Goal: Navigation & Orientation: Find specific page/section

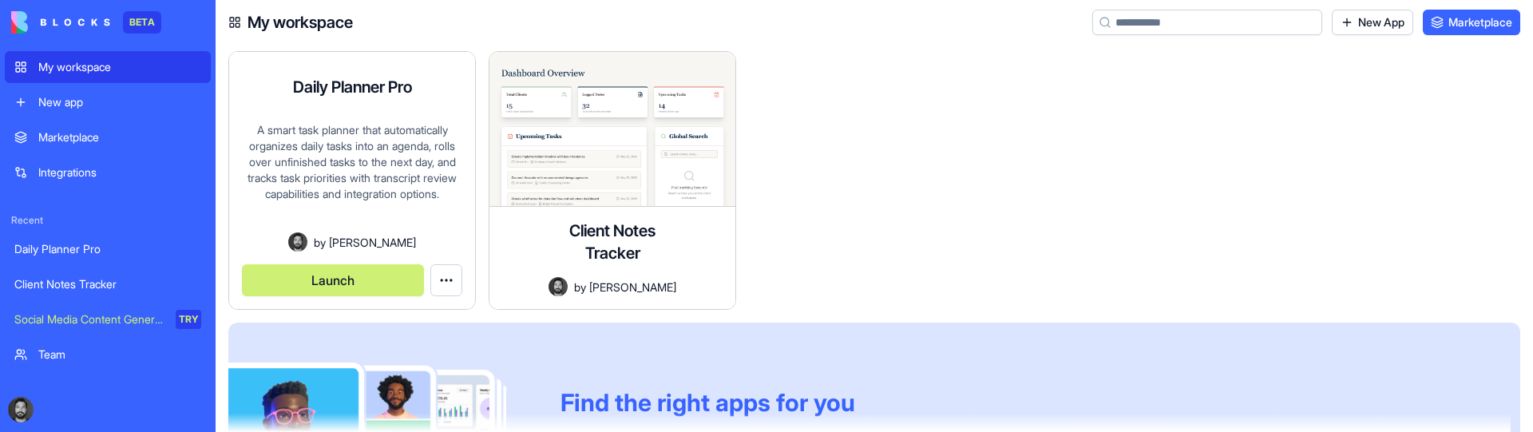
click at [289, 281] on button "Launch" at bounding box center [333, 280] width 182 height 32
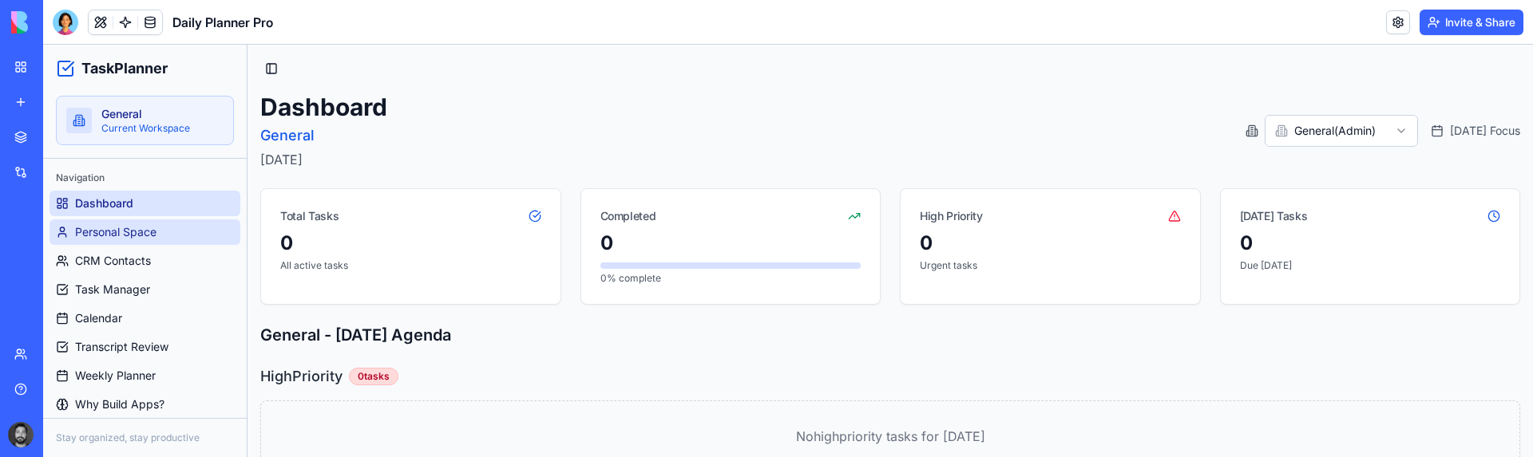
click at [117, 227] on span "Personal Space" at bounding box center [115, 232] width 81 height 16
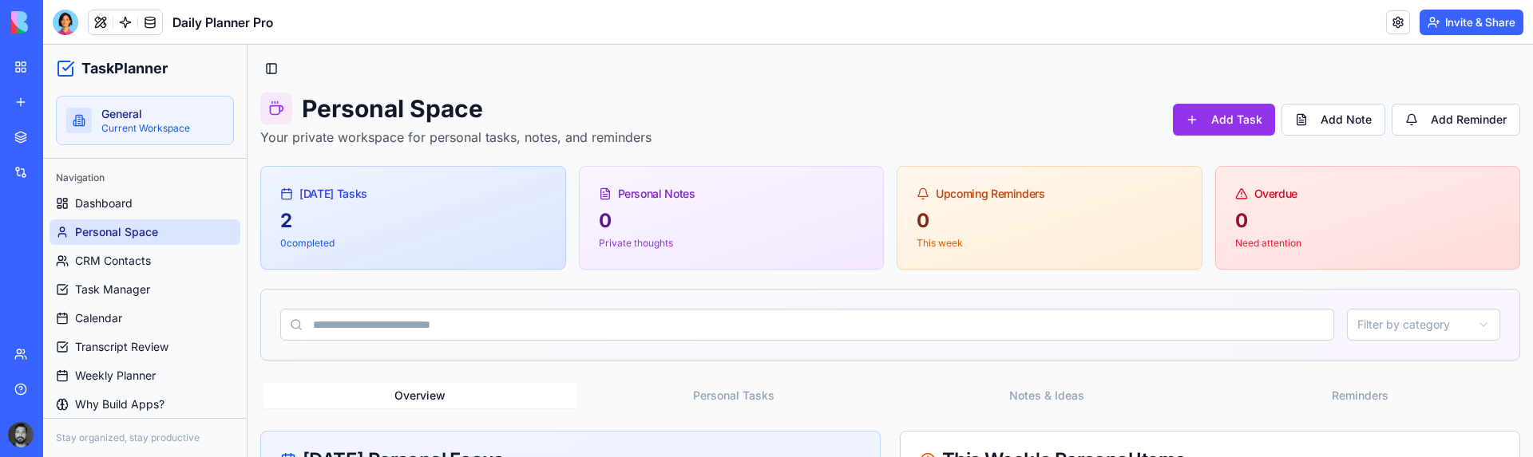
click at [152, 274] on ul "Dashboard Personal Space CRM Contacts Task Manager Calendar Transcript Review W…" at bounding box center [144, 318] width 191 height 255
click at [152, 264] on link "CRM Contacts" at bounding box center [144, 261] width 191 height 26
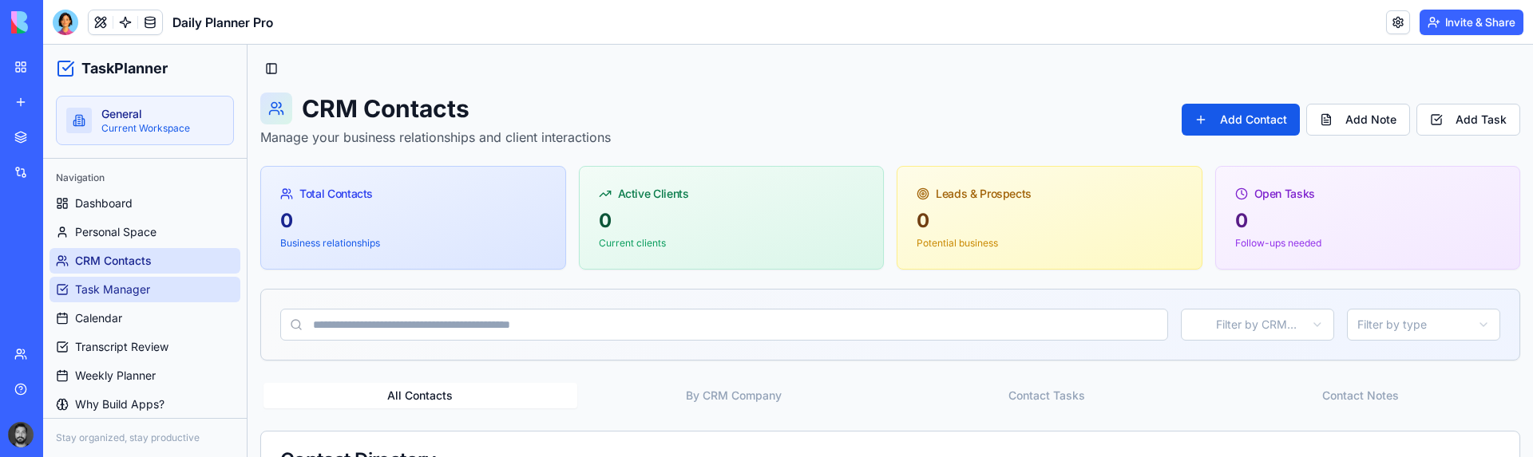
click at [132, 287] on span "Task Manager" at bounding box center [112, 290] width 75 height 16
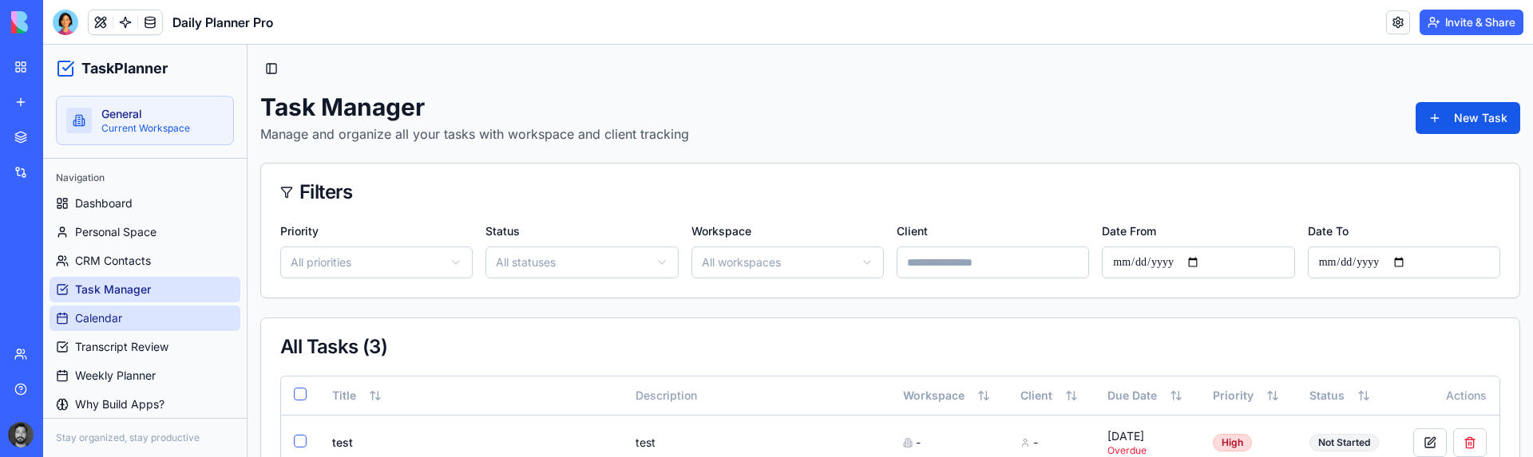
click at [123, 319] on link "Calendar" at bounding box center [144, 319] width 191 height 26
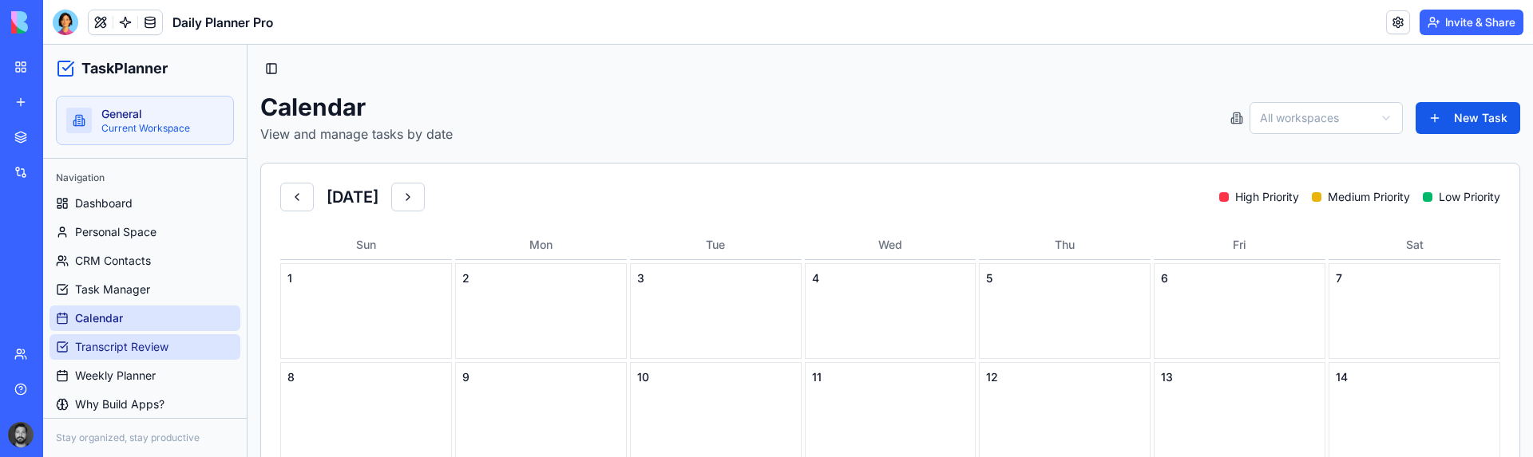
click at [128, 343] on span "Transcript Review" at bounding box center [121, 347] width 93 height 16
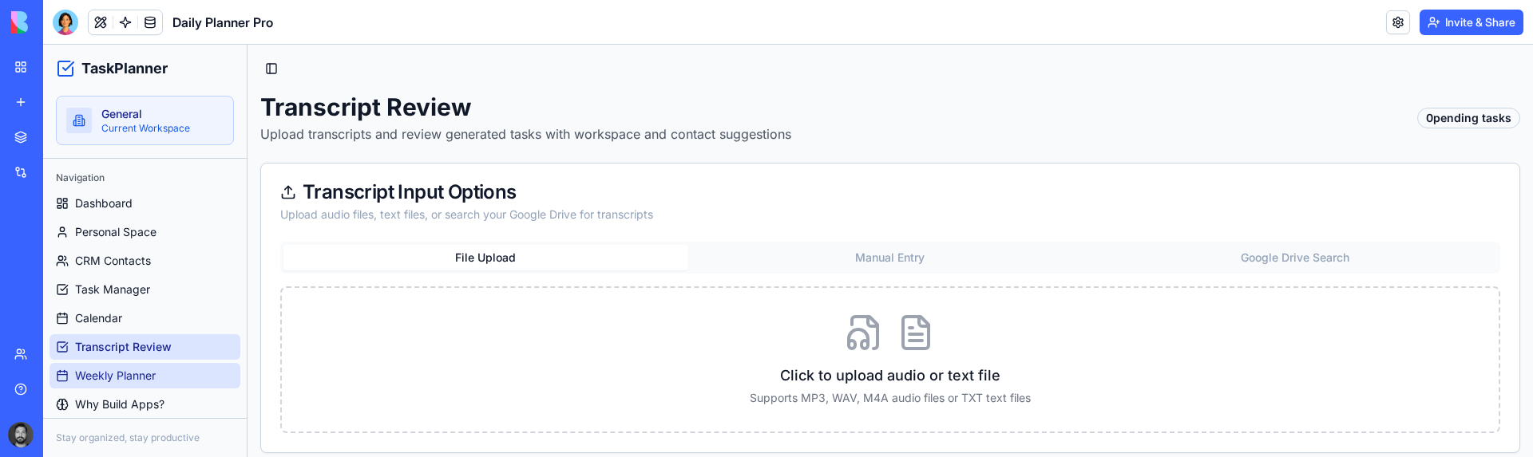
click at [122, 370] on span "Weekly Planner" at bounding box center [115, 376] width 81 height 16
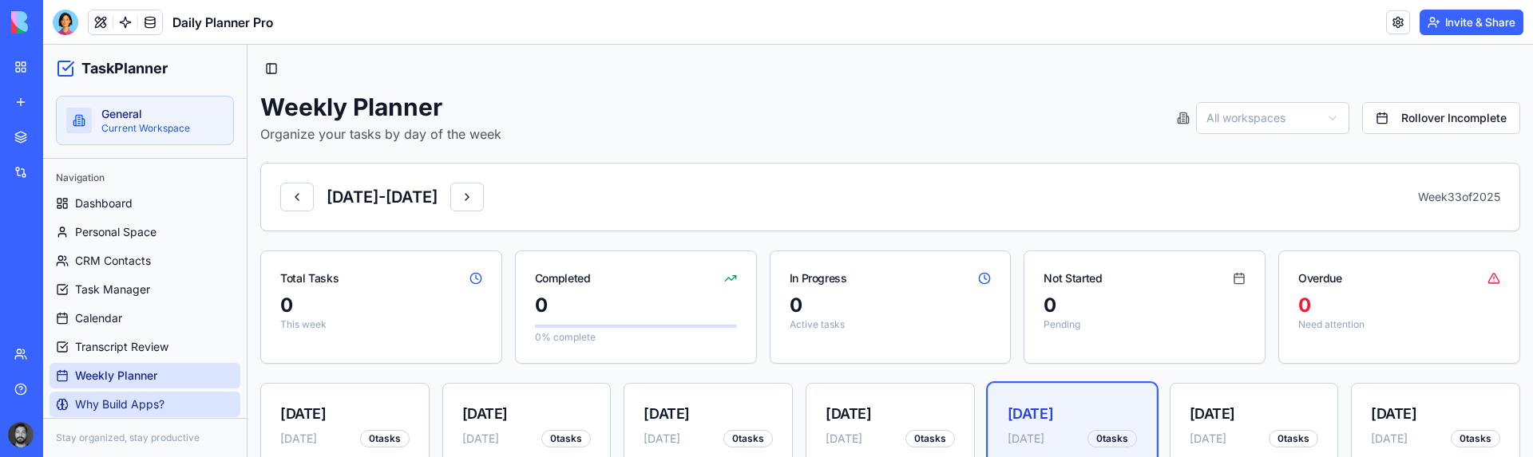
click at [123, 402] on span "Why Build Apps?" at bounding box center [119, 405] width 89 height 16
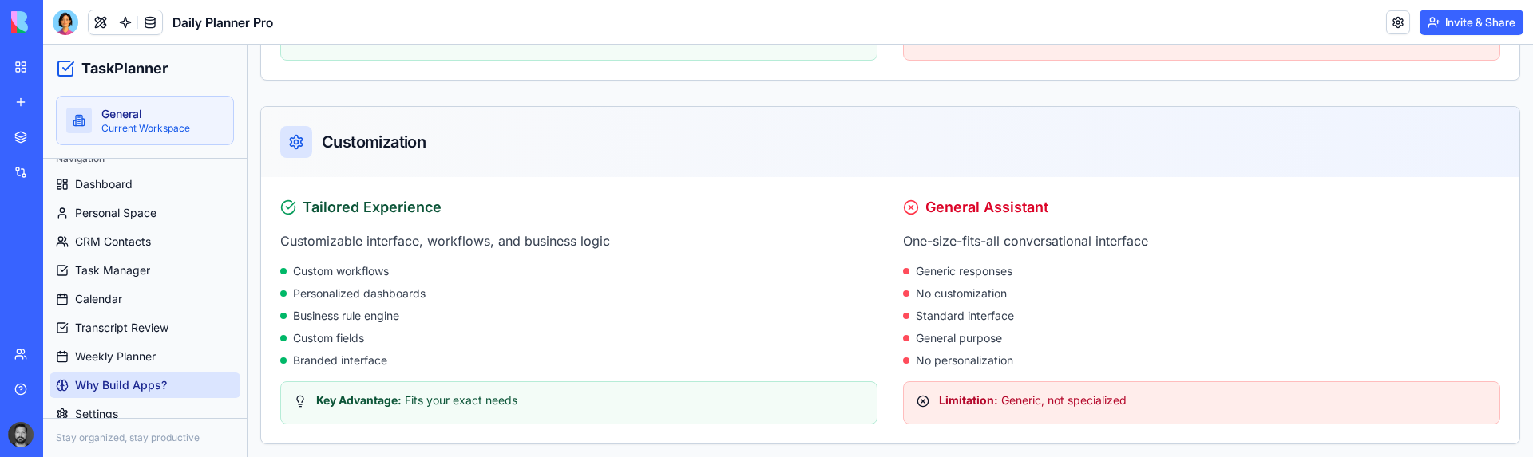
scroll to position [34, 0]
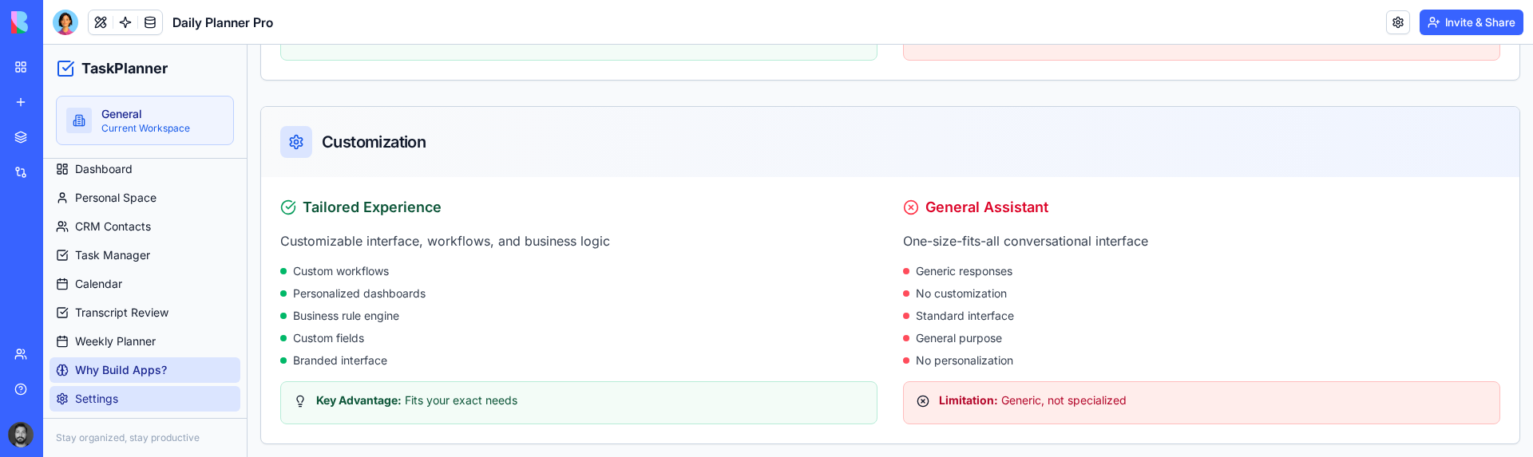
click at [113, 391] on span "Settings" at bounding box center [96, 399] width 43 height 16
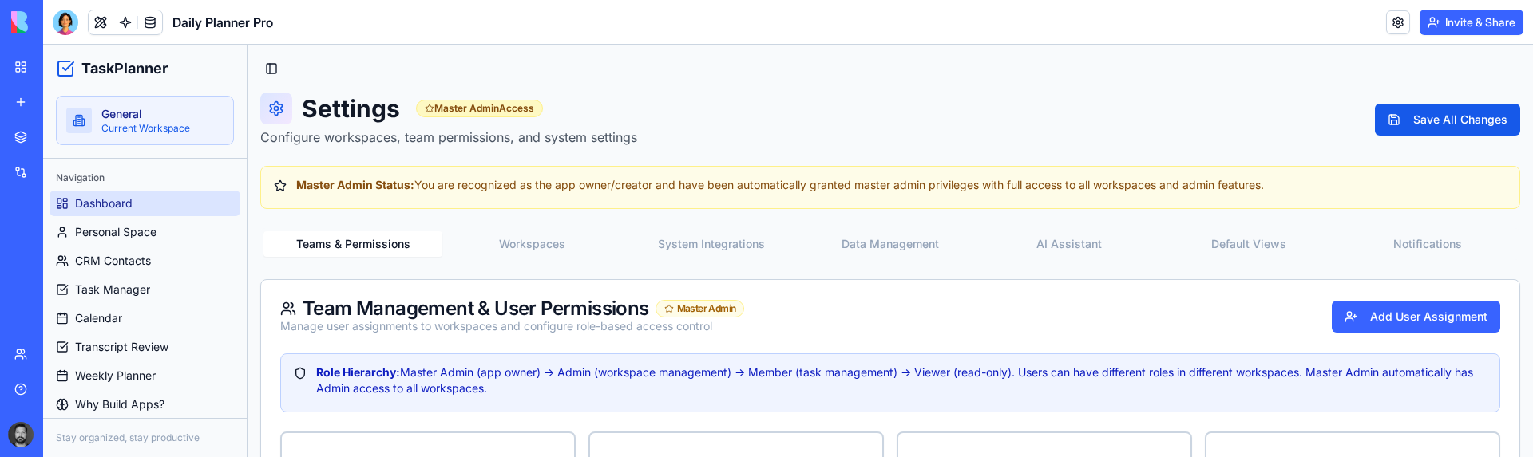
click at [145, 202] on link "Dashboard" at bounding box center [144, 204] width 191 height 26
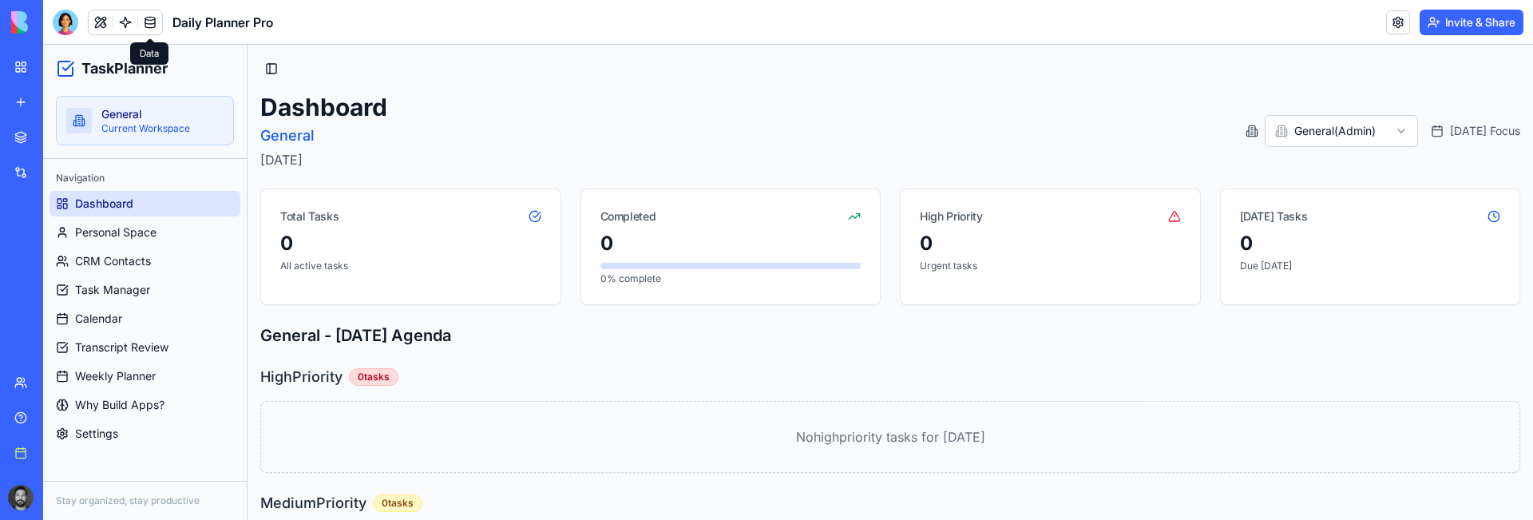
click at [152, 26] on link at bounding box center [150, 22] width 24 height 24
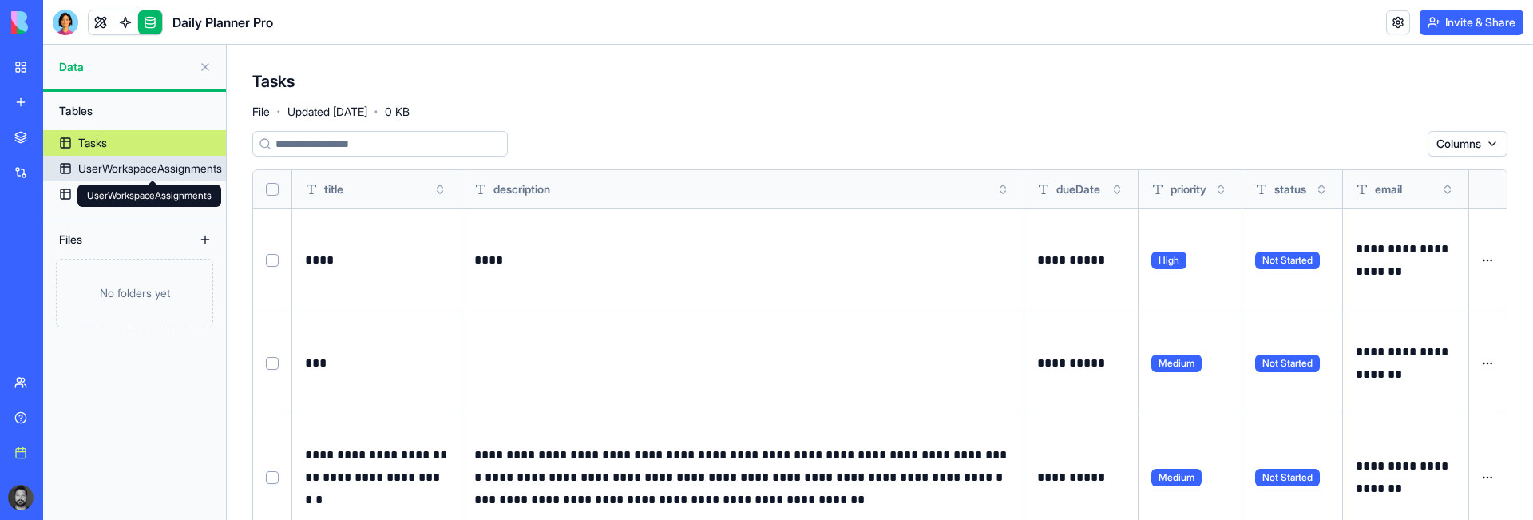
click at [142, 169] on div "UserWorkspaceAssignments" at bounding box center [150, 168] width 144 height 16
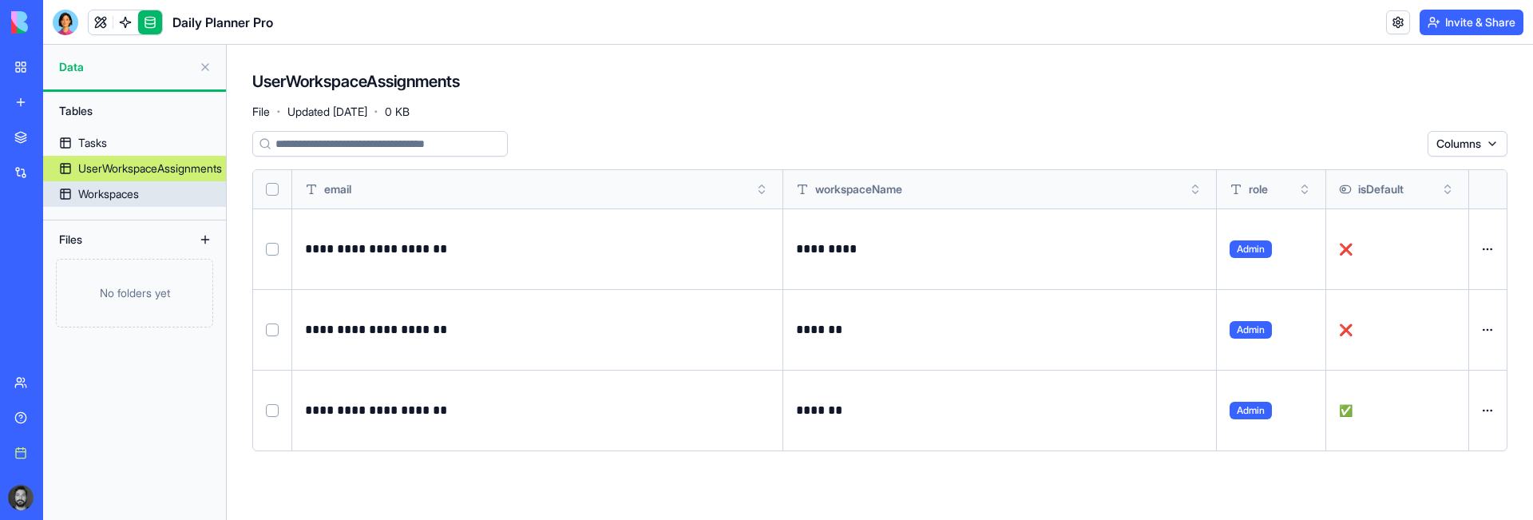
click at [101, 200] on div "Workspaces" at bounding box center [108, 194] width 61 height 16
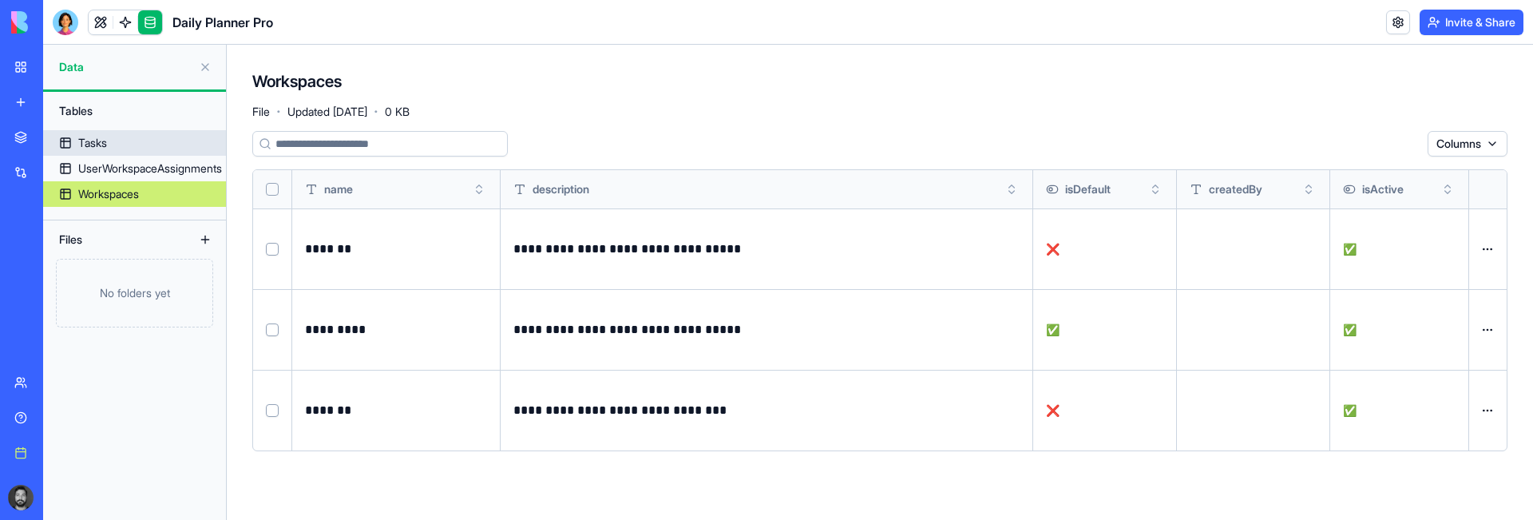
click at [96, 148] on div "Tasks" at bounding box center [92, 143] width 29 height 16
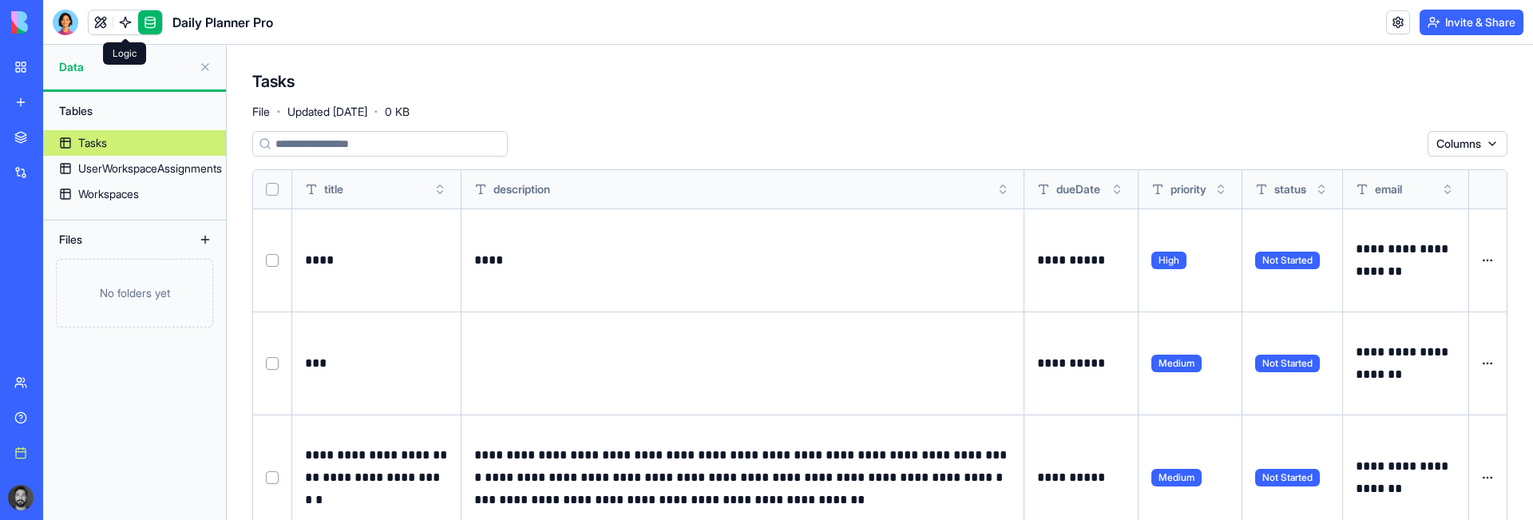
click at [127, 31] on link at bounding box center [125, 22] width 24 height 24
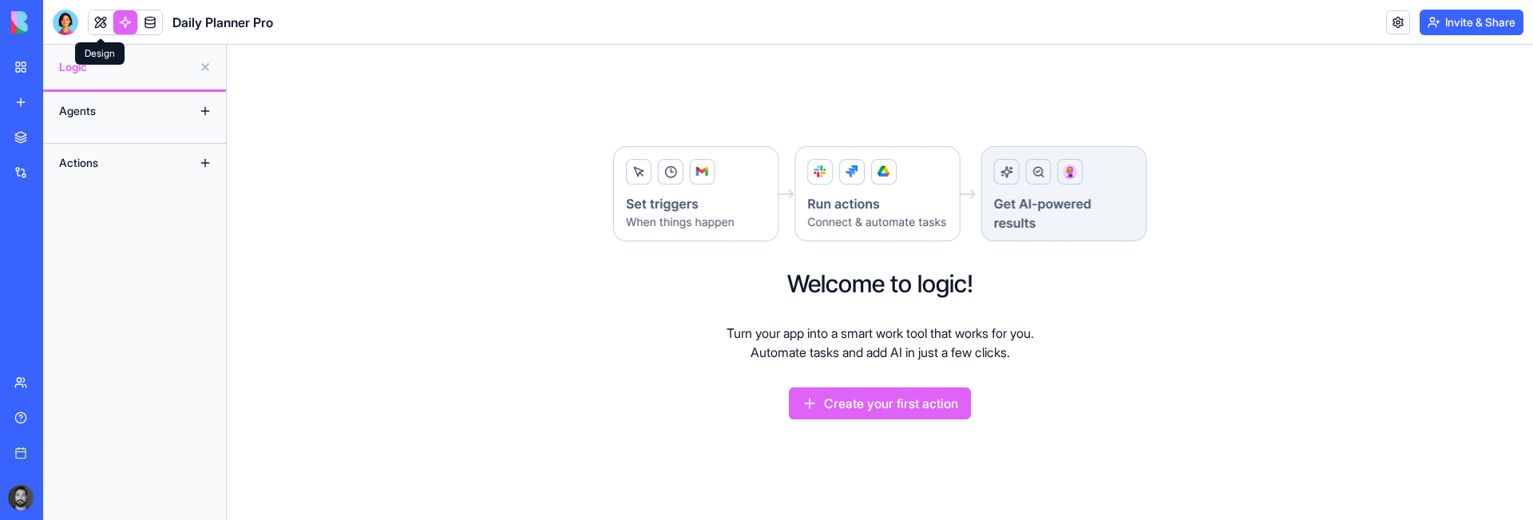
click at [102, 21] on link at bounding box center [101, 22] width 24 height 24
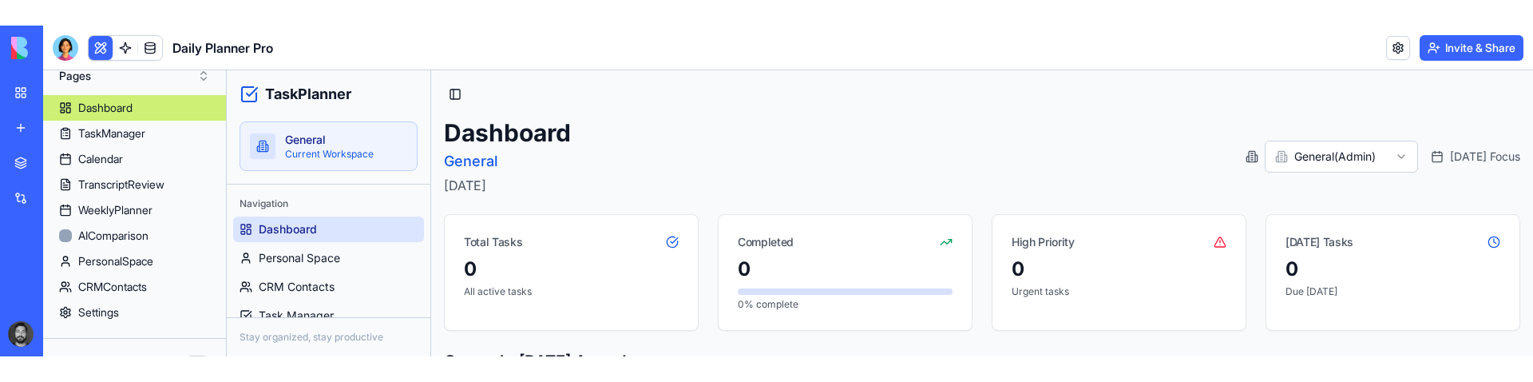
scroll to position [40, 0]
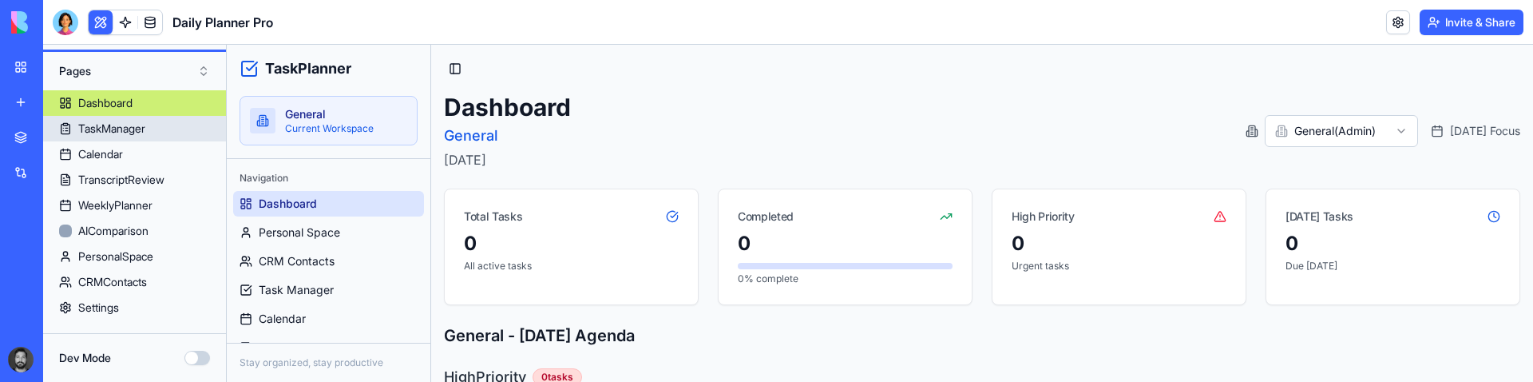
click at [158, 129] on link "TaskManager" at bounding box center [134, 129] width 183 height 26
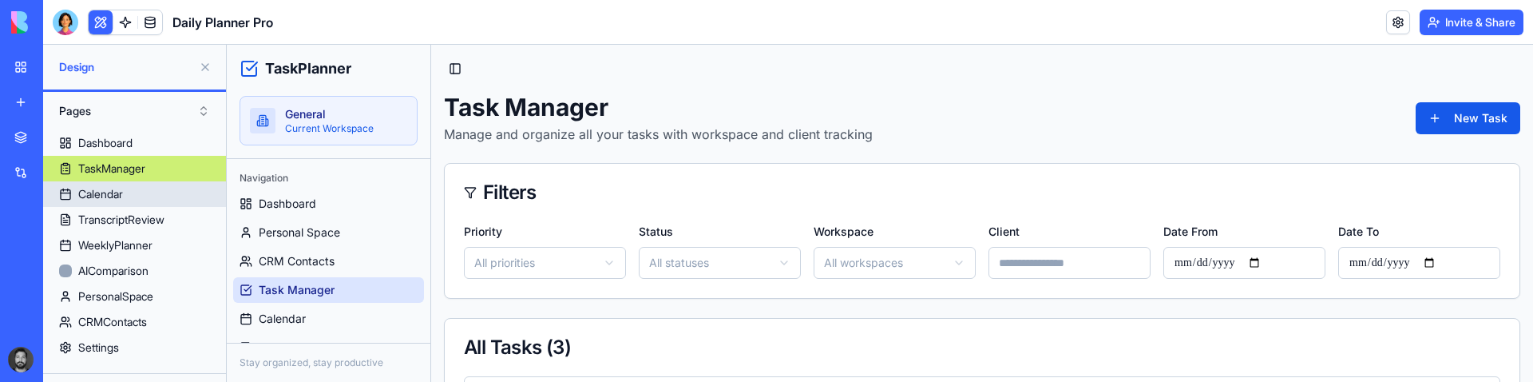
click at [118, 196] on div "Calendar" at bounding box center [100, 194] width 45 height 16
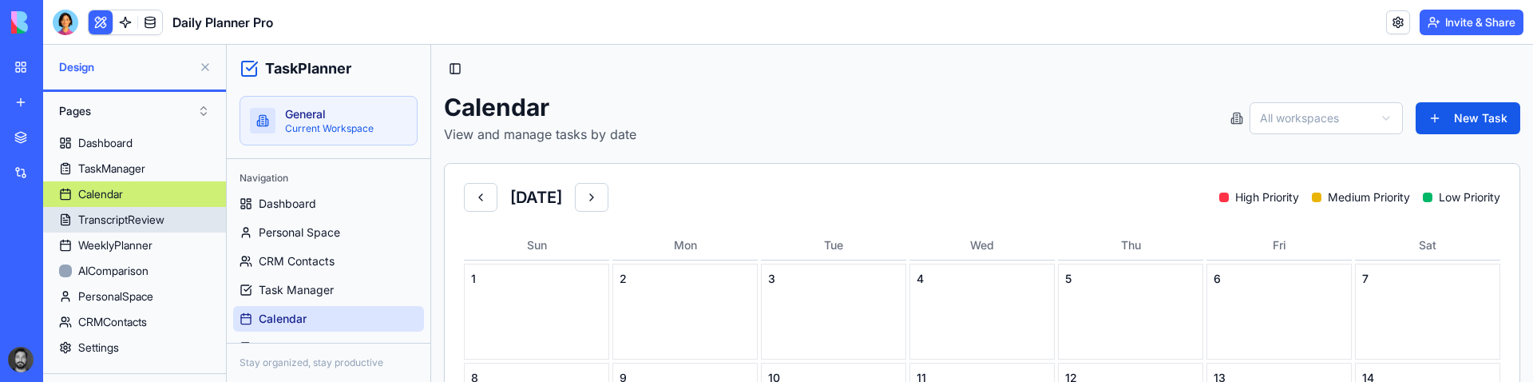
click at [114, 225] on div "TranscriptReview" at bounding box center [121, 220] width 86 height 16
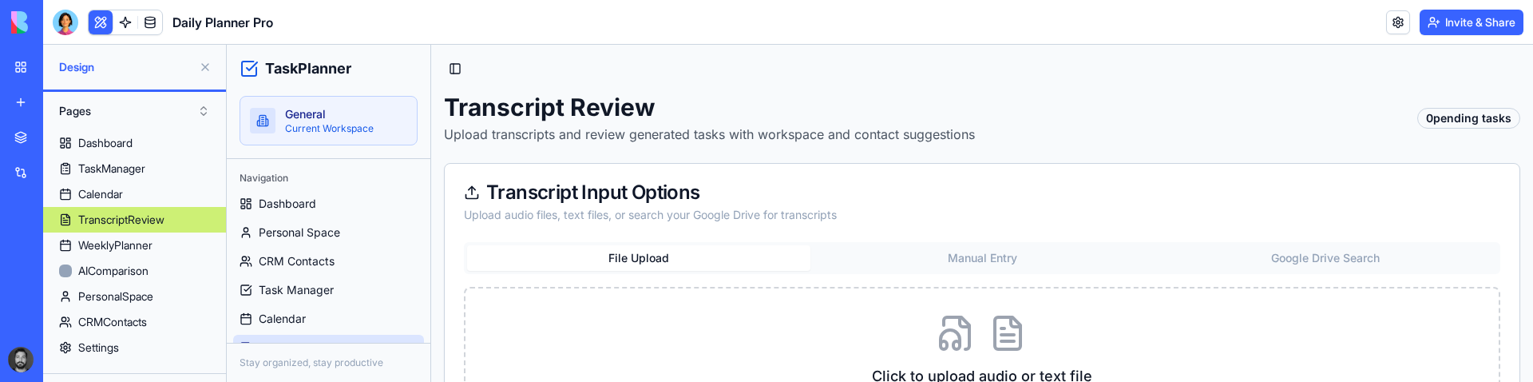
scroll to position [6, 0]
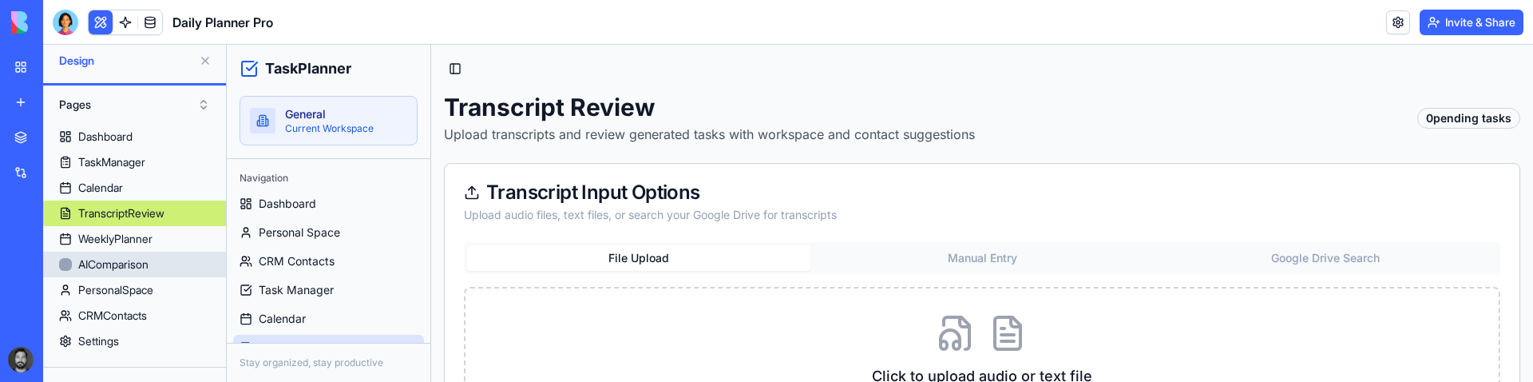
click at [119, 259] on div "AIComparison" at bounding box center [113, 264] width 70 height 16
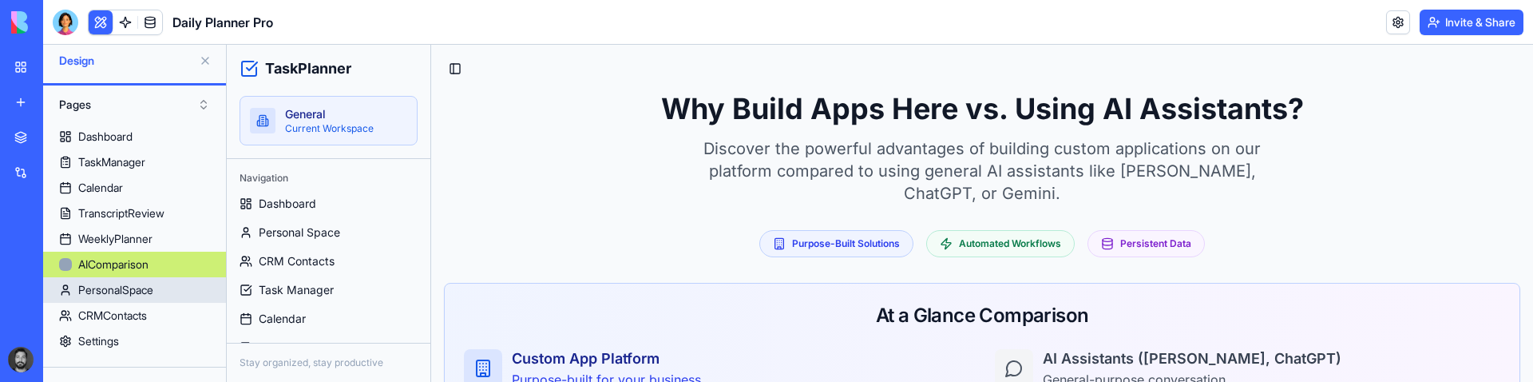
scroll to position [40, 0]
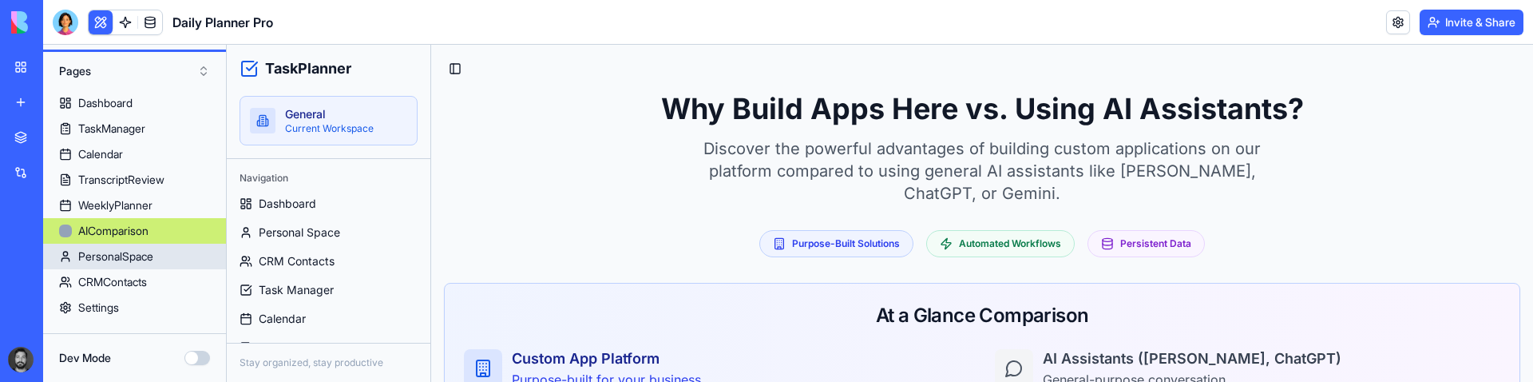
click at [129, 260] on div "PersonalSpace" at bounding box center [115, 256] width 75 height 16
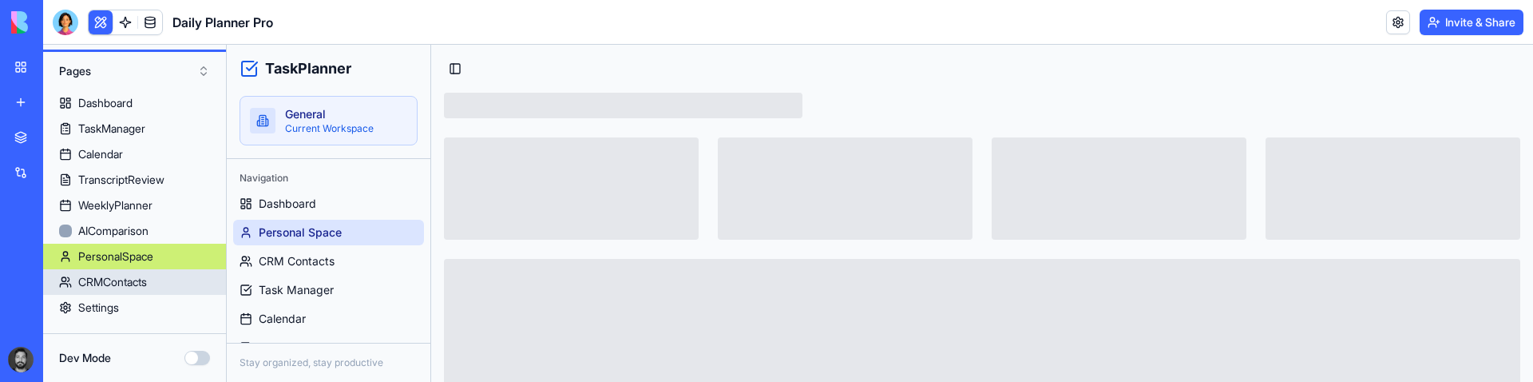
click at [124, 284] on div "CRMContacts" at bounding box center [112, 282] width 69 height 16
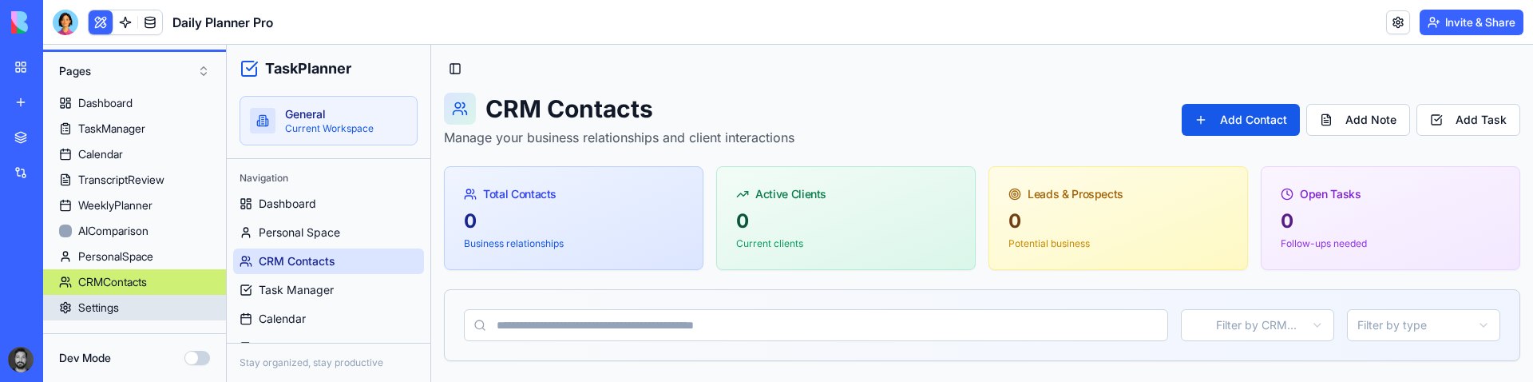
click at [119, 304] on div "Settings" at bounding box center [98, 307] width 41 height 16
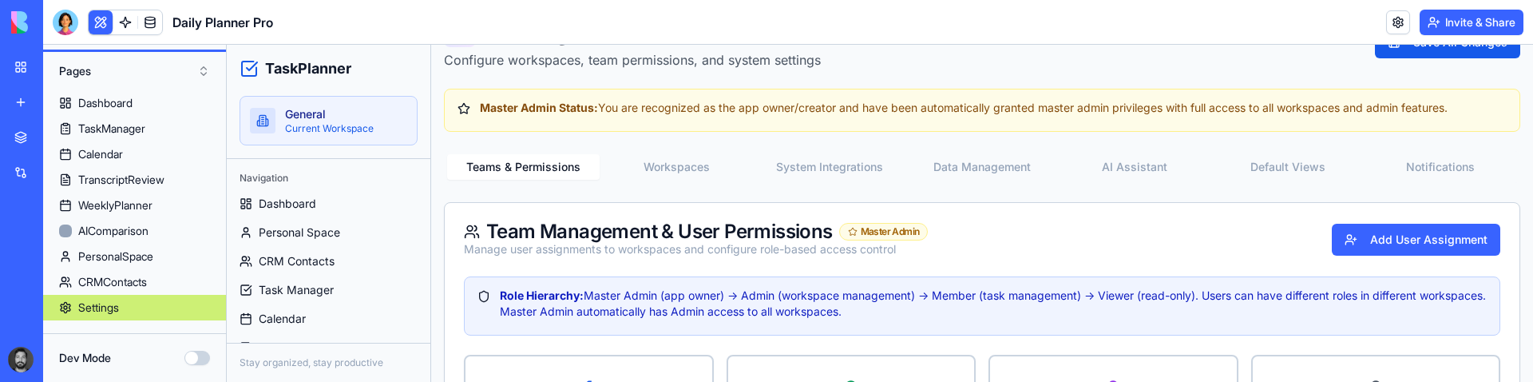
scroll to position [60, 0]
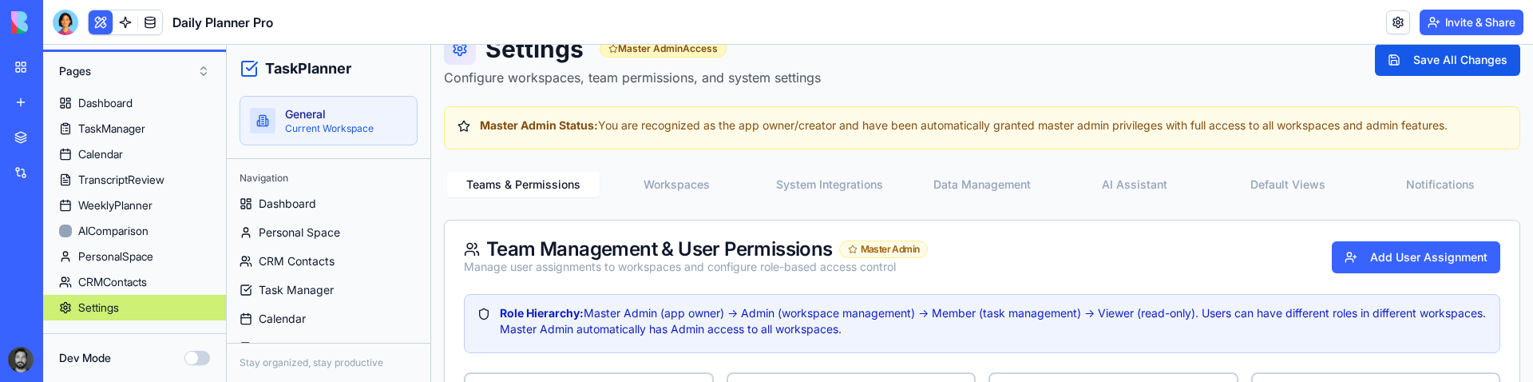
click at [679, 184] on button "Workspaces" at bounding box center [675, 185] width 152 height 26
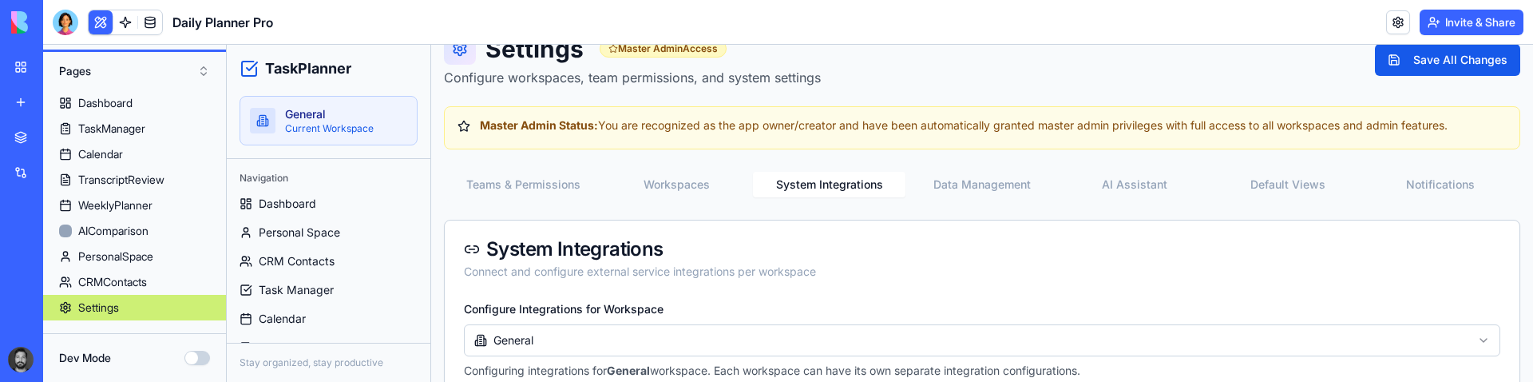
click at [820, 191] on button "System Integrations" at bounding box center [829, 185] width 152 height 26
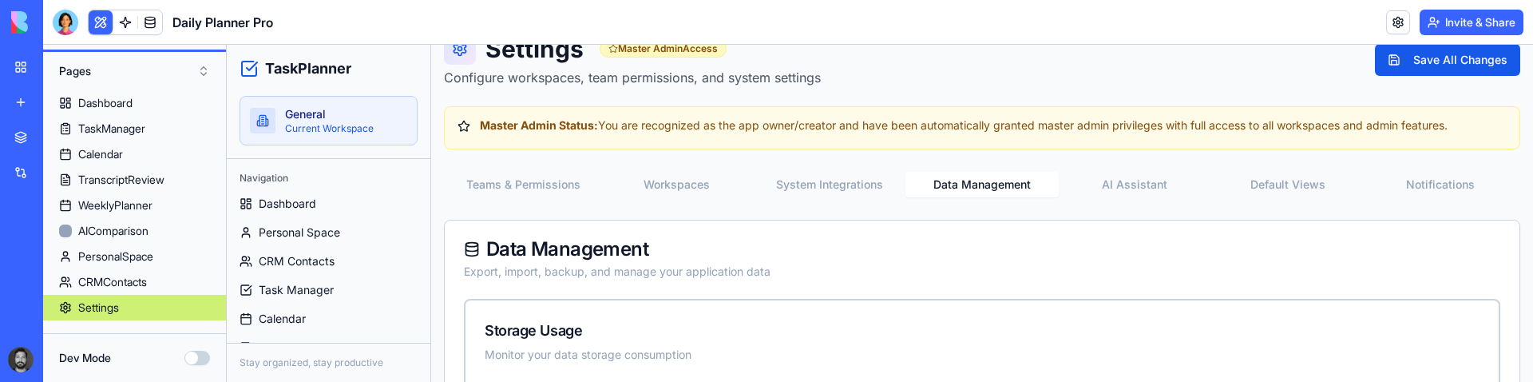
click at [951, 191] on button "Data Management" at bounding box center [981, 185] width 152 height 26
click at [1110, 188] on button "AI Assistant" at bounding box center [1134, 185] width 152 height 26
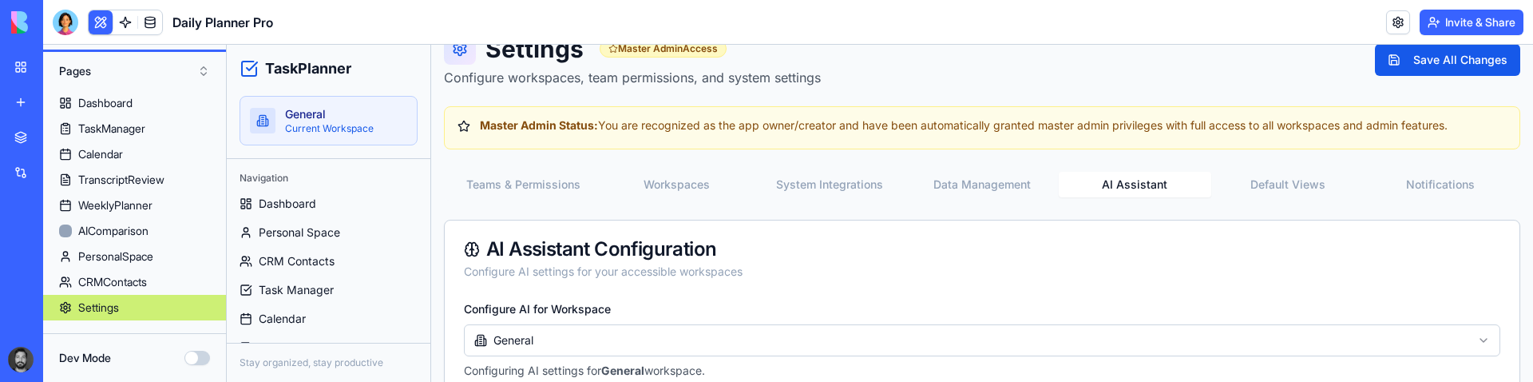
click at [1280, 187] on button "Default Views" at bounding box center [1287, 185] width 152 height 26
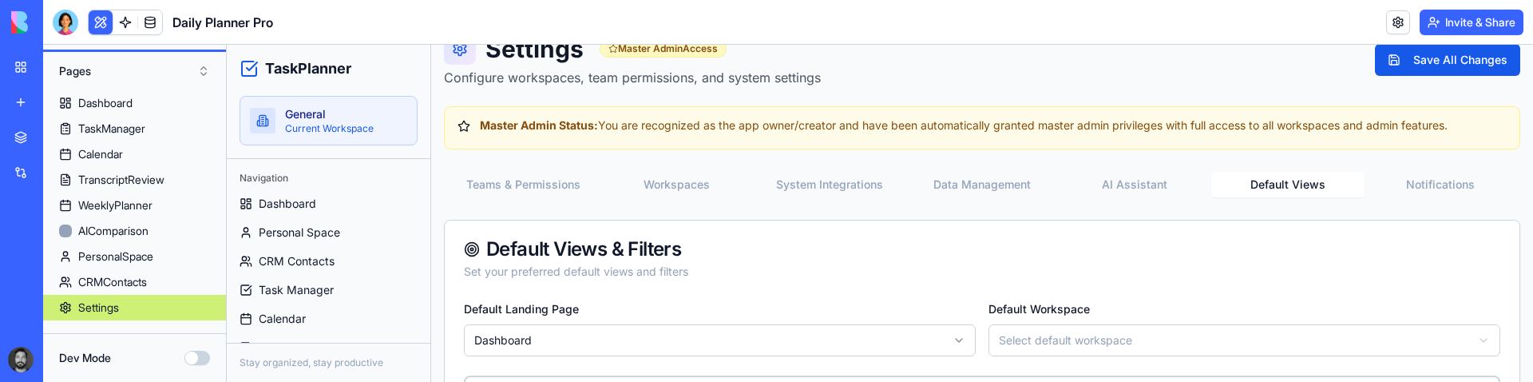
click at [1408, 189] on button "Notifications" at bounding box center [1440, 185] width 152 height 26
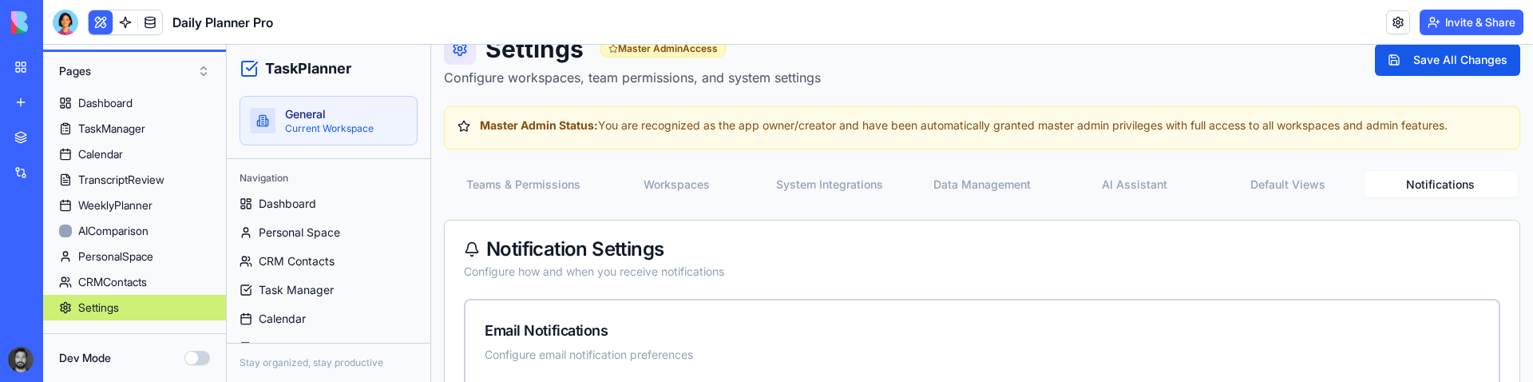
click at [508, 190] on button "Teams & Permissions" at bounding box center [523, 185] width 152 height 26
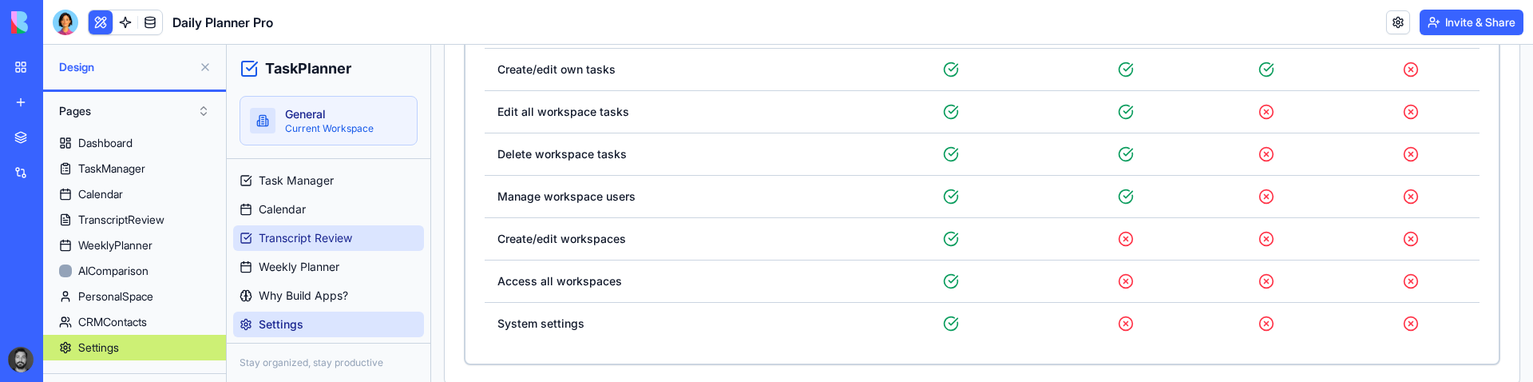
scroll to position [110, 0]
click at [325, 233] on span "Transcript Review" at bounding box center [305, 237] width 93 height 16
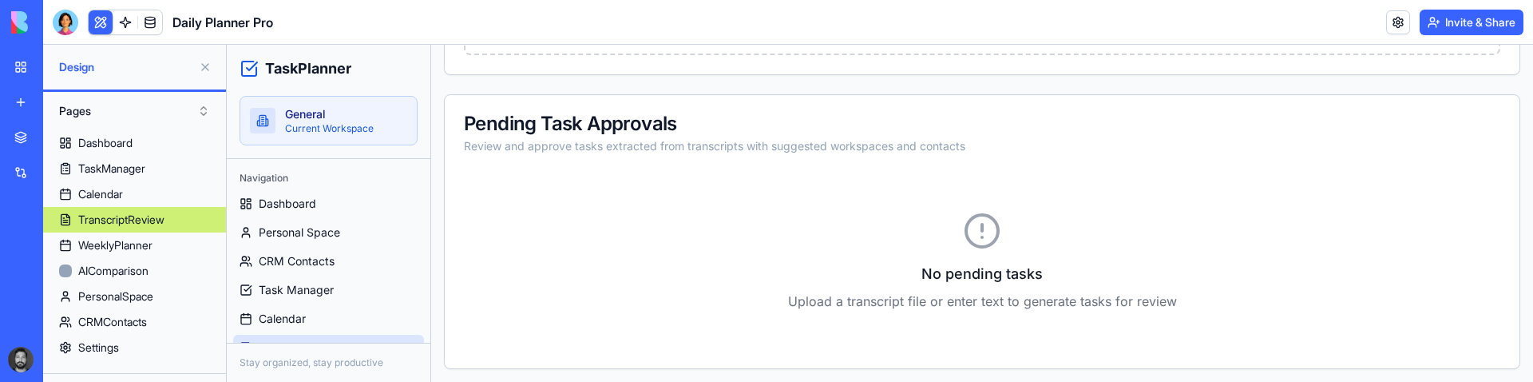
scroll to position [6, 0]
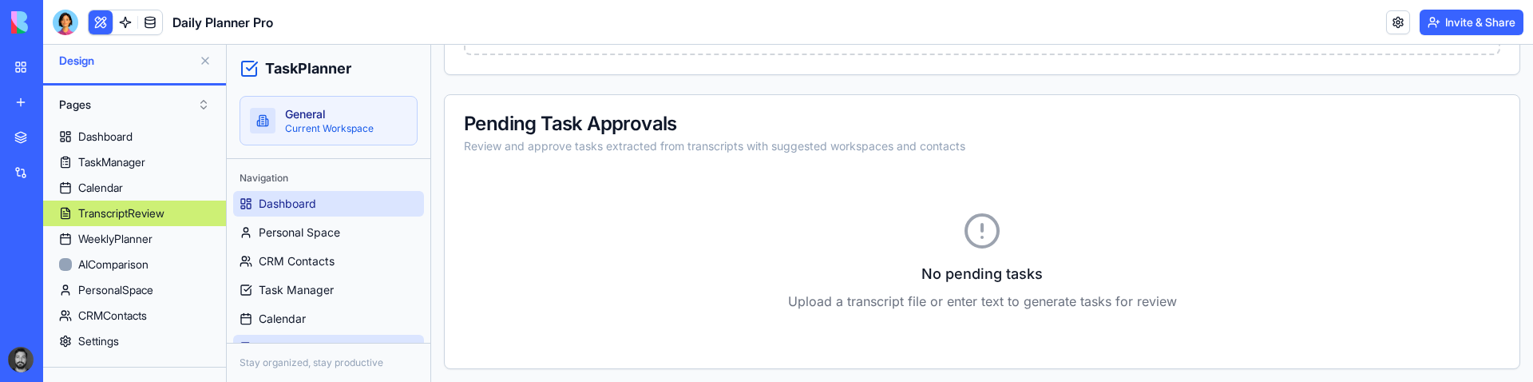
click at [305, 210] on span "Dashboard" at bounding box center [287, 204] width 57 height 16
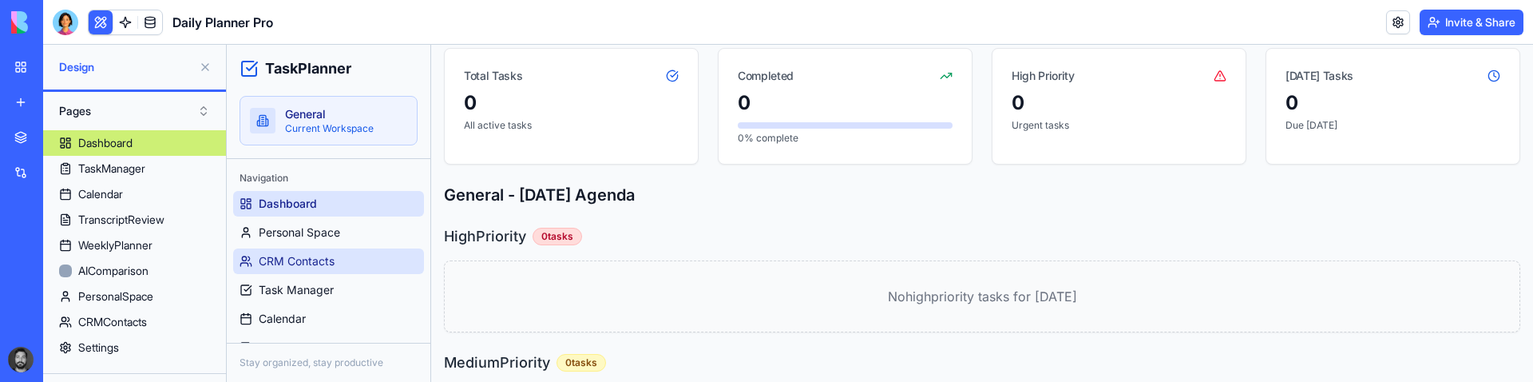
scroll to position [103, 0]
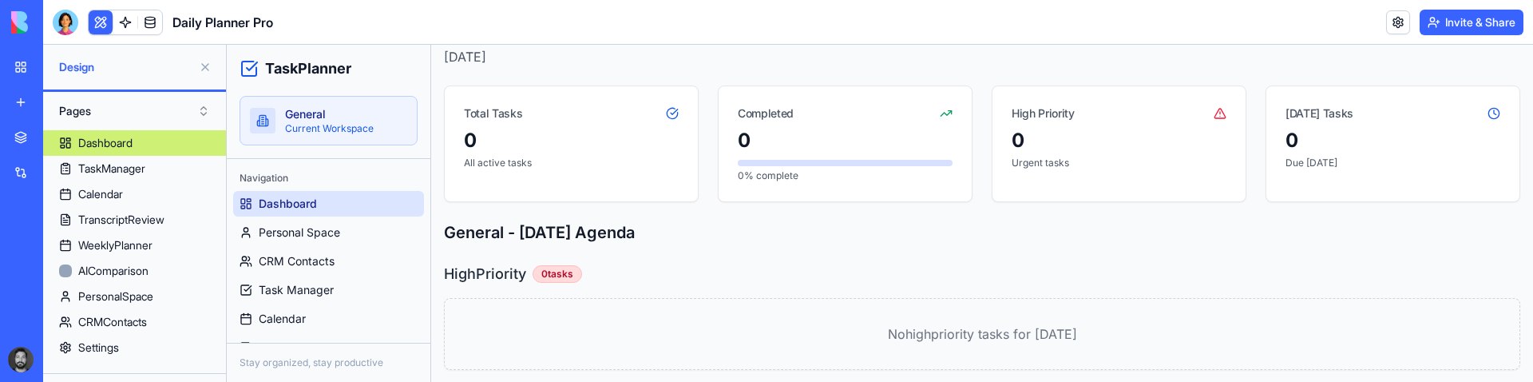
click at [297, 206] on span "Dashboard" at bounding box center [288, 204] width 58 height 16
click at [295, 229] on span "Personal Space" at bounding box center [299, 232] width 81 height 16
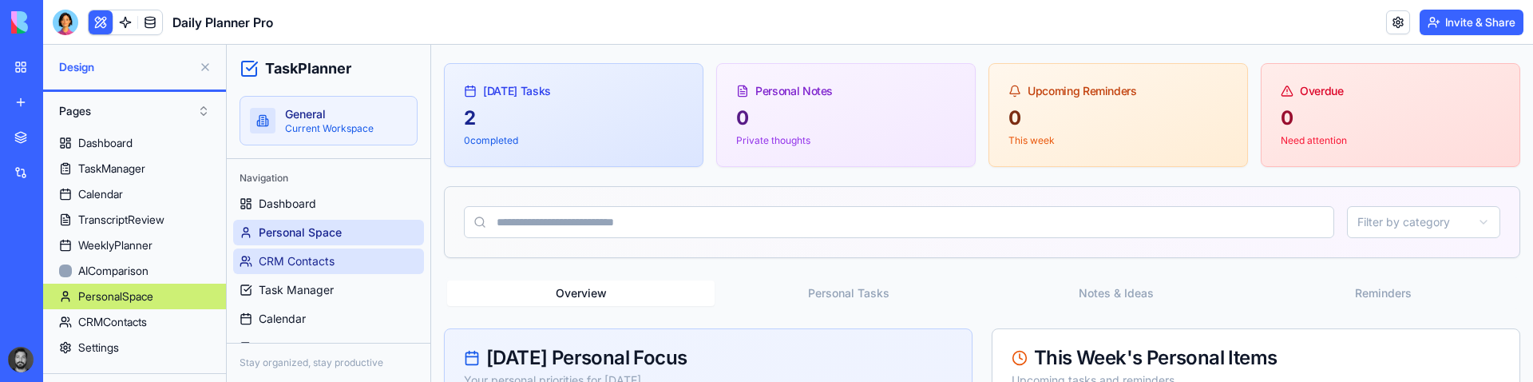
scroll to position [40, 0]
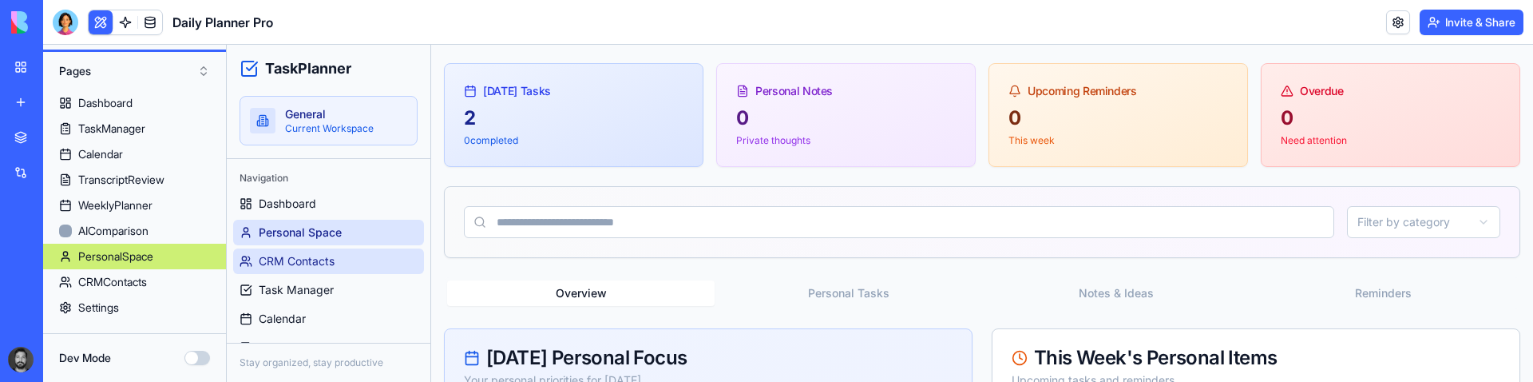
click at [295, 263] on span "CRM Contacts" at bounding box center [297, 261] width 76 height 16
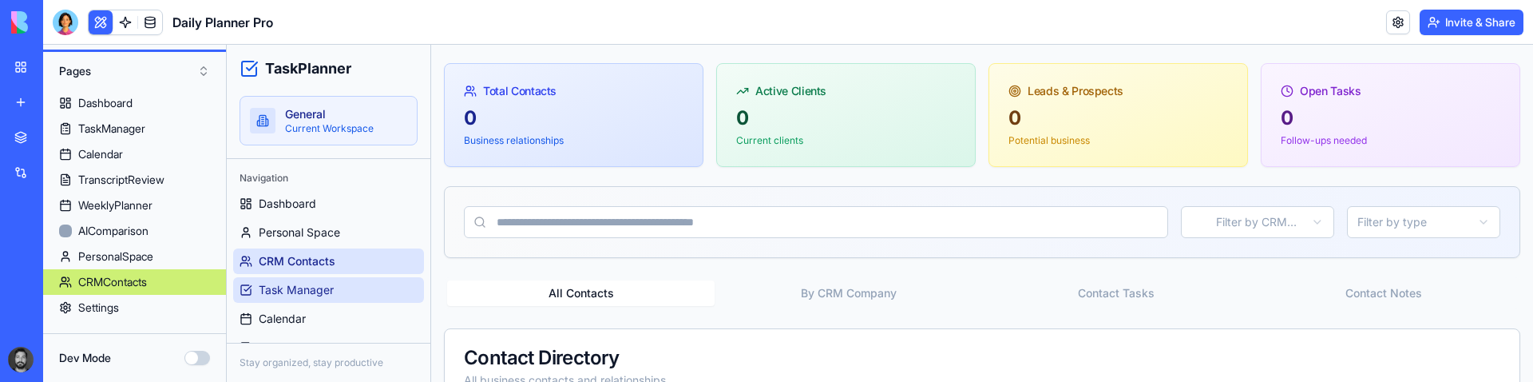
click at [298, 286] on span "Task Manager" at bounding box center [296, 290] width 75 height 16
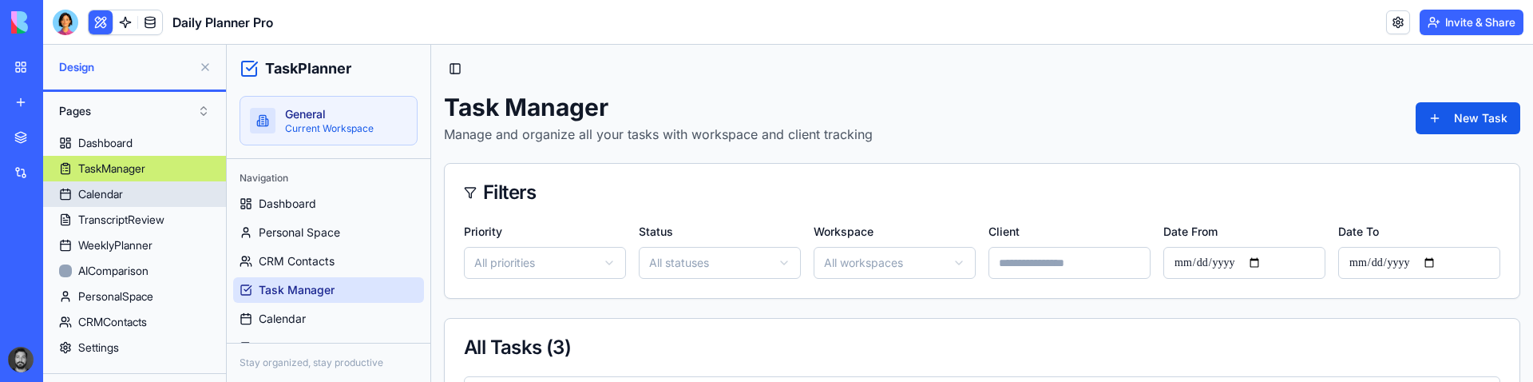
click at [93, 194] on div "Calendar" at bounding box center [100, 194] width 45 height 16
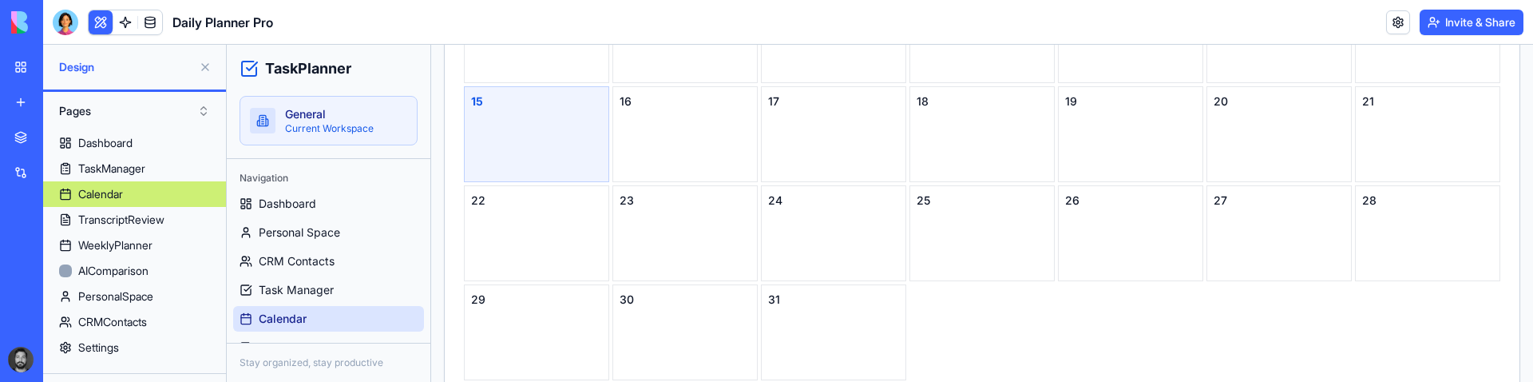
scroll to position [406, 0]
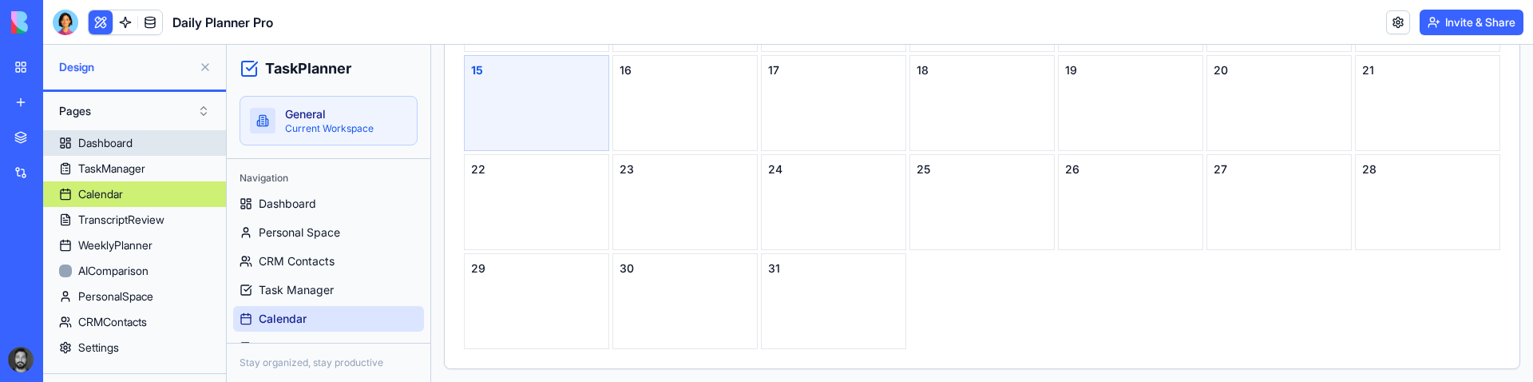
click at [125, 148] on div "Dashboard" at bounding box center [105, 143] width 54 height 16
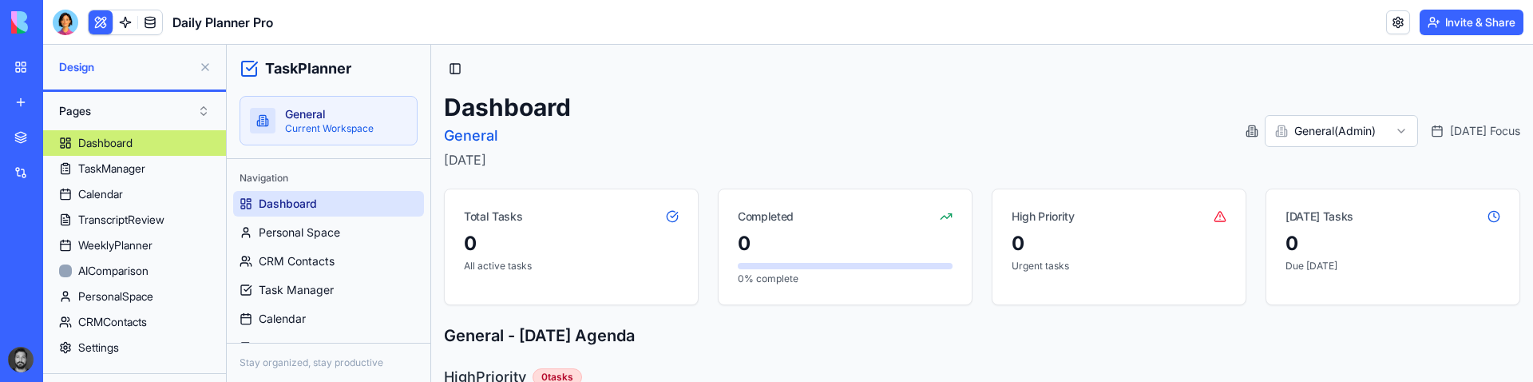
click at [75, 19] on div at bounding box center [66, 23] width 26 height 26
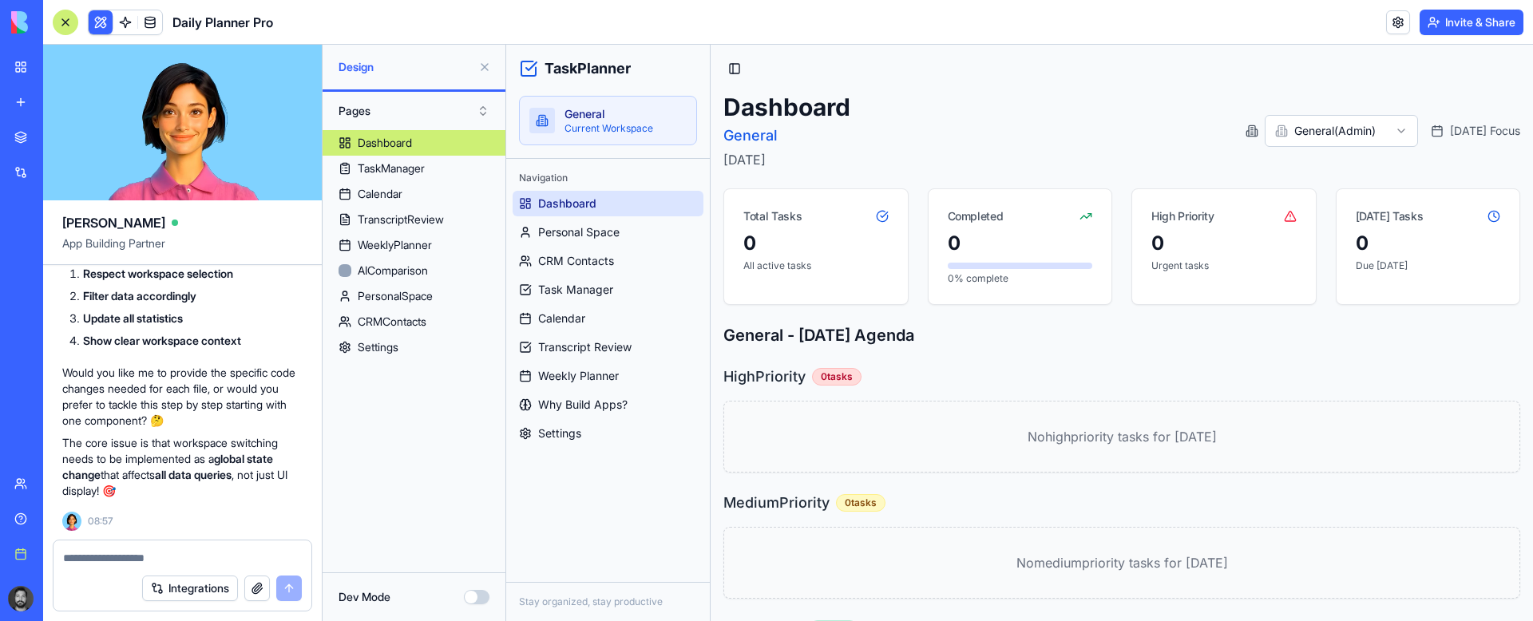
scroll to position [57523, 0]
click at [409, 162] on div "TaskManager" at bounding box center [391, 168] width 67 height 16
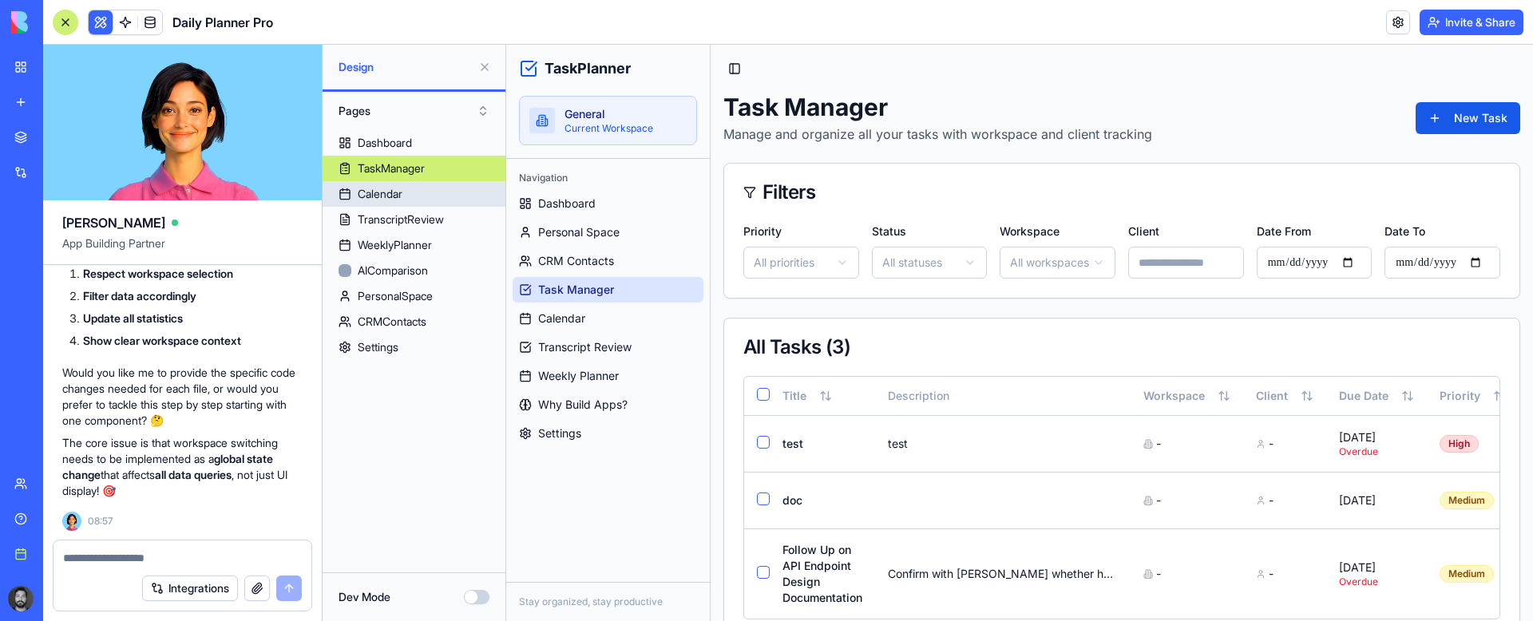
click at [391, 195] on div "Calendar" at bounding box center [380, 194] width 45 height 16
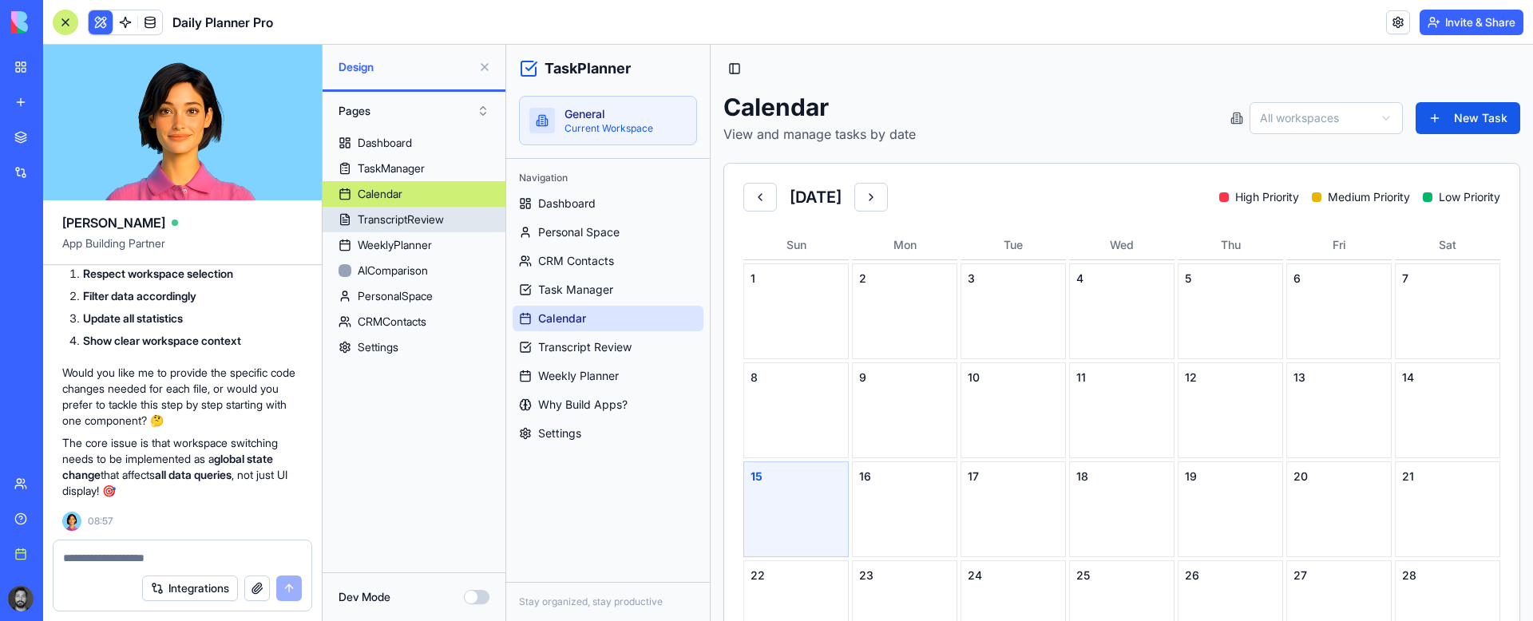
click at [391, 216] on div "TranscriptReview" at bounding box center [401, 220] width 86 height 16
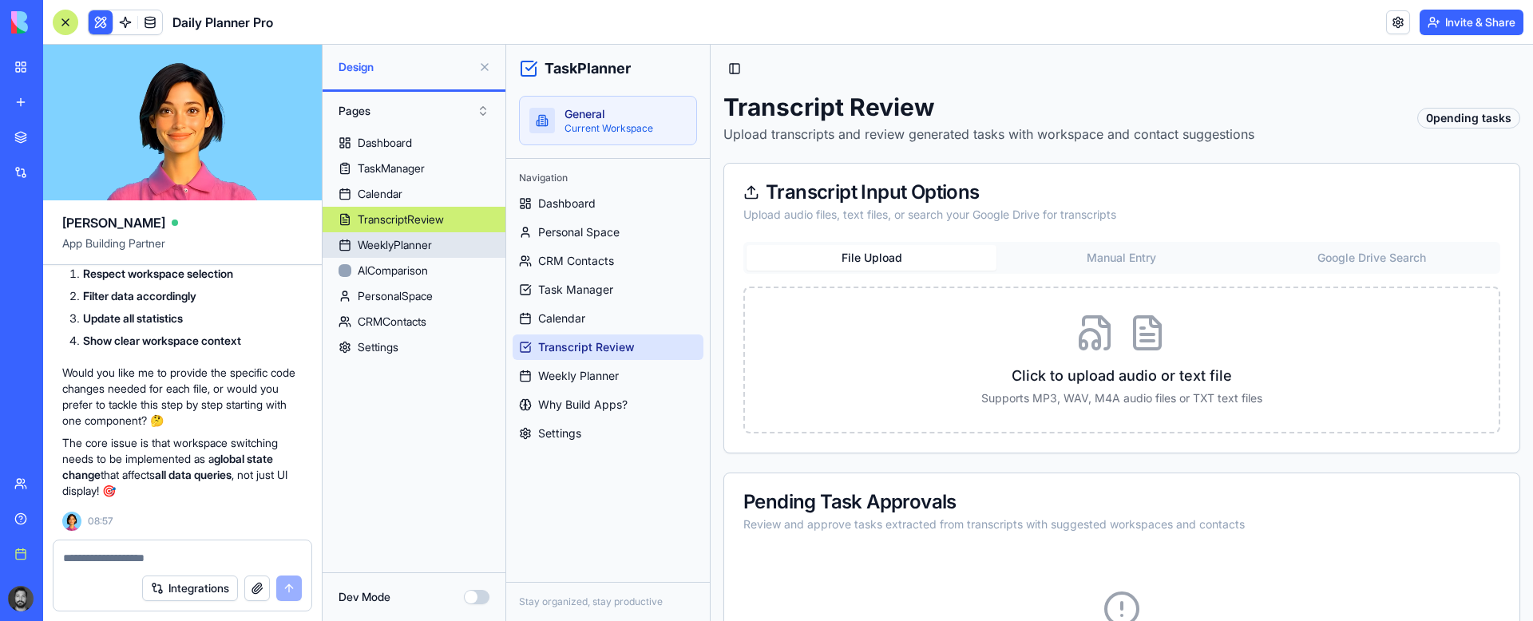
click at [395, 244] on div "WeeklyPlanner" at bounding box center [395, 245] width 74 height 16
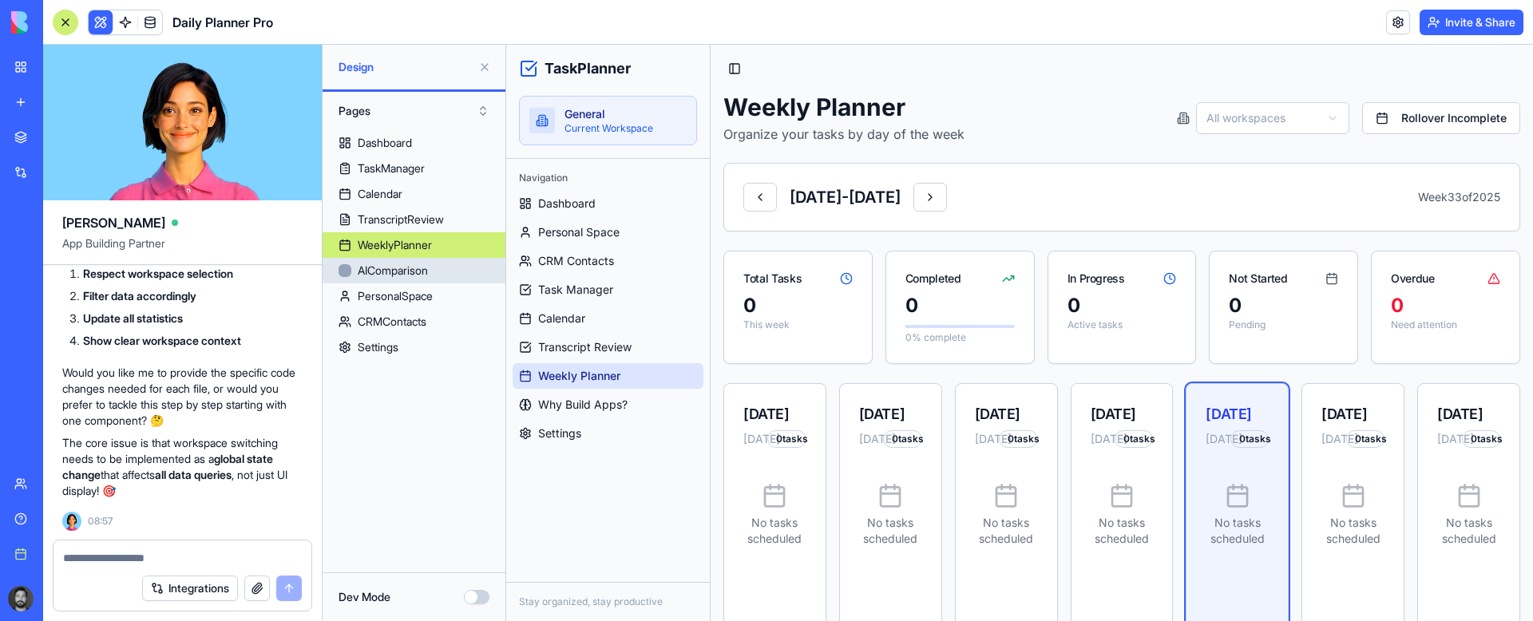
click at [394, 271] on div "AIComparison" at bounding box center [393, 271] width 70 height 16
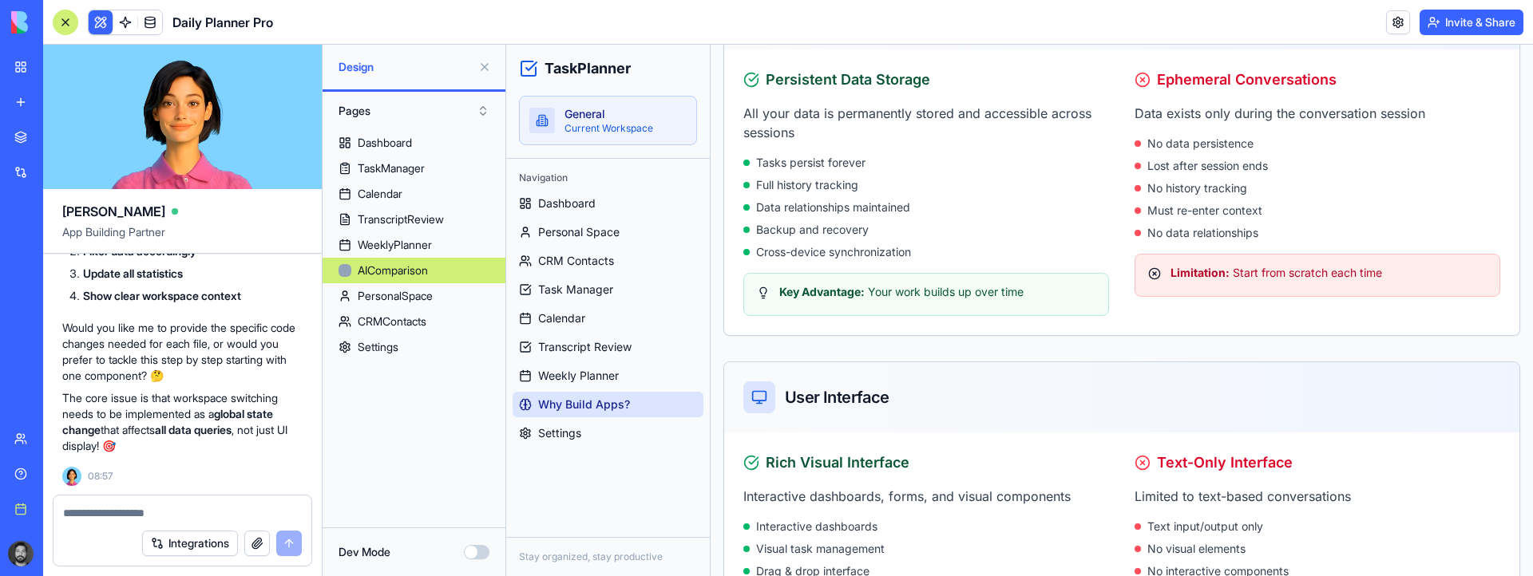
scroll to position [57523, 0]
click at [474, 548] on button "Dev Mode" at bounding box center [477, 552] width 26 height 14
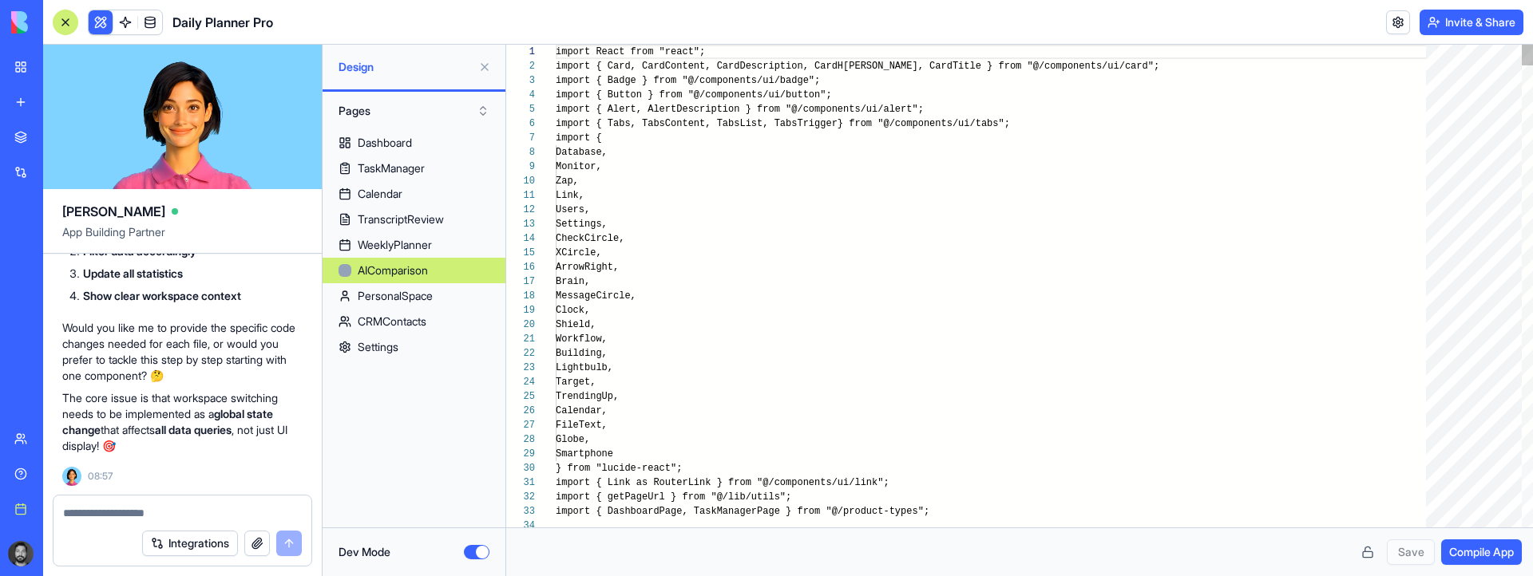
scroll to position [144, 0]
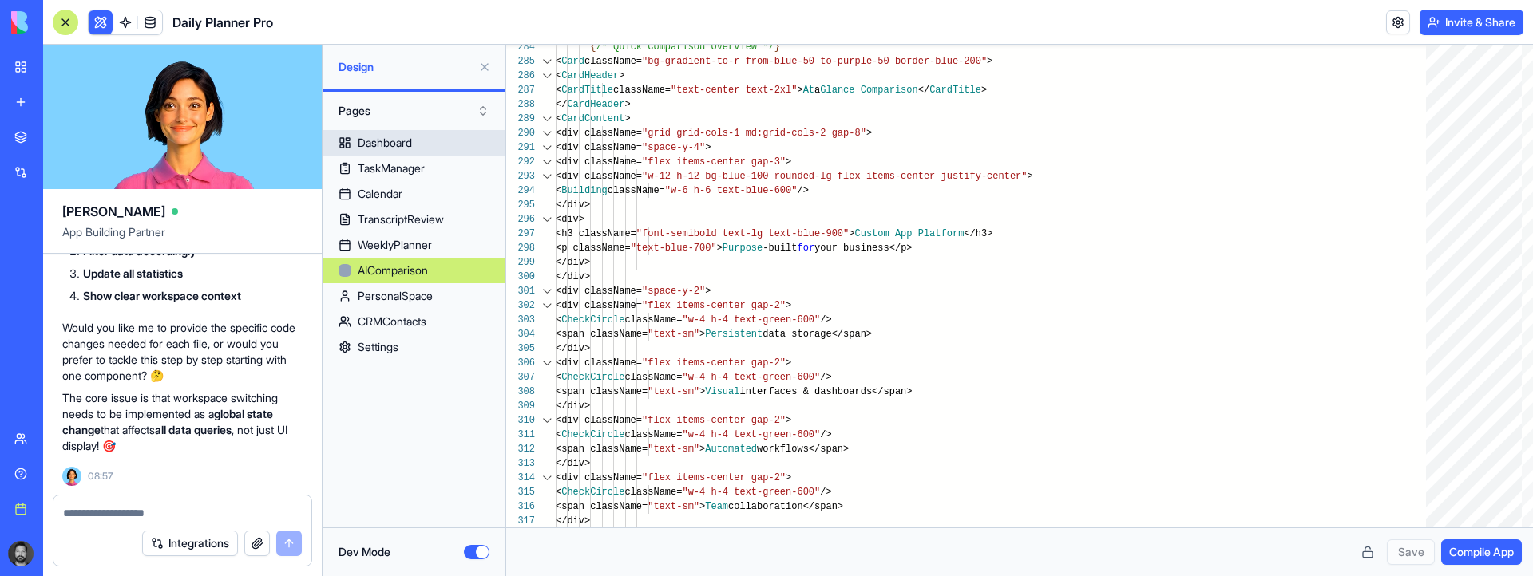
click at [379, 147] on div "Dashboard" at bounding box center [385, 143] width 54 height 16
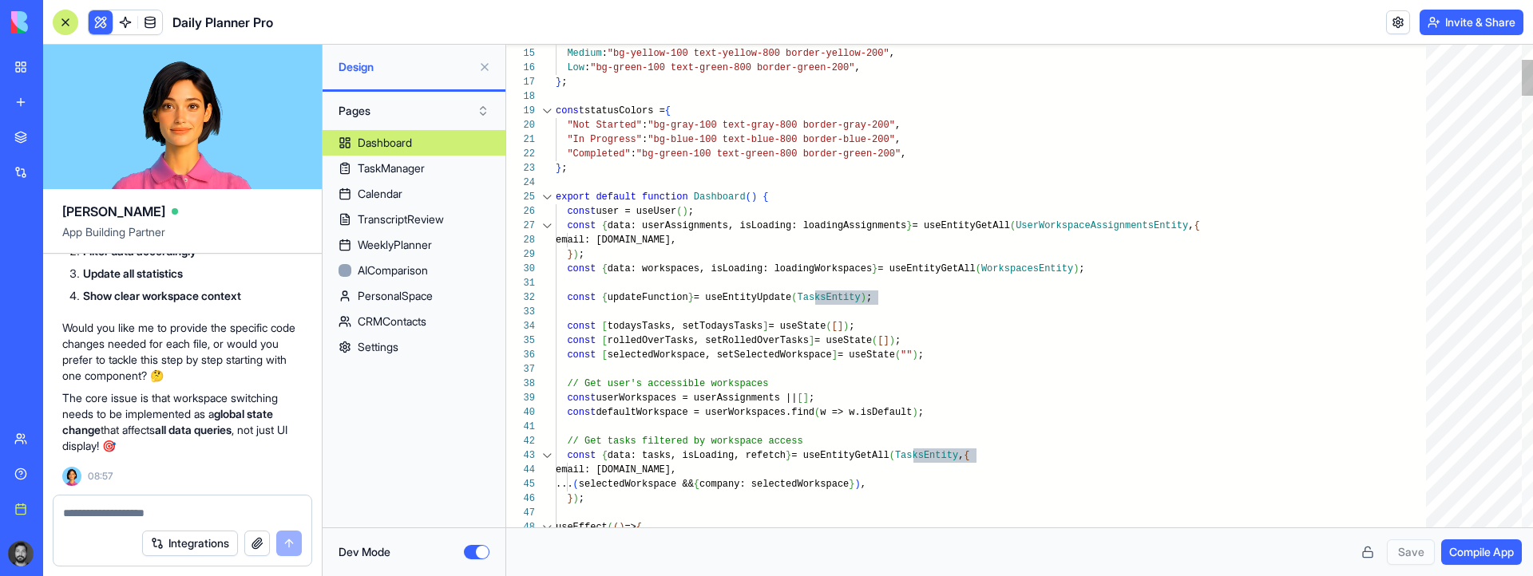
type textarea "**********"
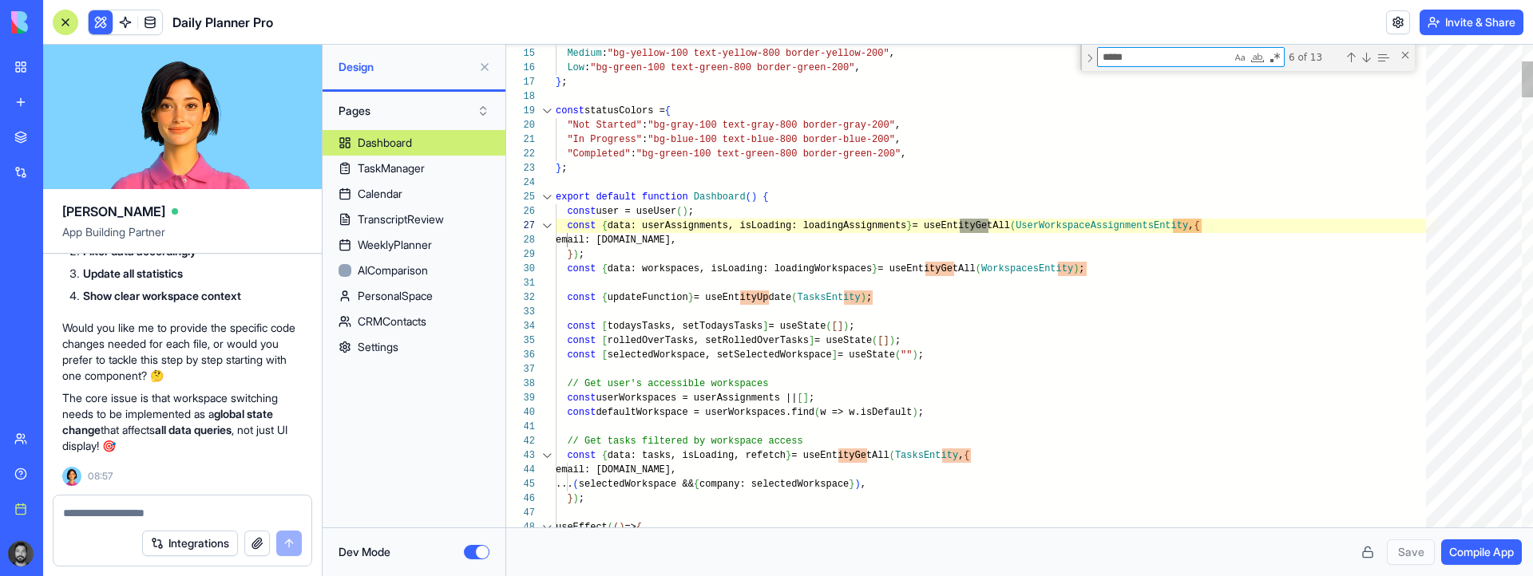
scroll to position [72, 438]
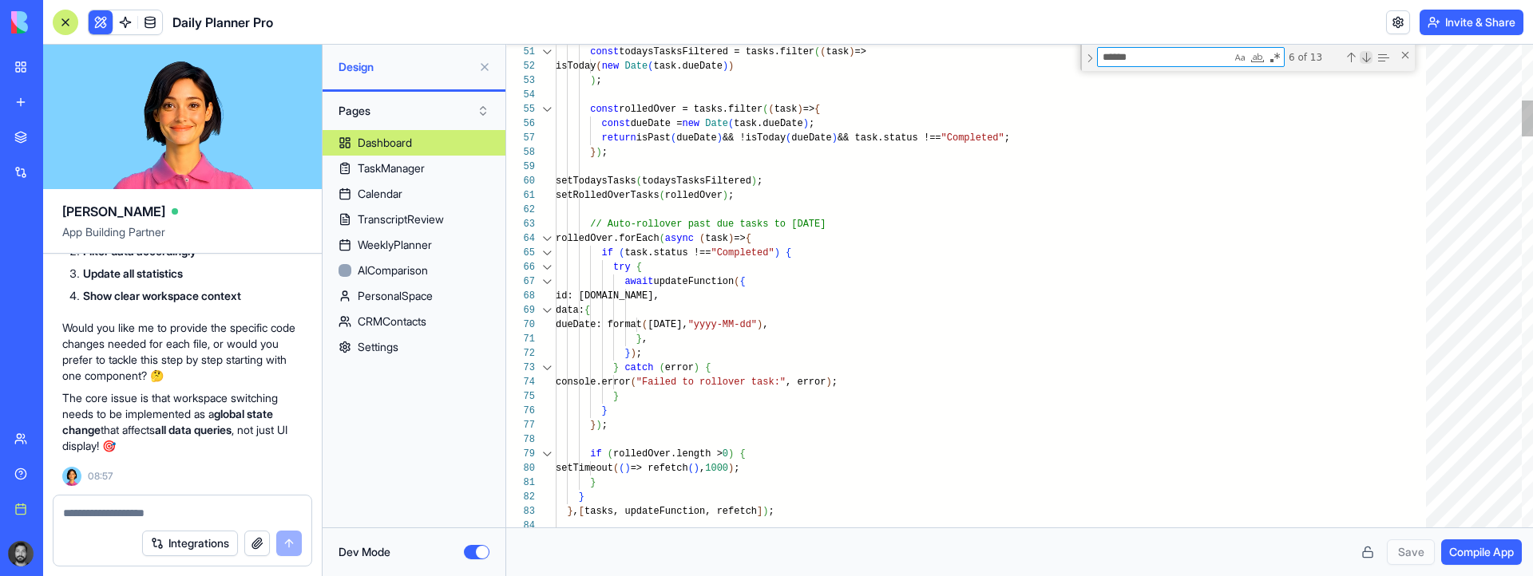
type textarea "******"
click at [1364, 58] on div "Next Match (Enter)" at bounding box center [1365, 57] width 13 height 13
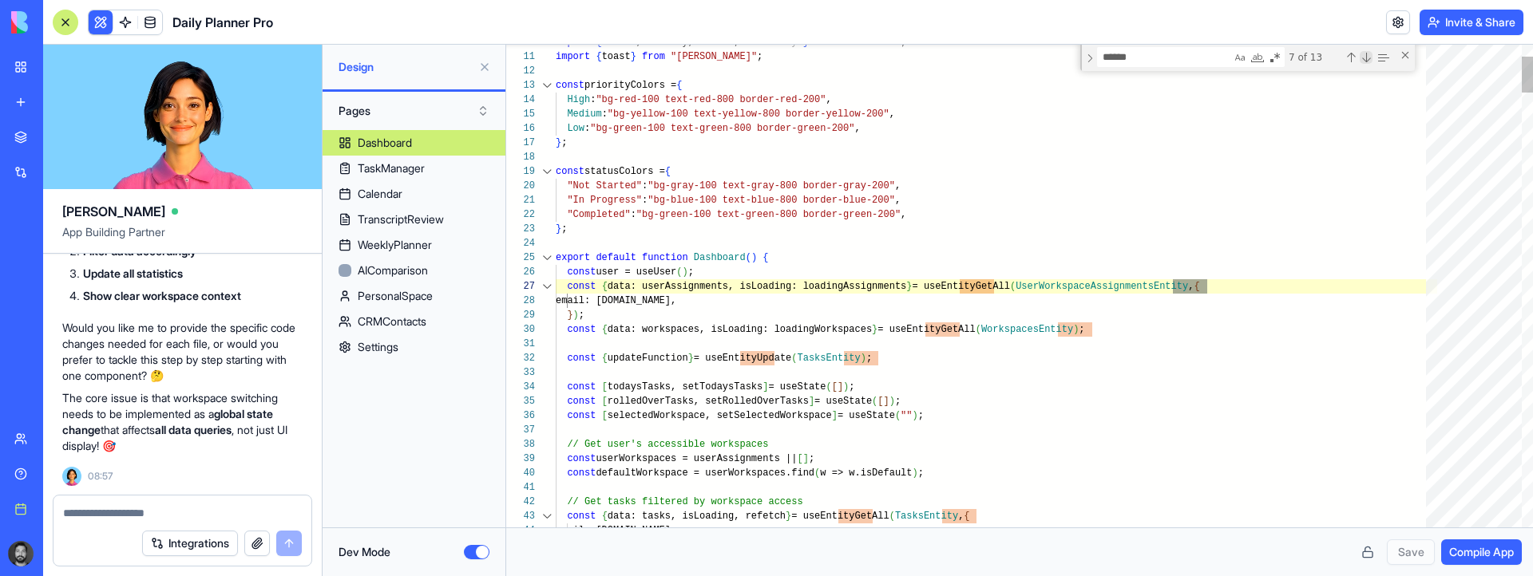
click at [1364, 58] on div "Next Match (Enter)" at bounding box center [1365, 57] width 13 height 13
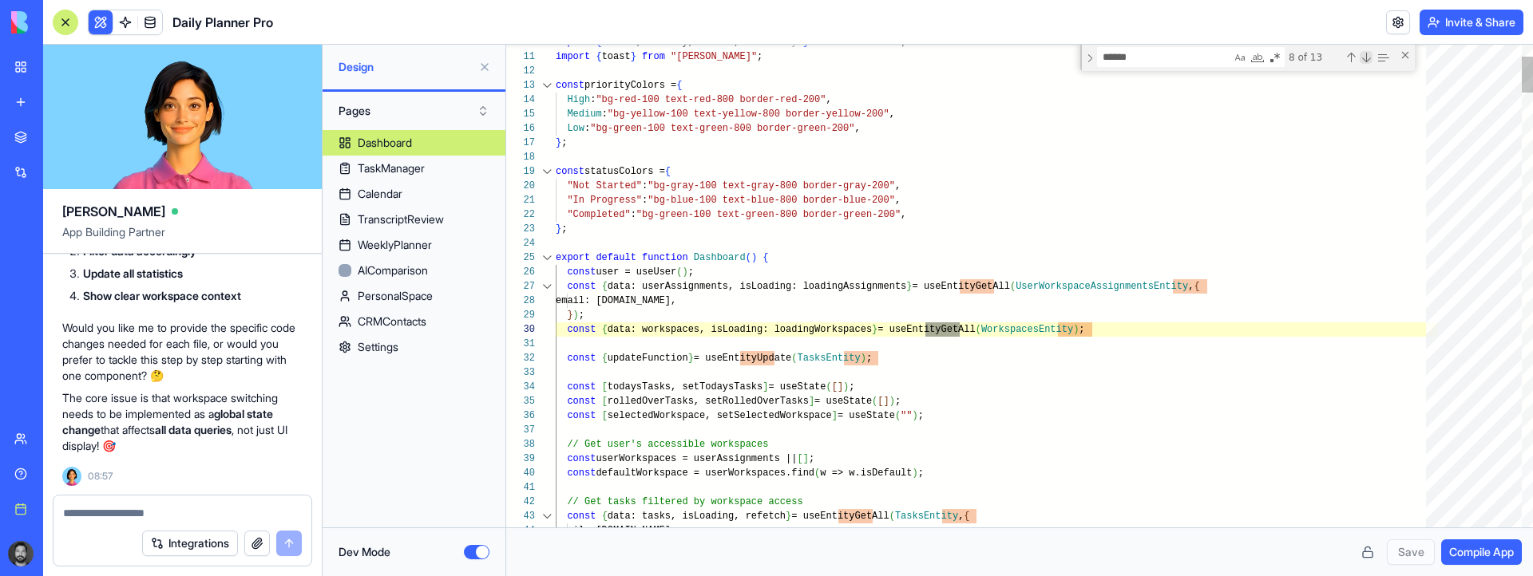
click at [1364, 58] on div "Next Match (Enter)" at bounding box center [1365, 57] width 13 height 13
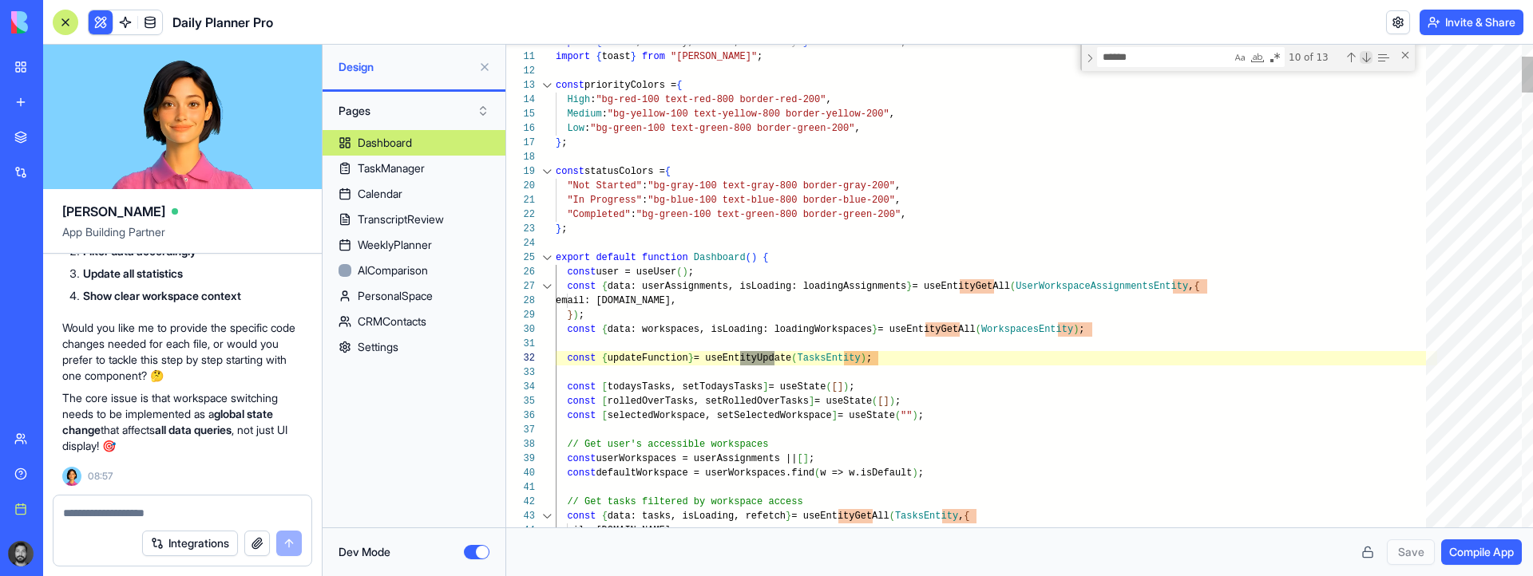
click at [1364, 58] on div "Next Match (Enter)" at bounding box center [1365, 57] width 13 height 13
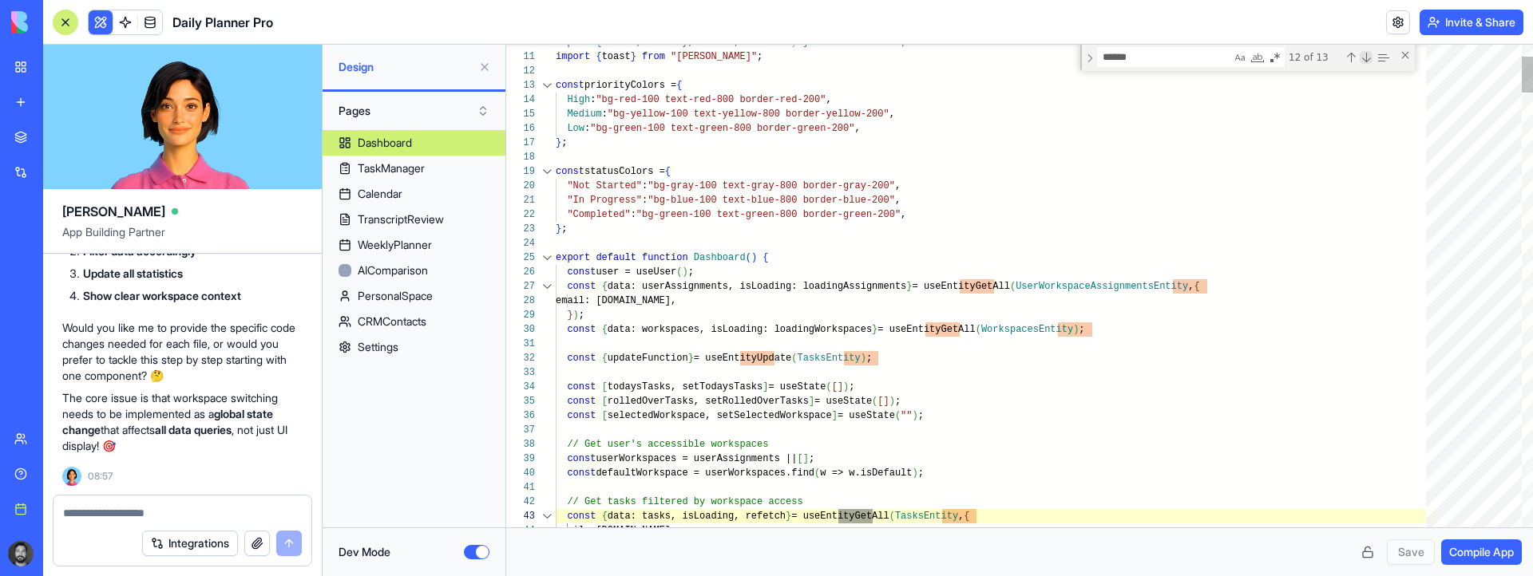
click at [1364, 58] on div "Next Match (Enter)" at bounding box center [1365, 57] width 13 height 13
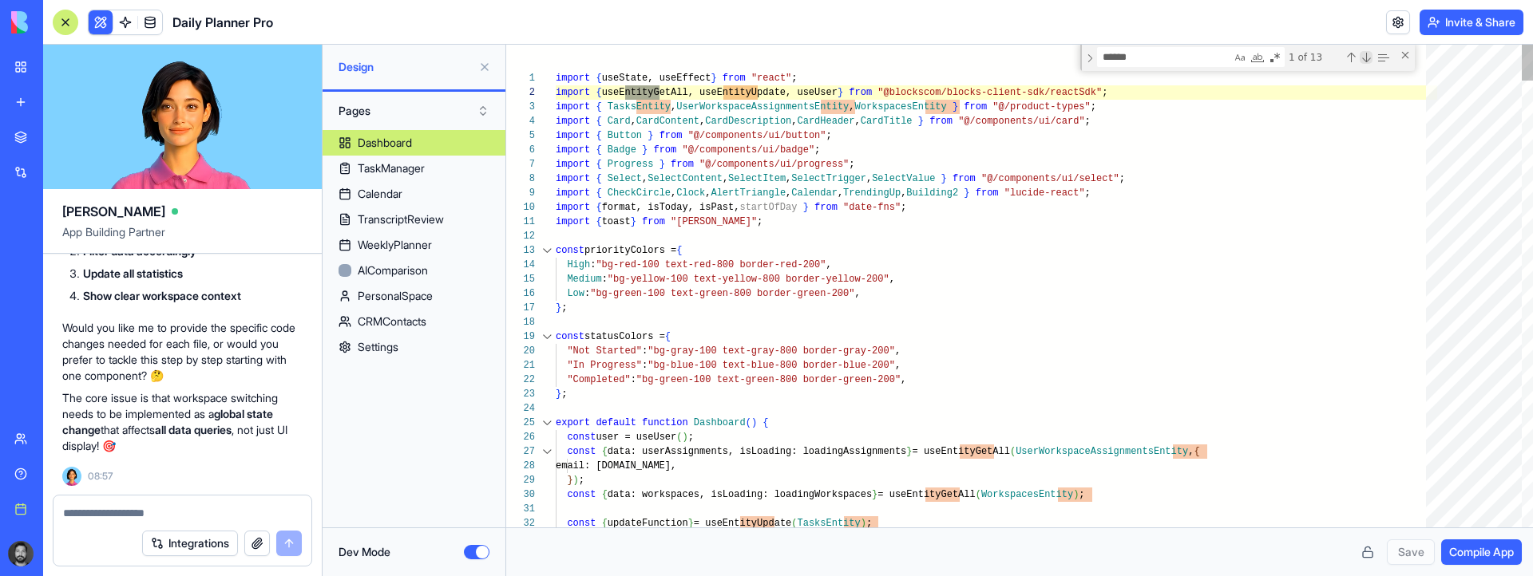
click at [1364, 58] on div "Next Match (Enter)" at bounding box center [1365, 57] width 13 height 13
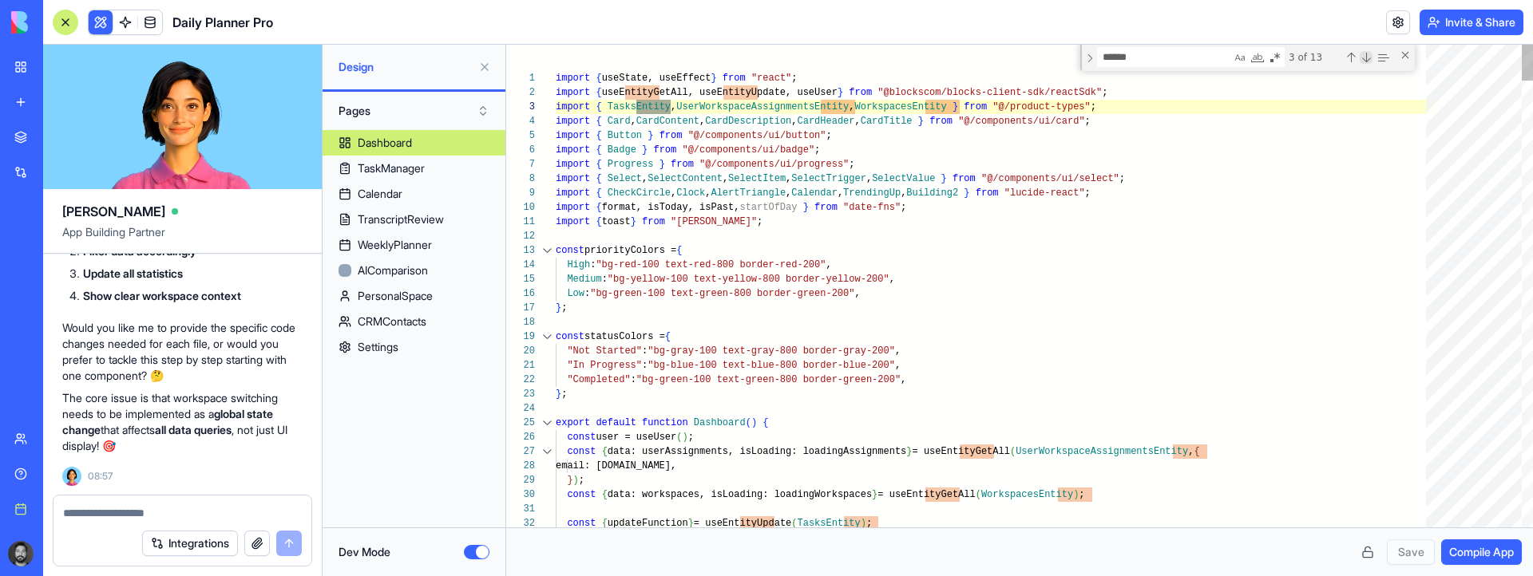
click at [1364, 58] on div "Next Match (Enter)" at bounding box center [1365, 57] width 13 height 13
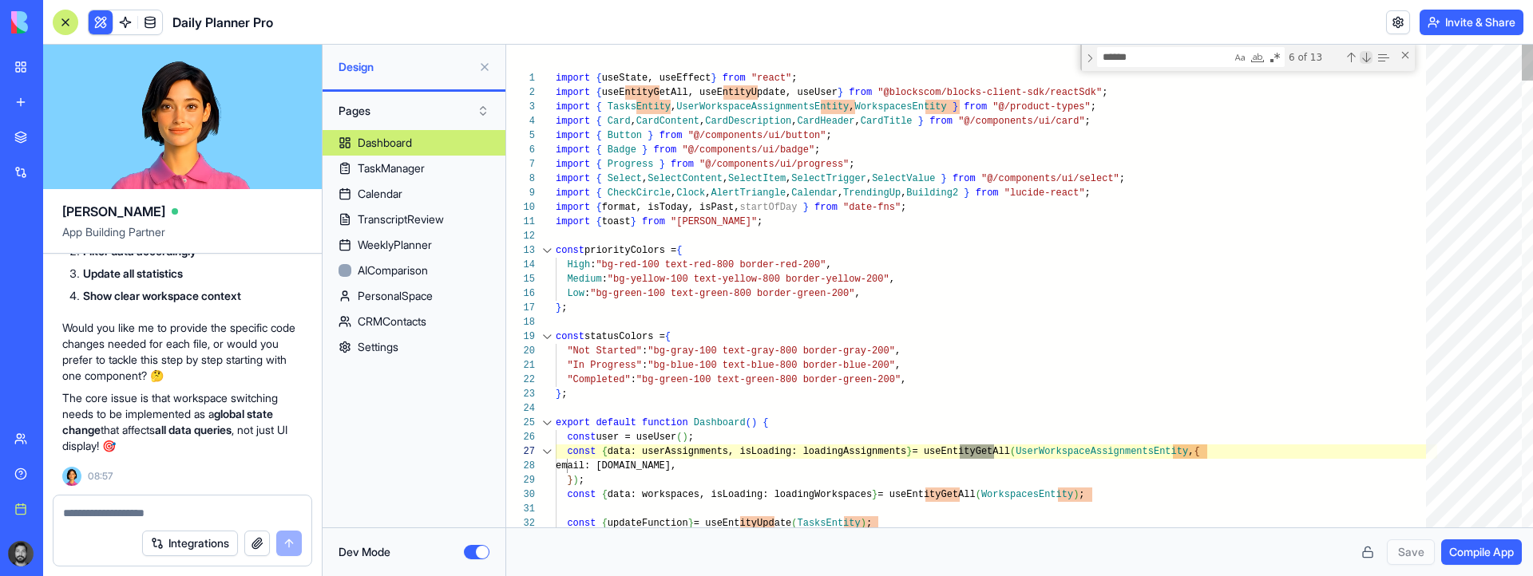
click at [1364, 58] on div "Next Match (Enter)" at bounding box center [1365, 57] width 13 height 13
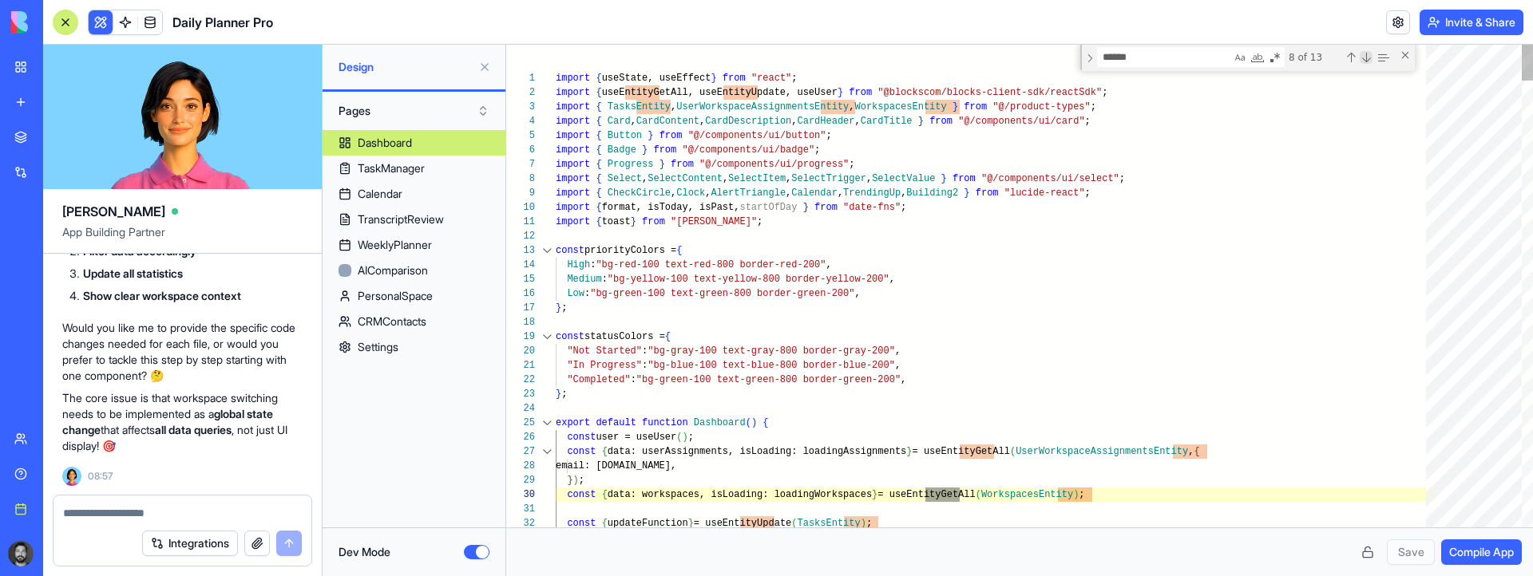
click at [1364, 58] on div "Next Match (Enter)" at bounding box center [1365, 57] width 13 height 13
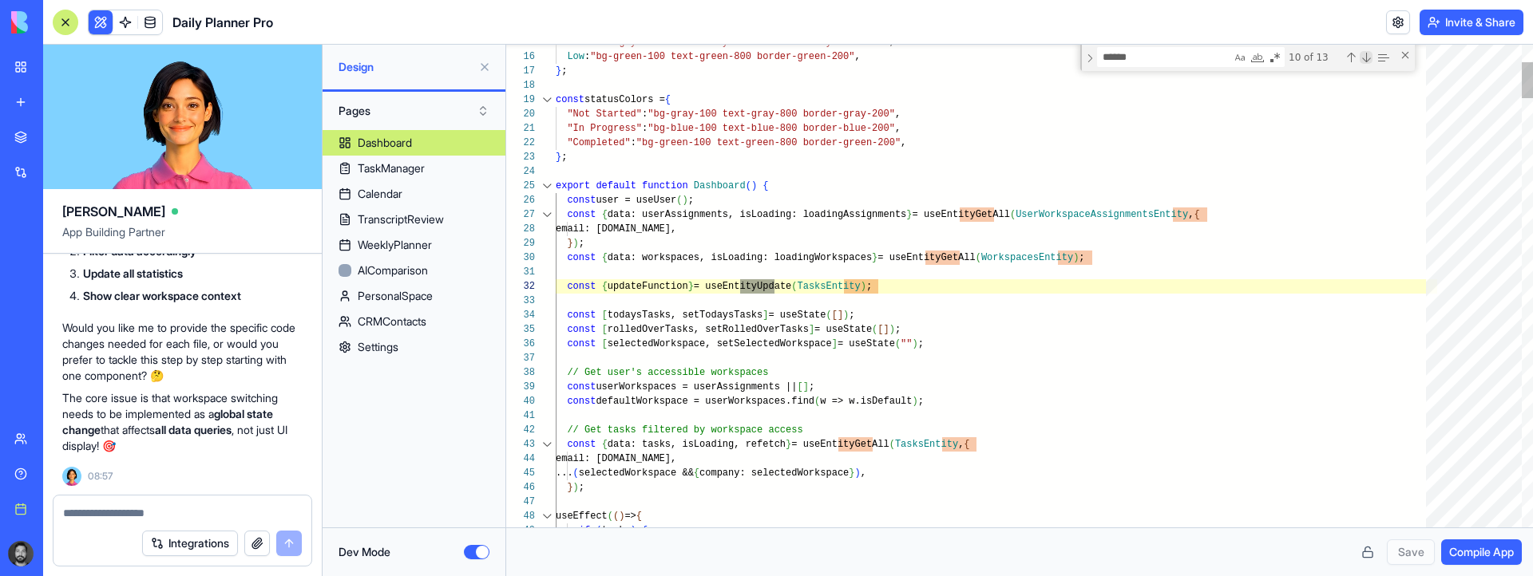
click at [1364, 58] on div "Next Match (Enter)" at bounding box center [1365, 57] width 13 height 13
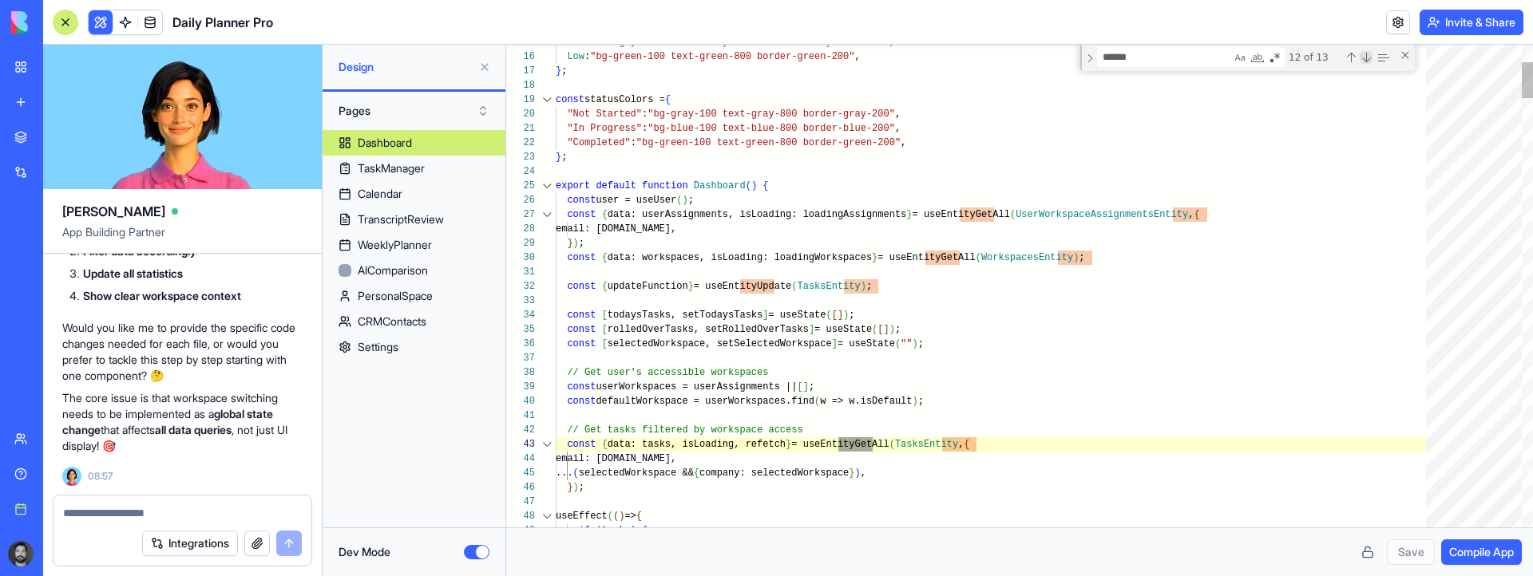
click at [1364, 58] on div "Next Match (Enter)" at bounding box center [1365, 57] width 13 height 13
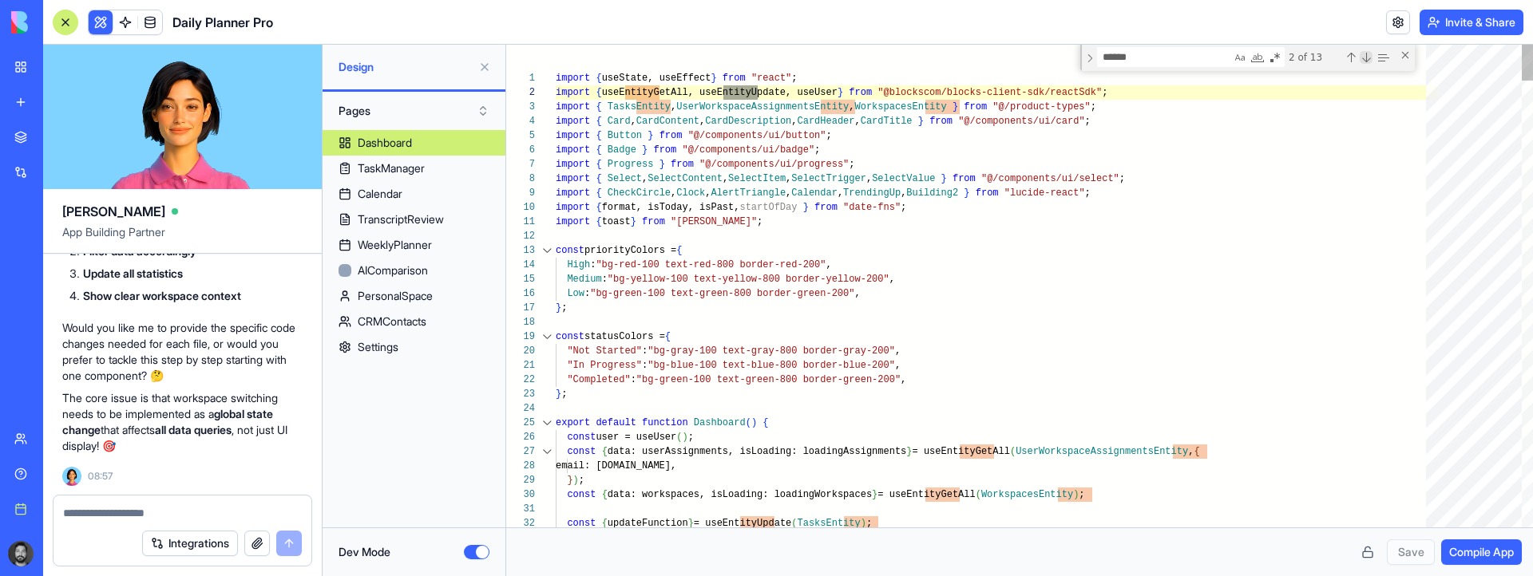
scroll to position [101, 202]
click at [387, 160] on div "TaskManager" at bounding box center [391, 168] width 67 height 16
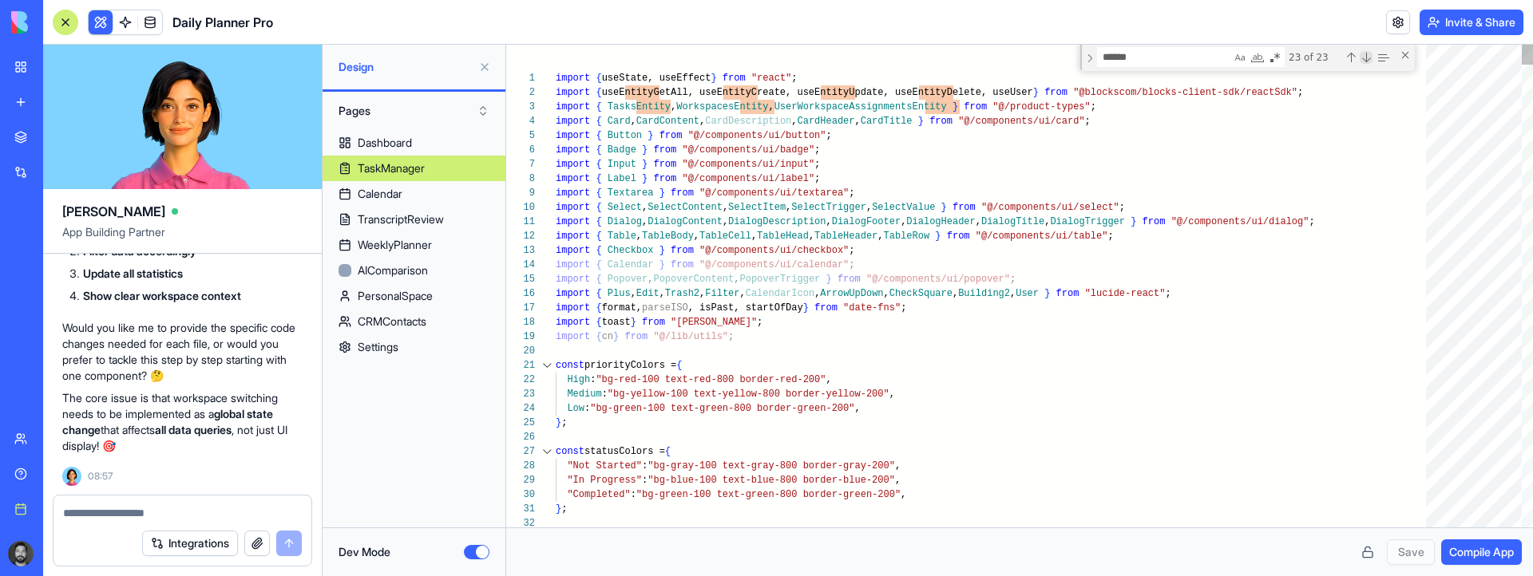
click at [1365, 59] on div "Next Match (Enter)" at bounding box center [1365, 57] width 13 height 13
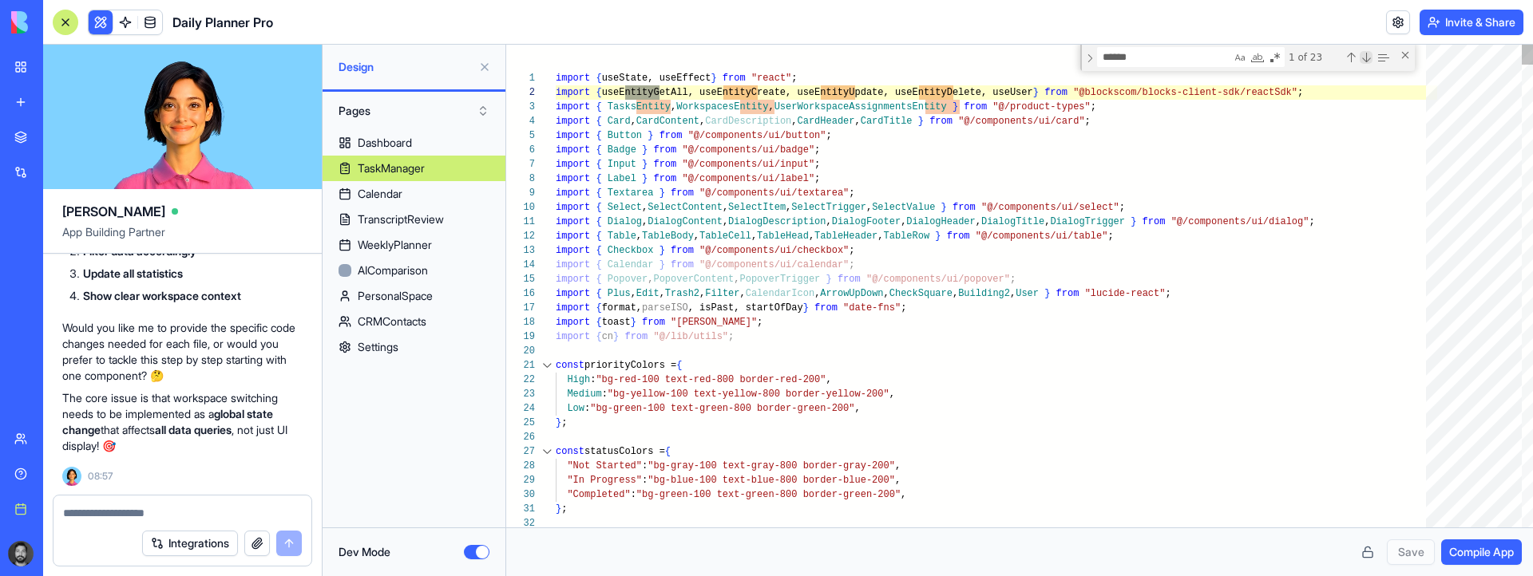
click at [1365, 59] on div "Next Match (Enter)" at bounding box center [1365, 57] width 13 height 13
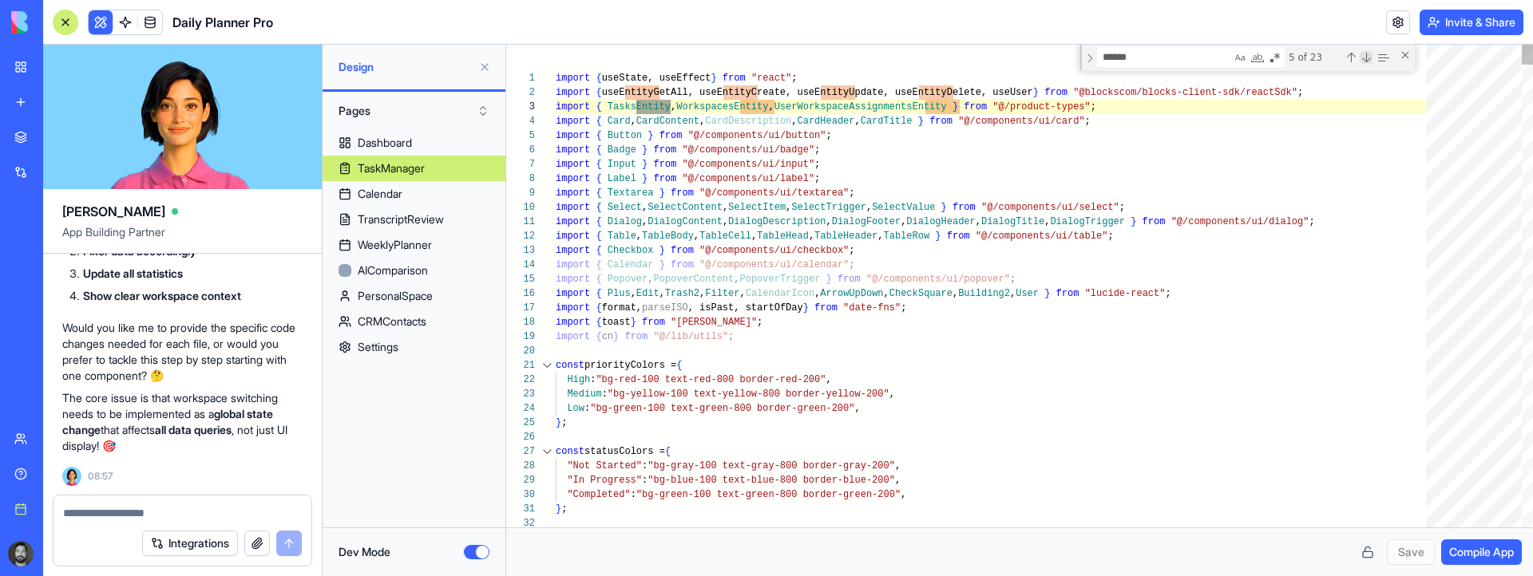
click at [1365, 59] on div "Next Match (Enter)" at bounding box center [1365, 57] width 13 height 13
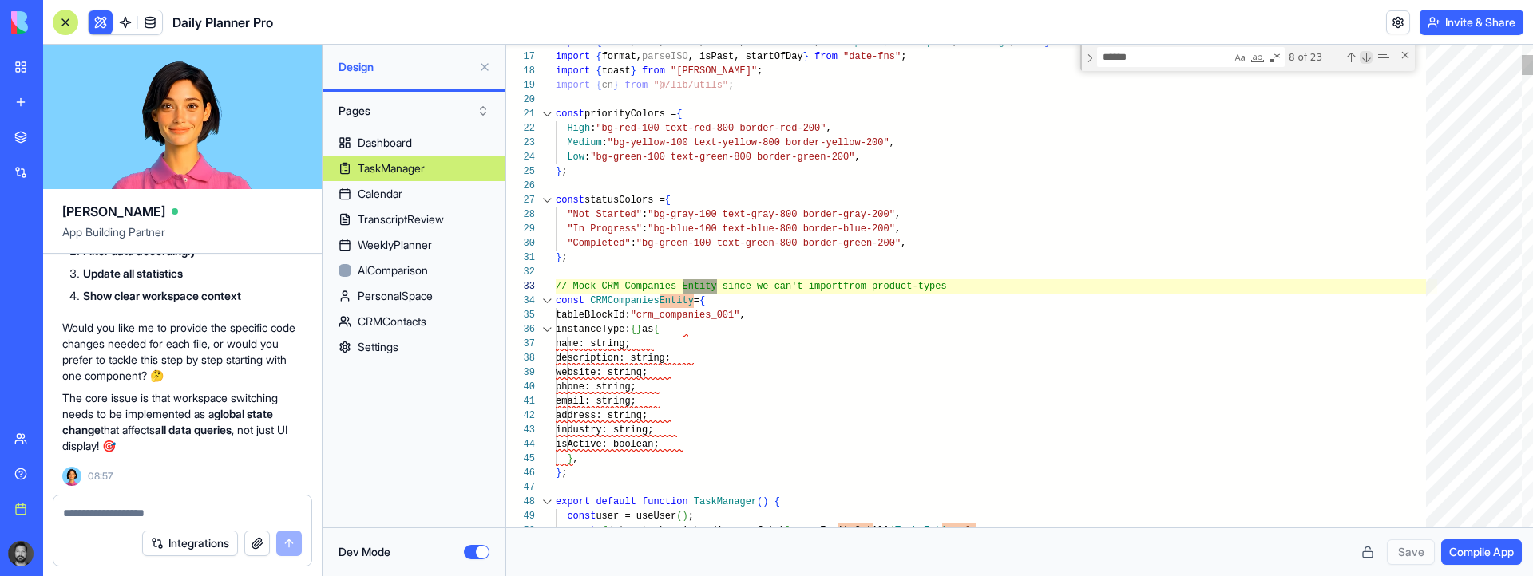
click at [1365, 59] on div "Next Match (Enter)" at bounding box center [1365, 57] width 13 height 13
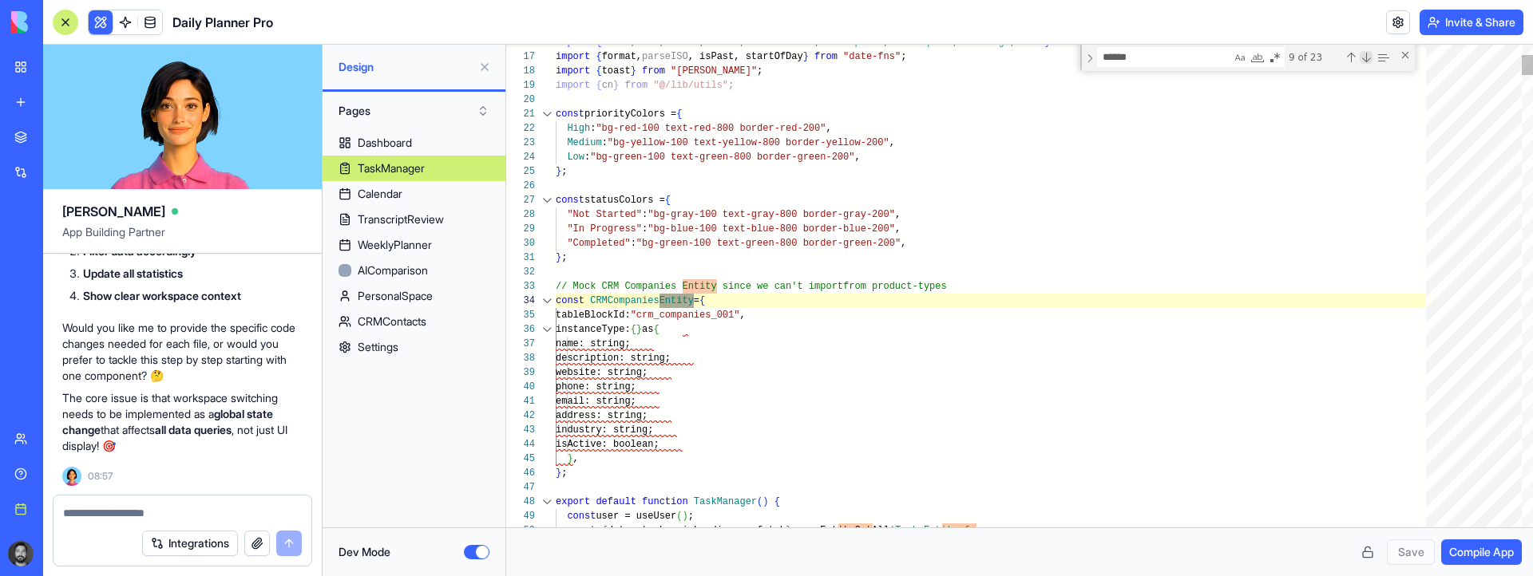
click at [1365, 59] on div "Next Match (Enter)" at bounding box center [1365, 57] width 13 height 13
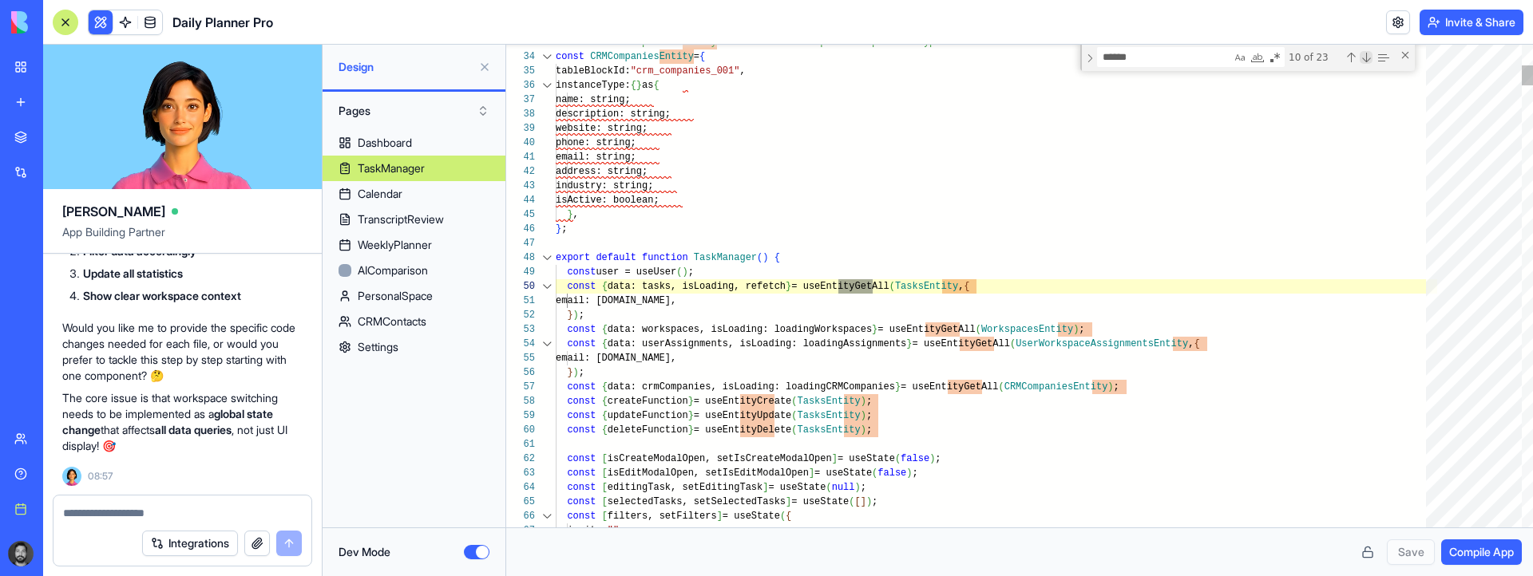
click at [1365, 59] on div "Next Match (Enter)" at bounding box center [1365, 57] width 13 height 13
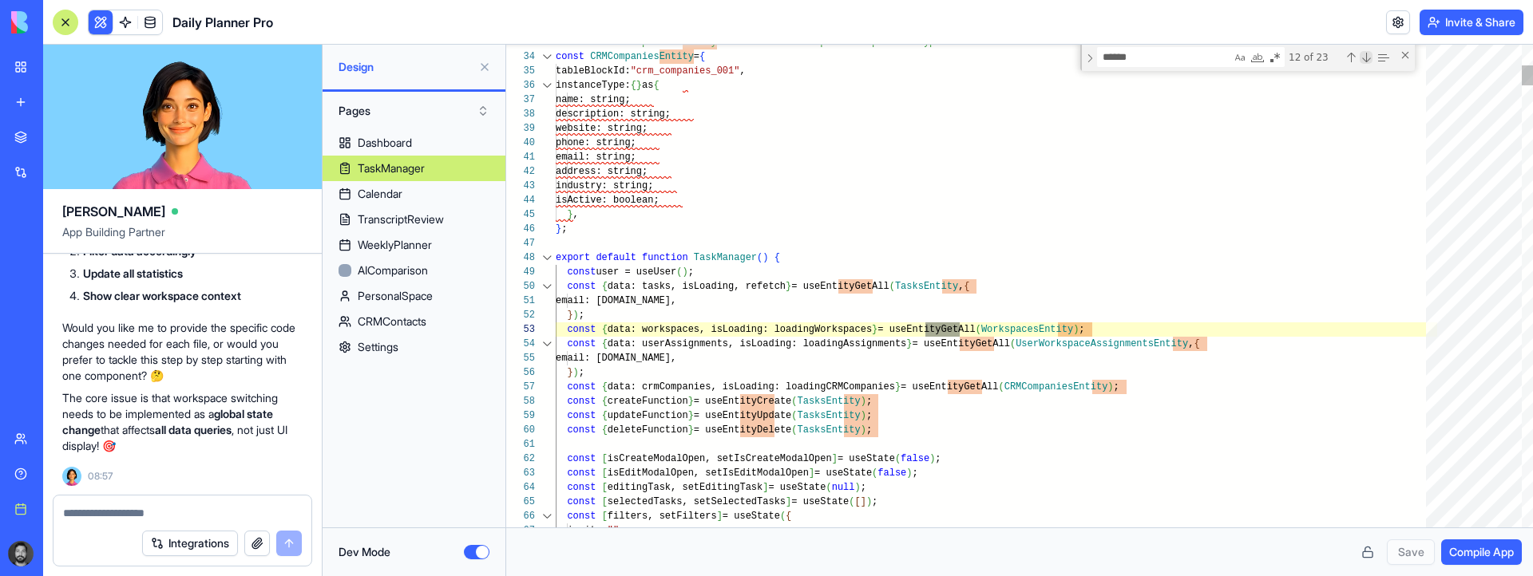
click at [1365, 59] on div "Next Match (Enter)" at bounding box center [1365, 57] width 13 height 13
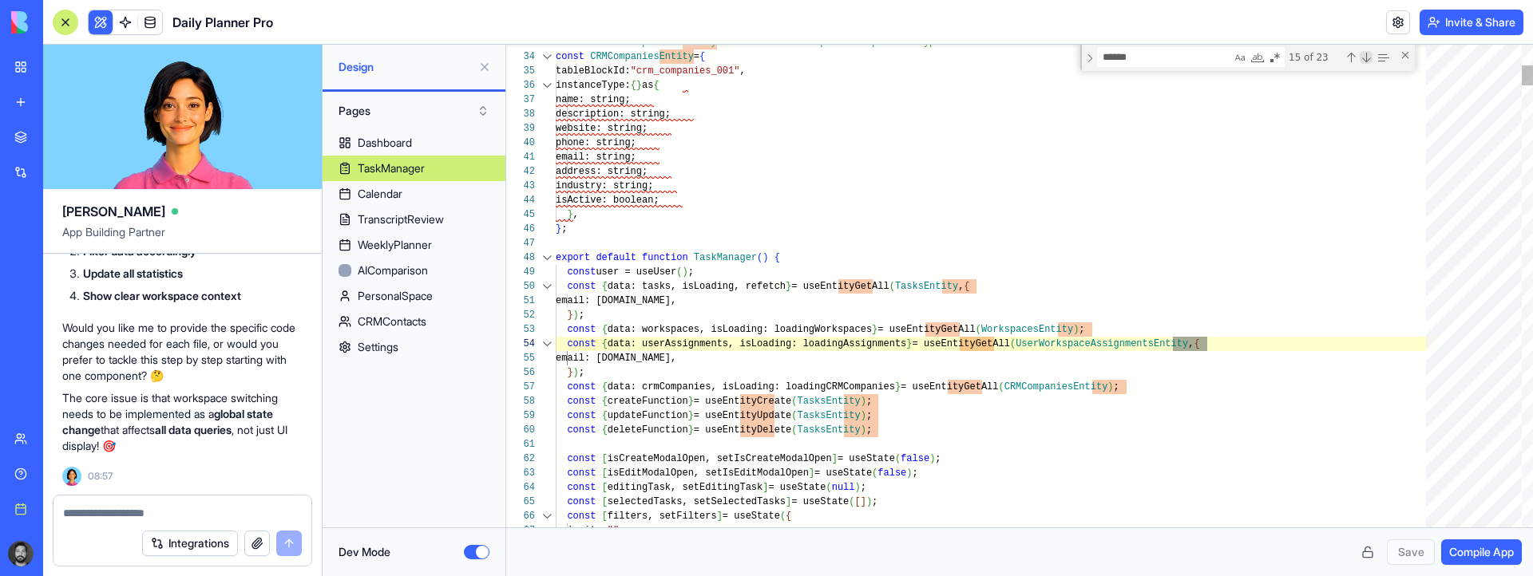
click at [1365, 59] on div "Next Match (Enter)" at bounding box center [1365, 57] width 13 height 13
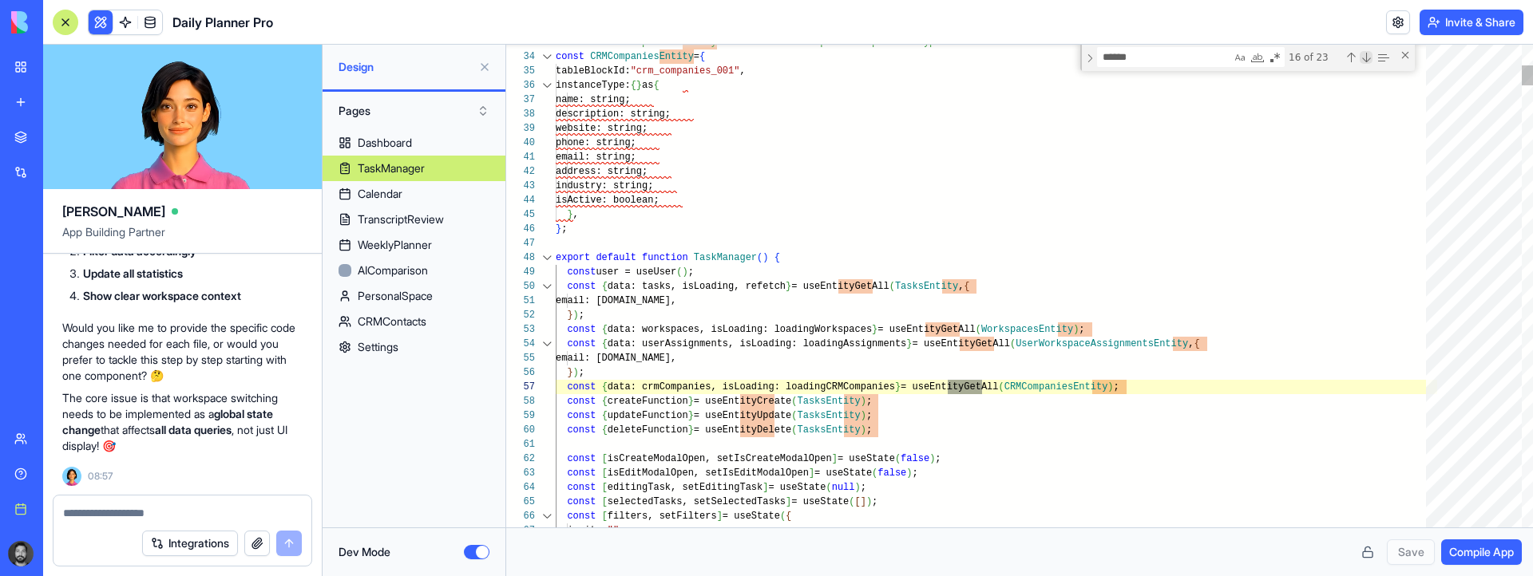
click at [1365, 59] on div "Next Match (Enter)" at bounding box center [1365, 57] width 13 height 13
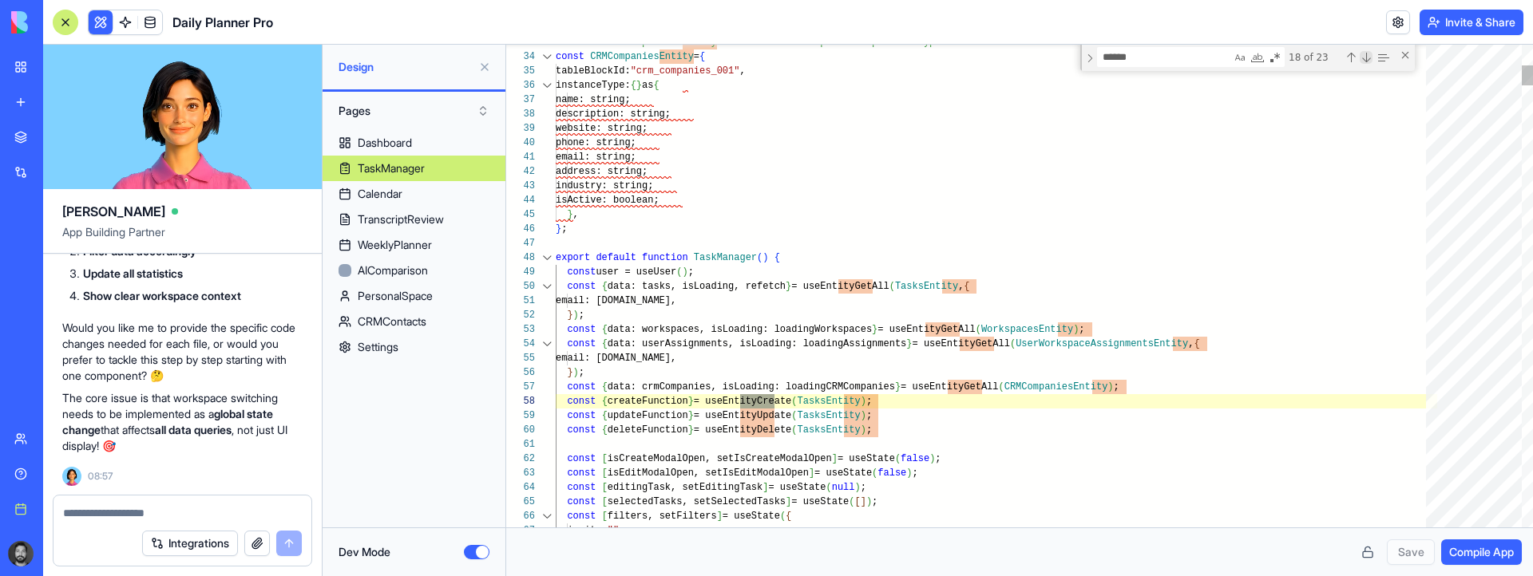
click at [1365, 59] on div "Next Match (Enter)" at bounding box center [1365, 57] width 13 height 13
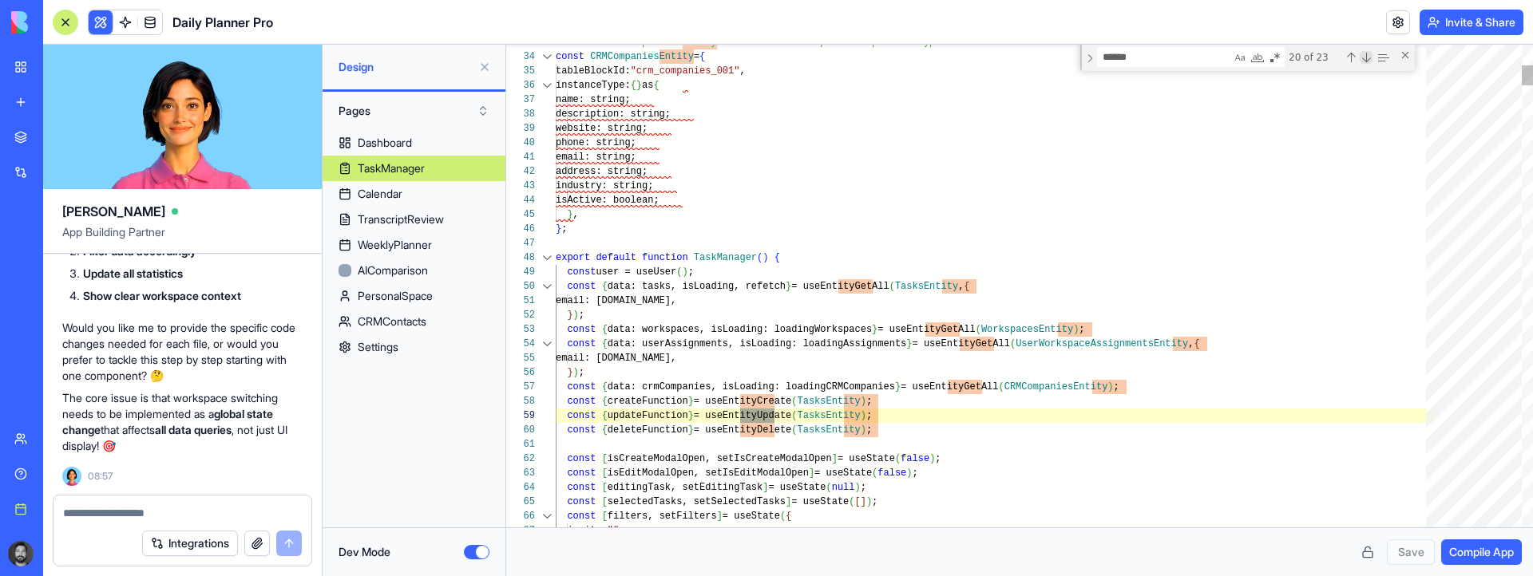
click at [1365, 59] on div "Next Match (Enter)" at bounding box center [1365, 57] width 13 height 13
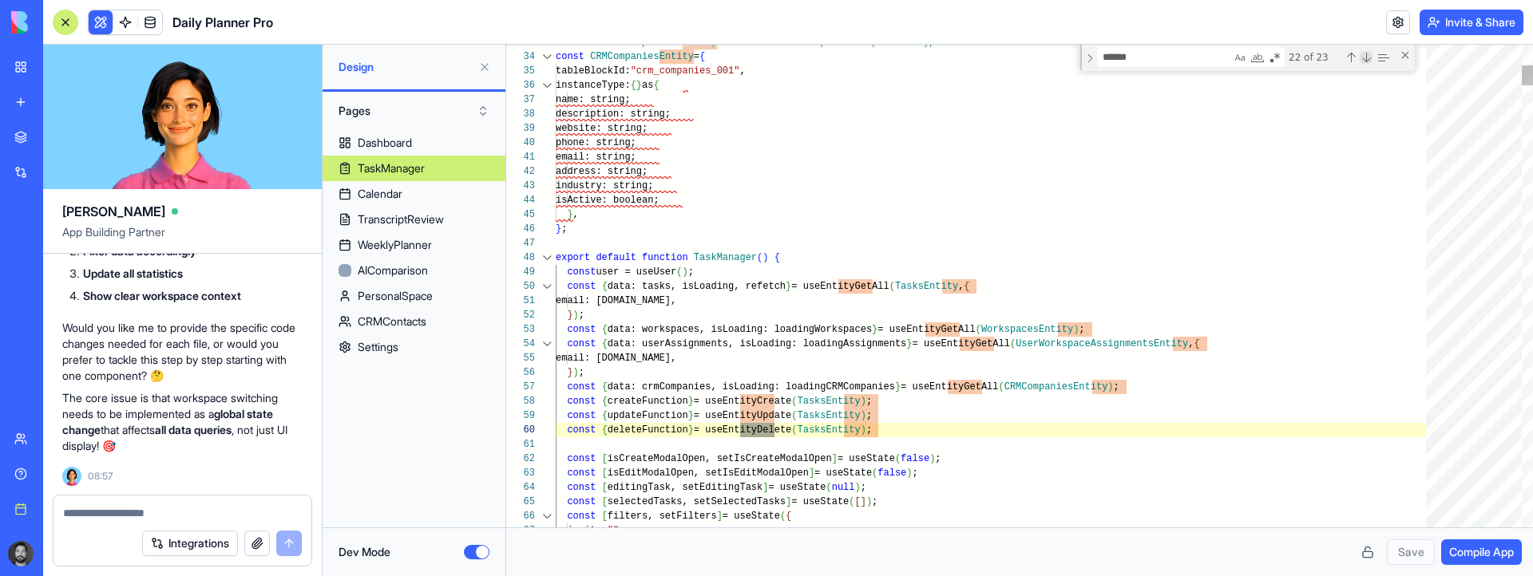
click at [1365, 59] on div "Next Match (Enter)" at bounding box center [1365, 57] width 13 height 13
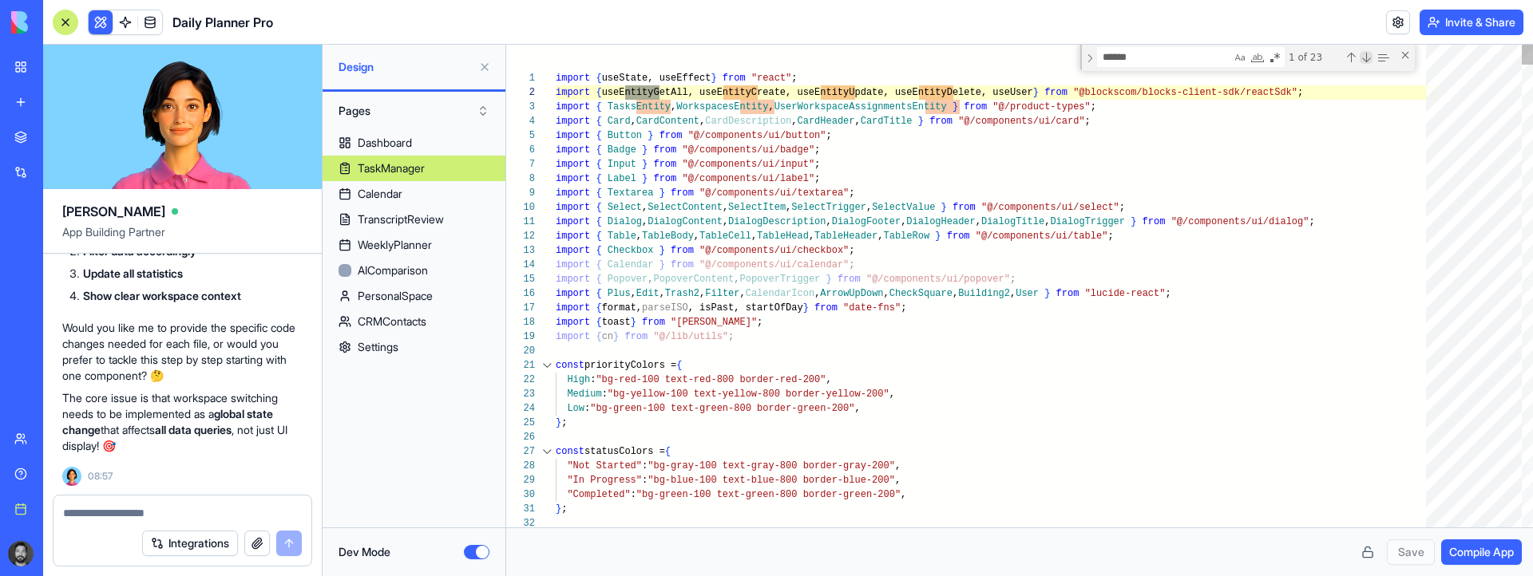
click at [1365, 59] on div "Next Match (Enter)" at bounding box center [1365, 57] width 13 height 13
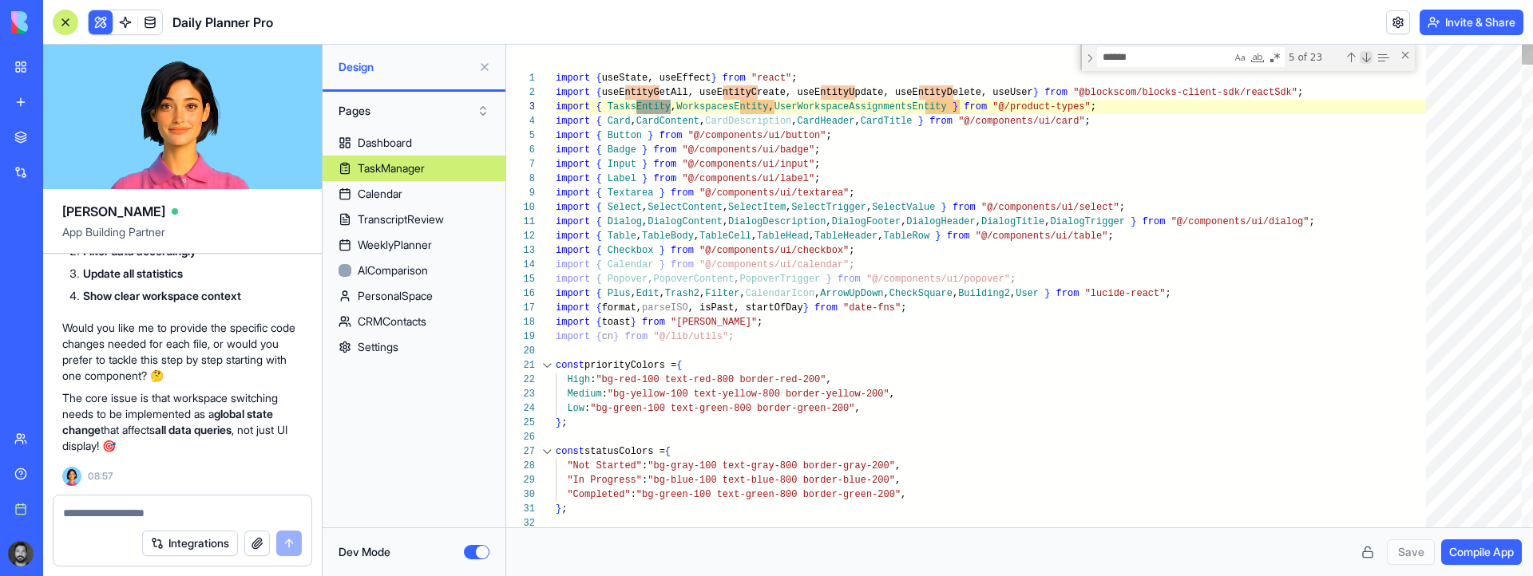
click at [1365, 59] on div "Next Match (Enter)" at bounding box center [1365, 57] width 13 height 13
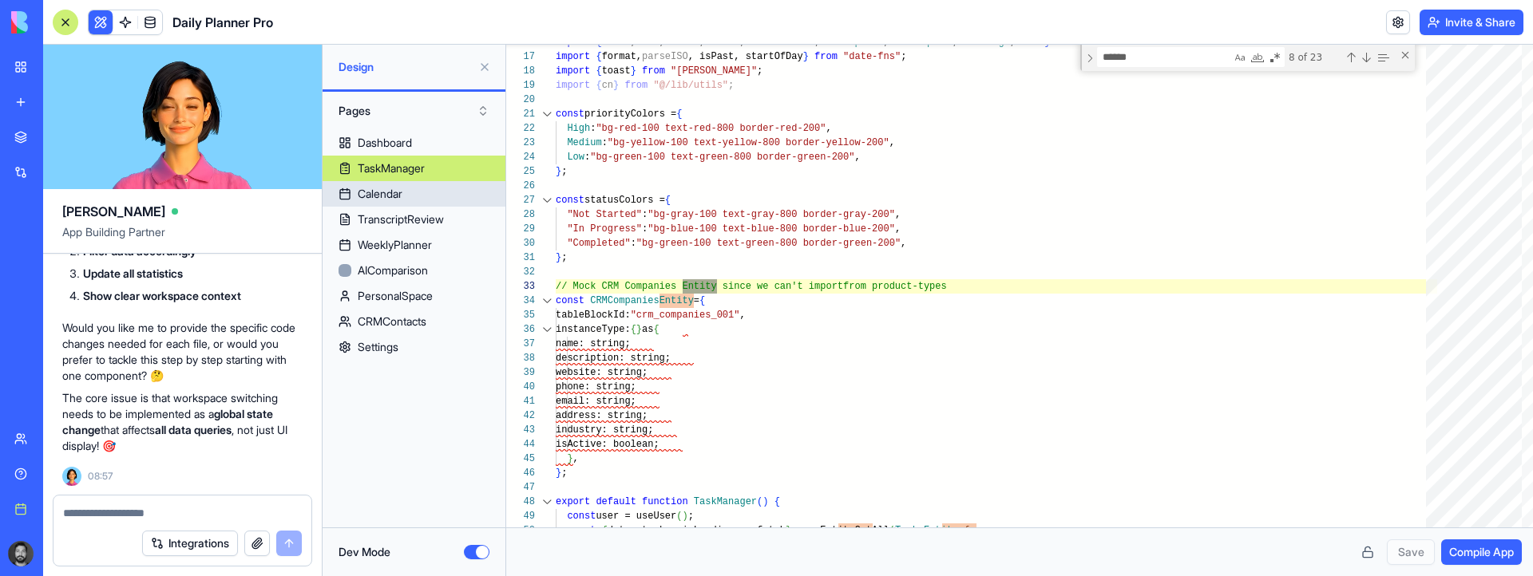
click at [373, 200] on div "Calendar" at bounding box center [380, 194] width 45 height 16
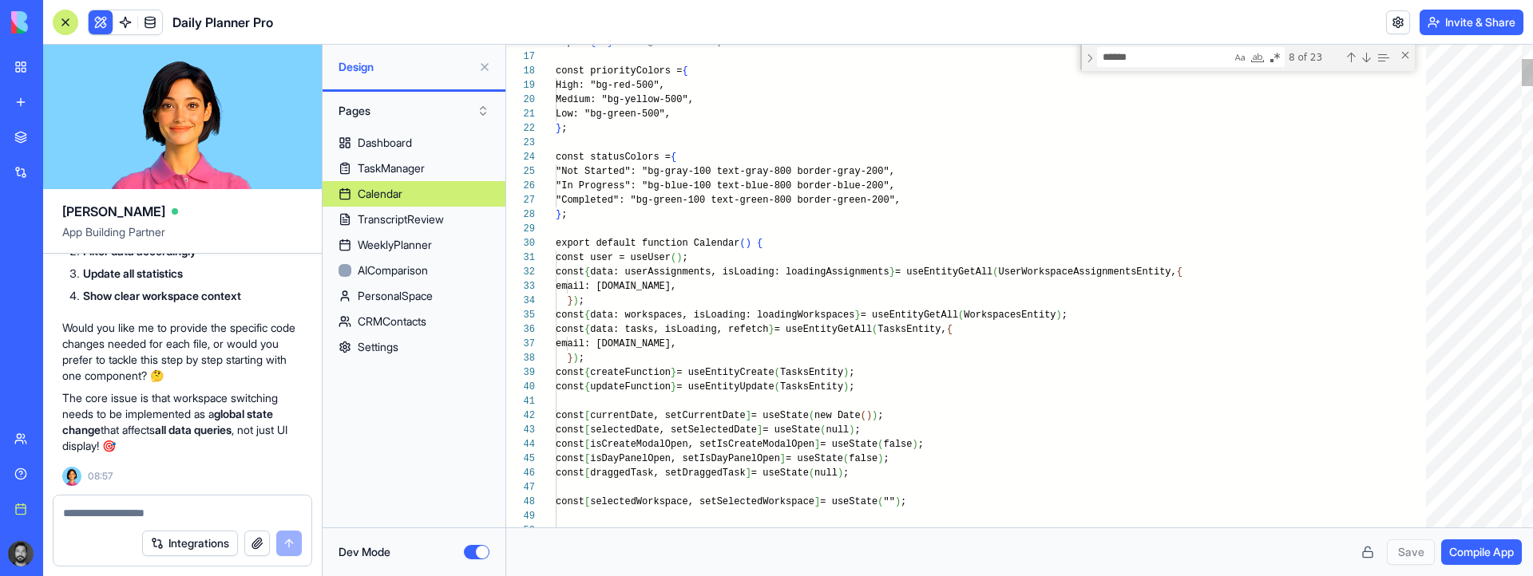
scroll to position [14, 5]
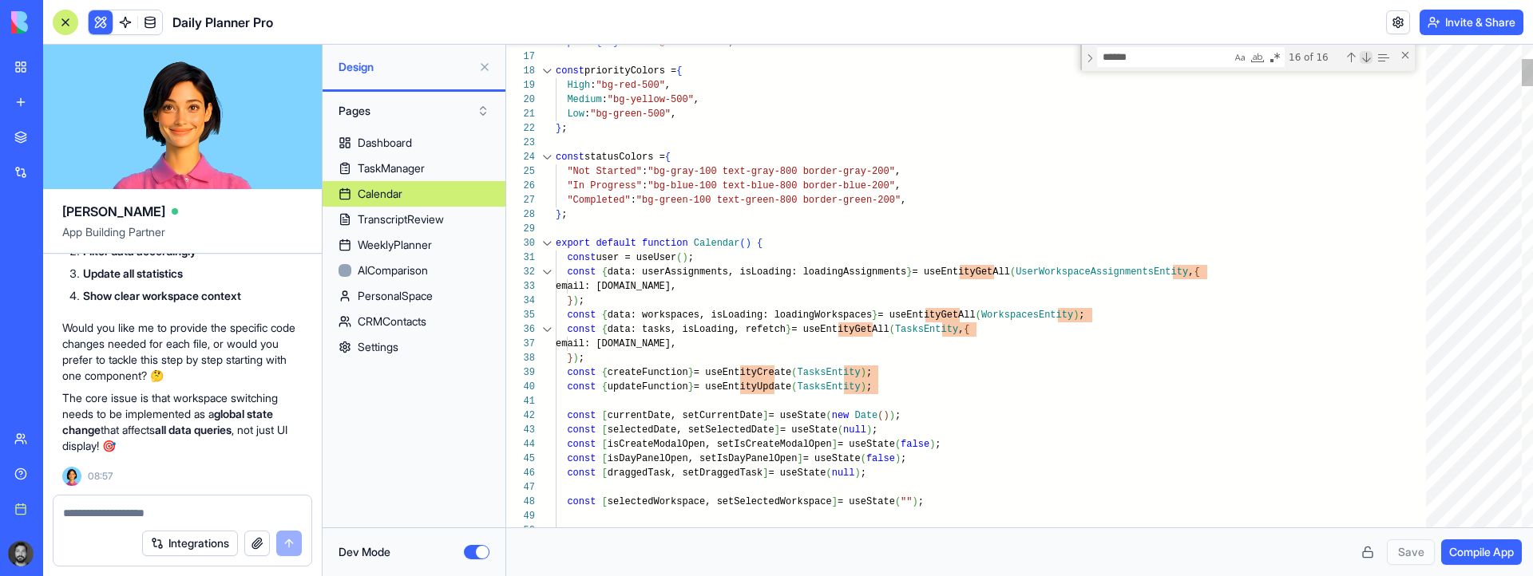
click at [1364, 61] on div "Next Match (Enter)" at bounding box center [1365, 57] width 13 height 13
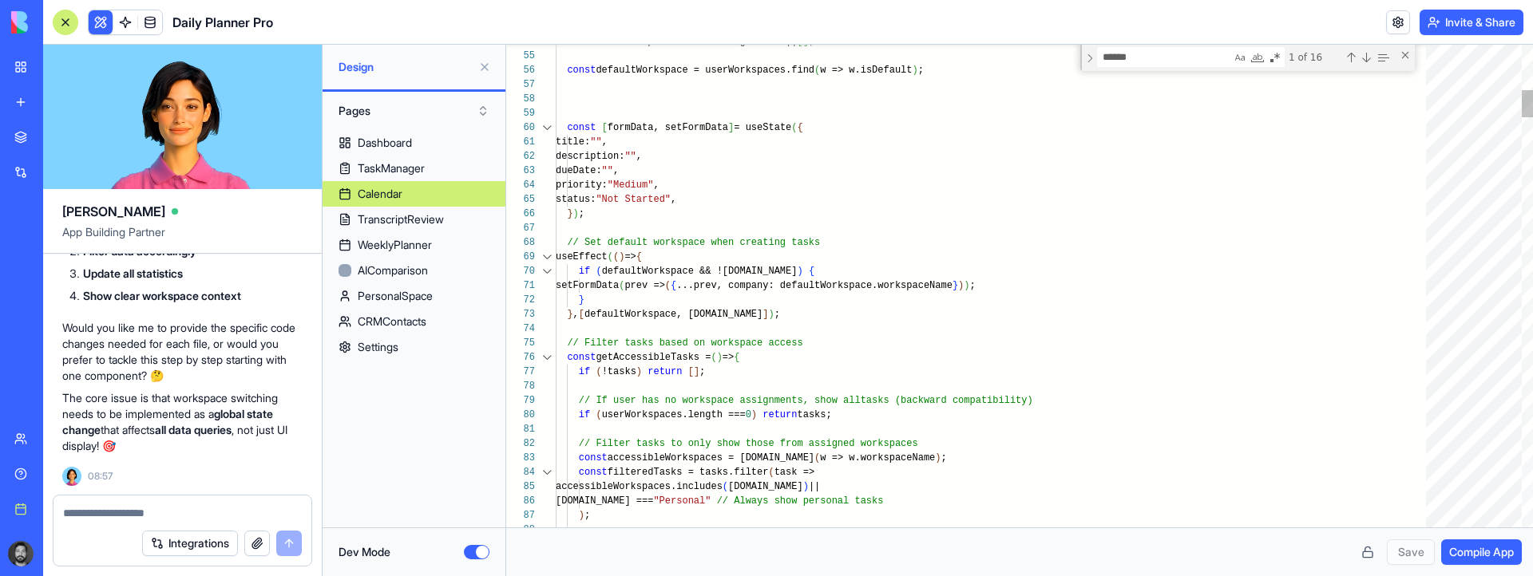
type textarea "**********"
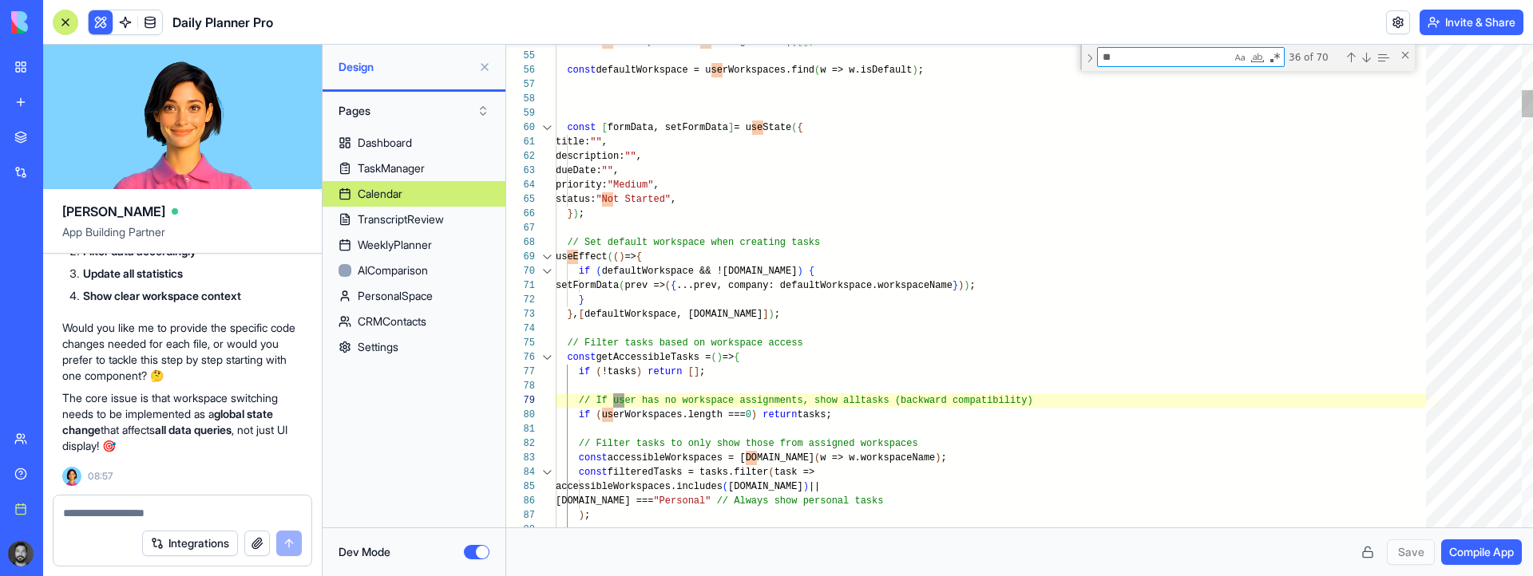
type textarea "***"
type textarea "**********"
type textarea "****"
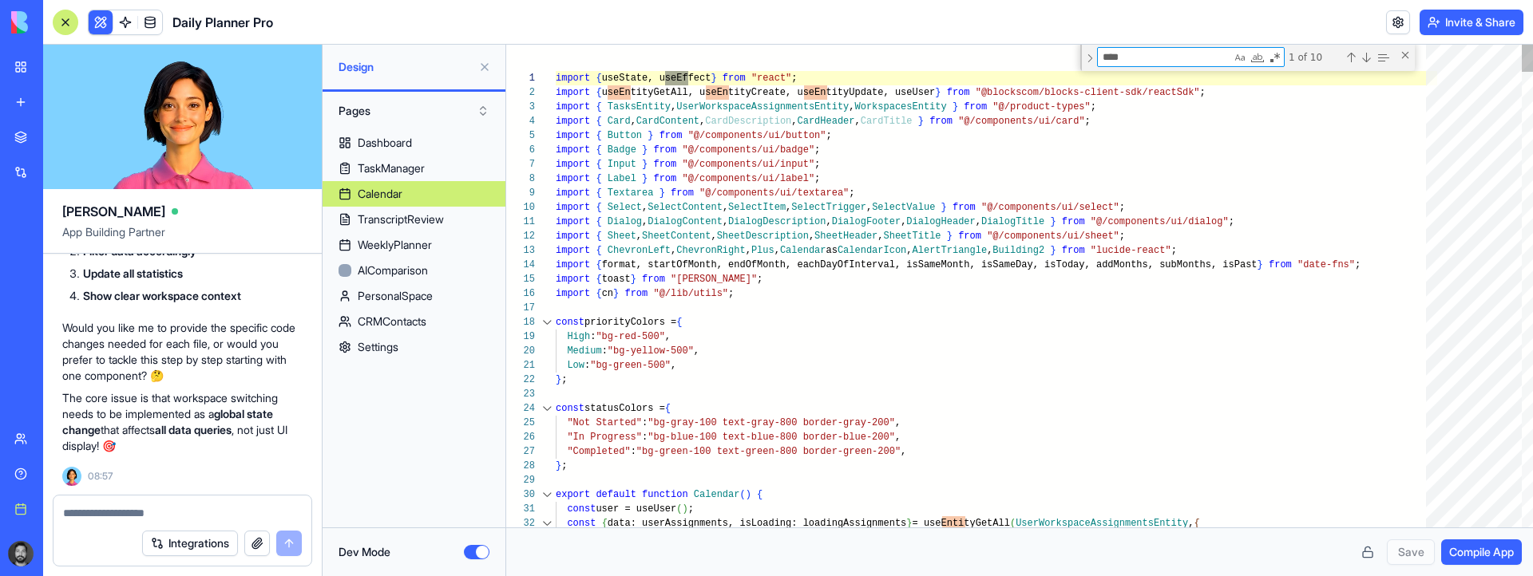
type textarea "**********"
type textarea "*****"
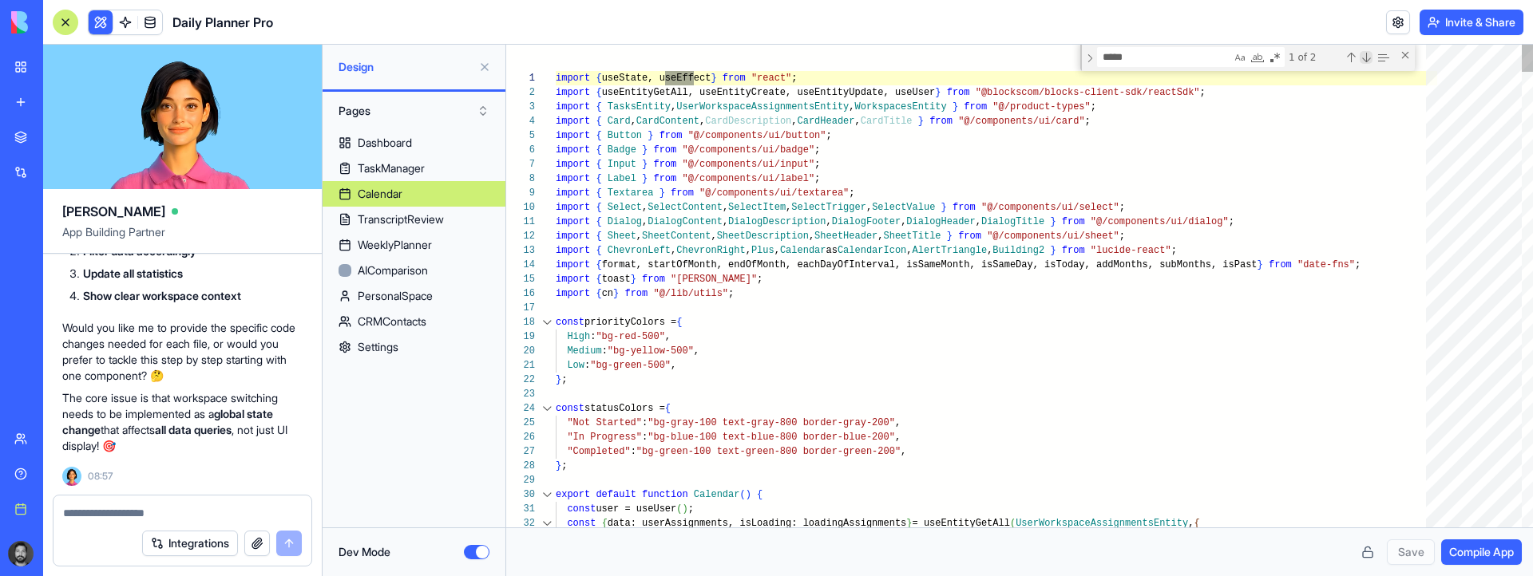
click at [1367, 57] on div "Next Match (Enter)" at bounding box center [1365, 57] width 13 height 13
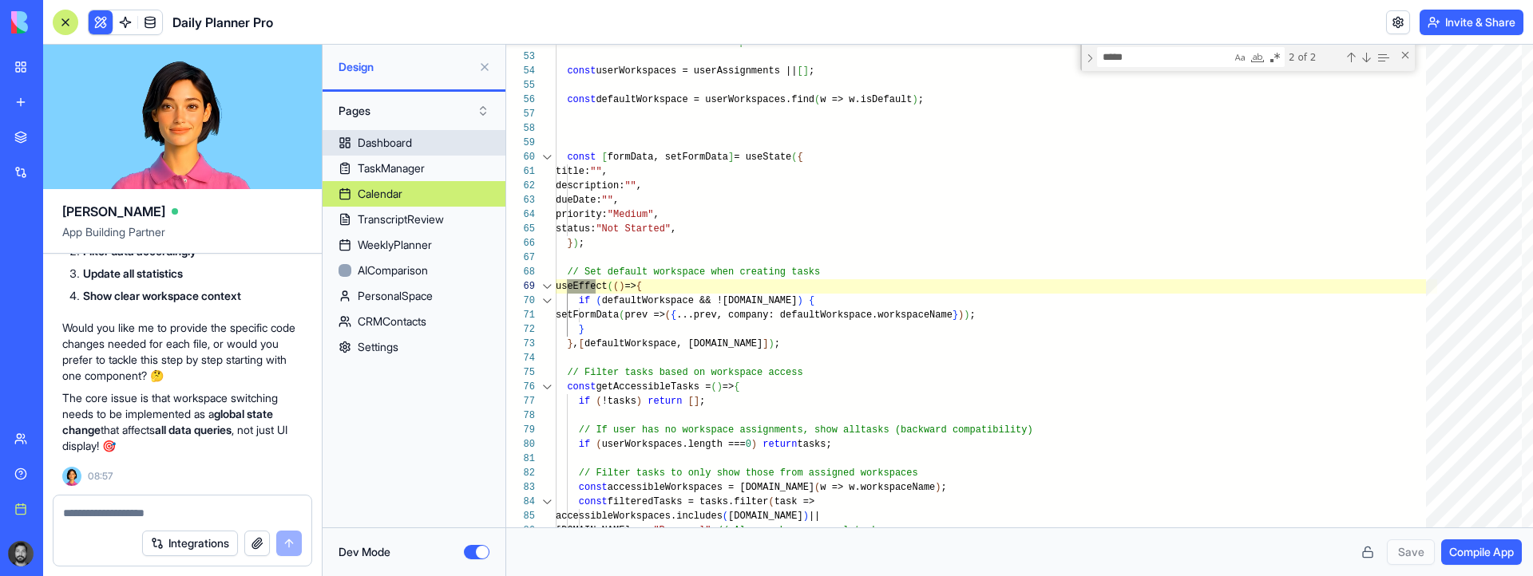
click at [388, 144] on div "Dashboard" at bounding box center [385, 143] width 54 height 16
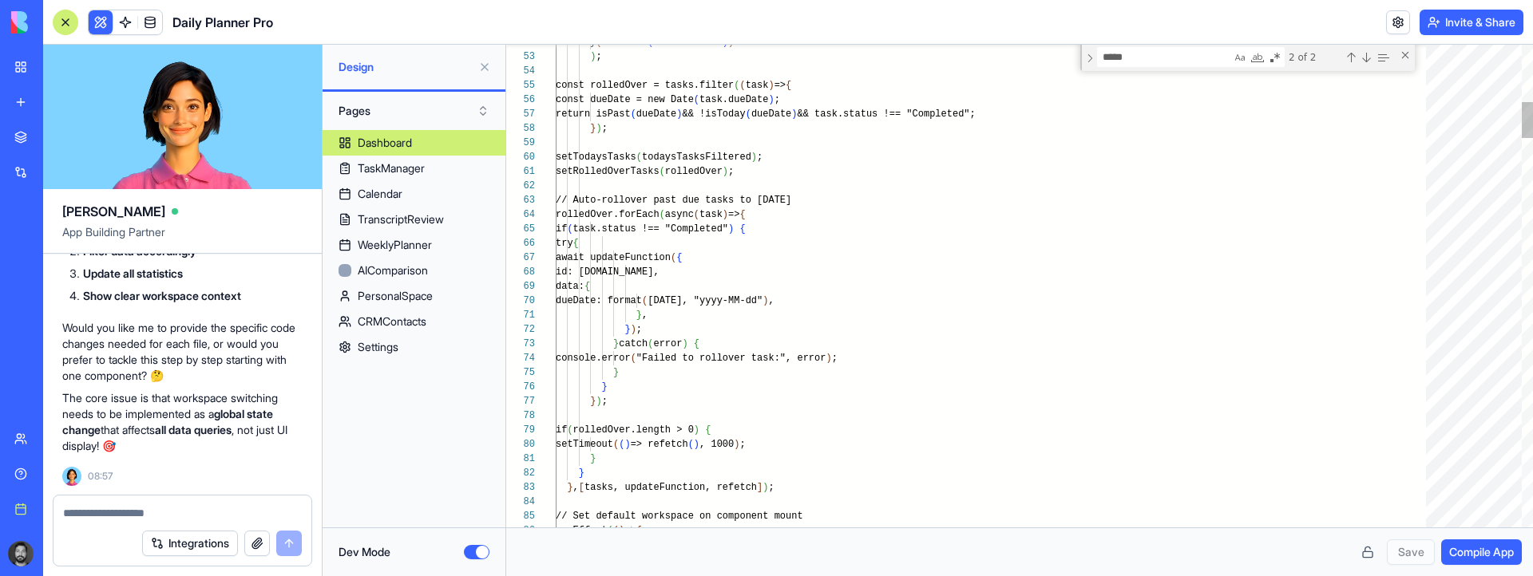
scroll to position [57, 41]
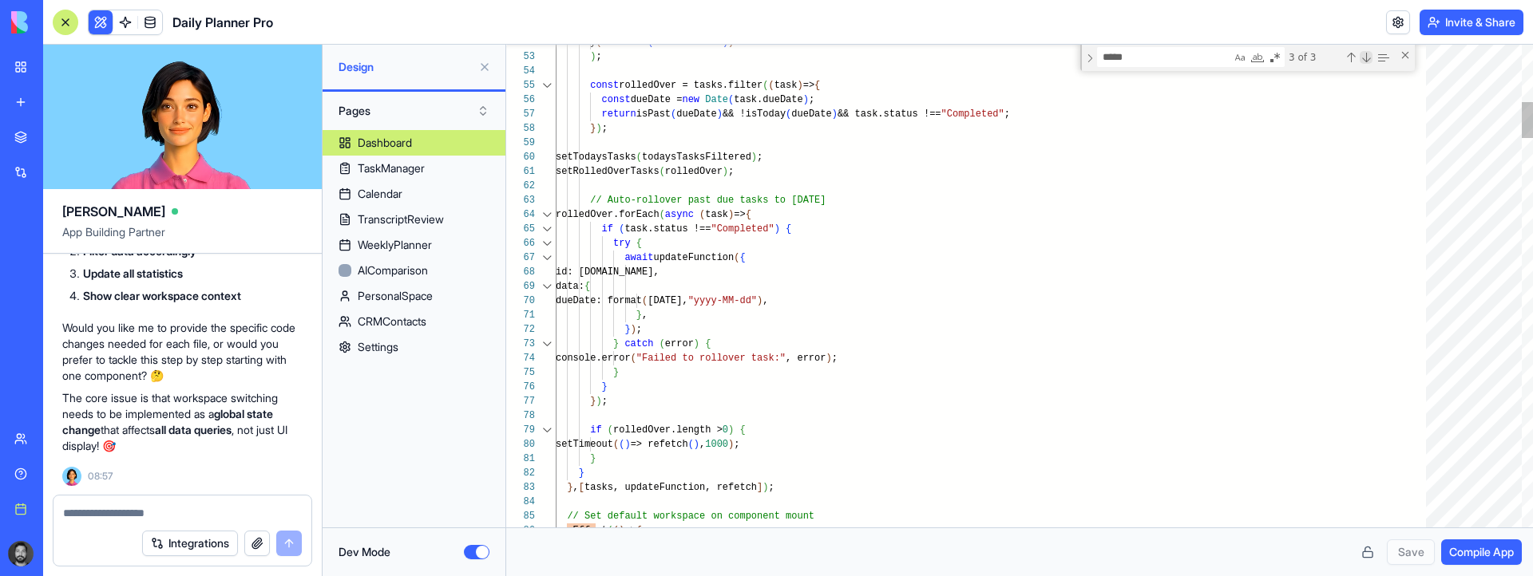
click at [1360, 54] on div "Next Match (Enter)" at bounding box center [1365, 57] width 13 height 13
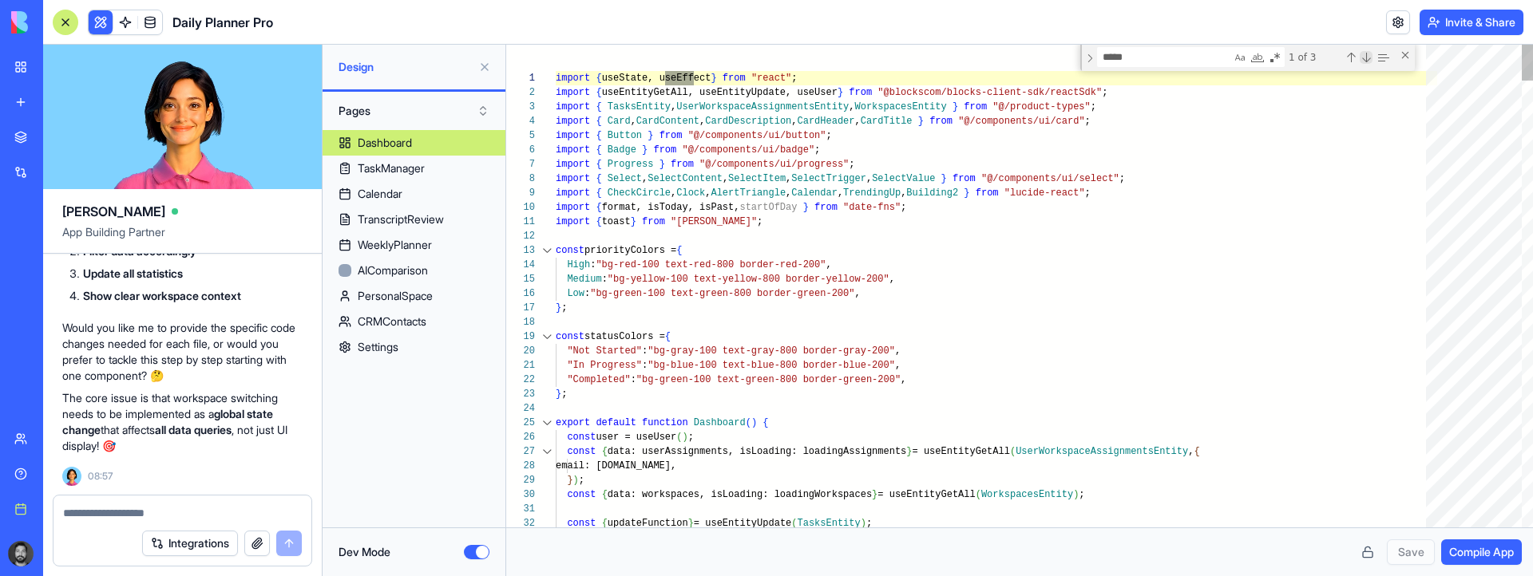
click at [1360, 54] on div "Next Match (Enter)" at bounding box center [1365, 57] width 13 height 13
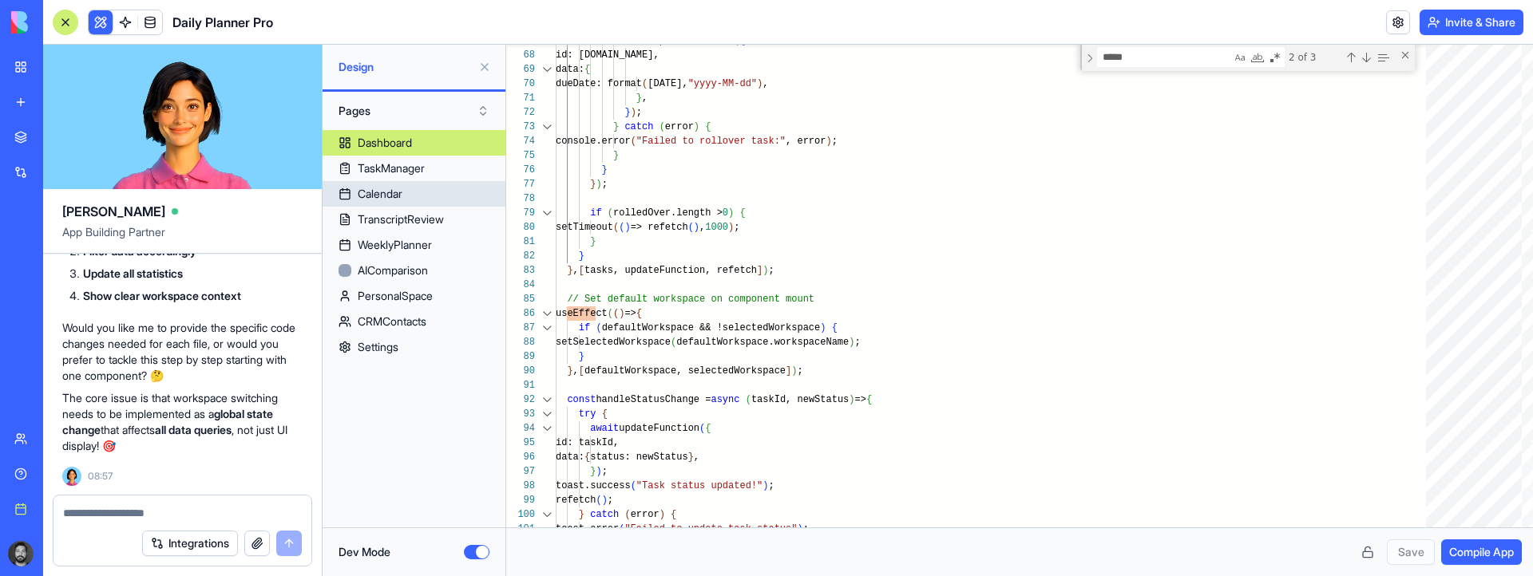
click at [402, 196] on div "Calendar" at bounding box center [380, 194] width 45 height 16
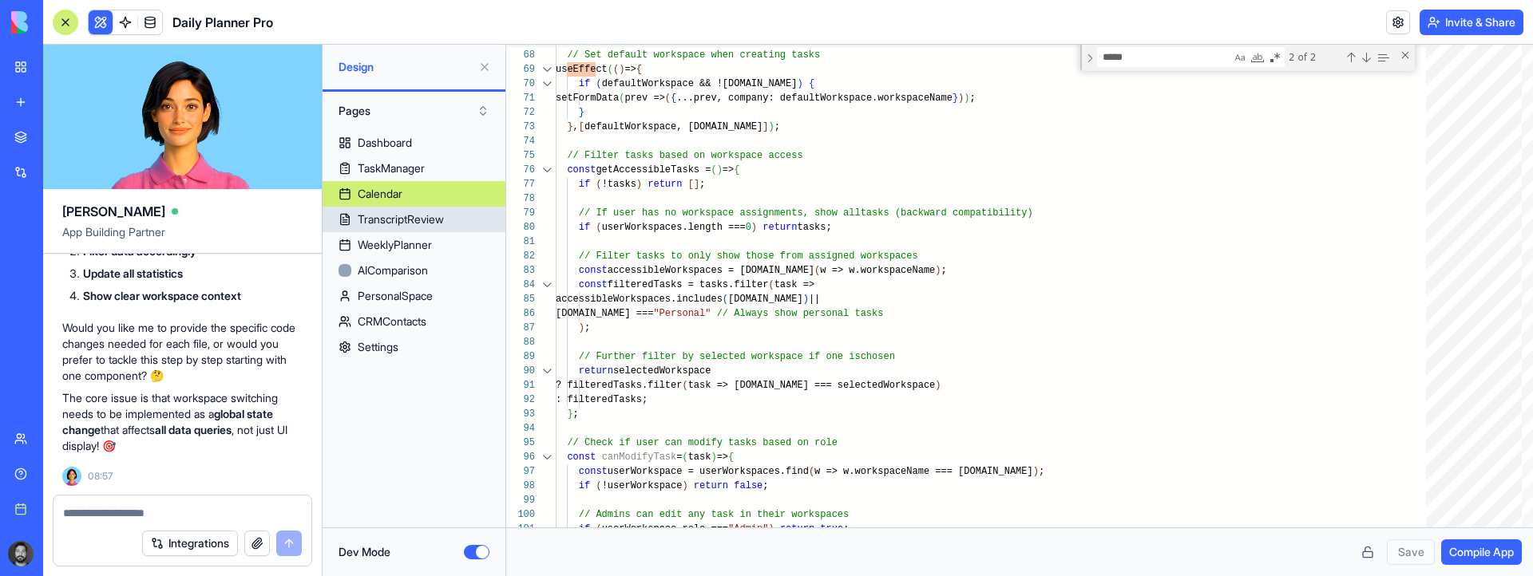
click at [421, 219] on div "TranscriptReview" at bounding box center [401, 220] width 86 height 16
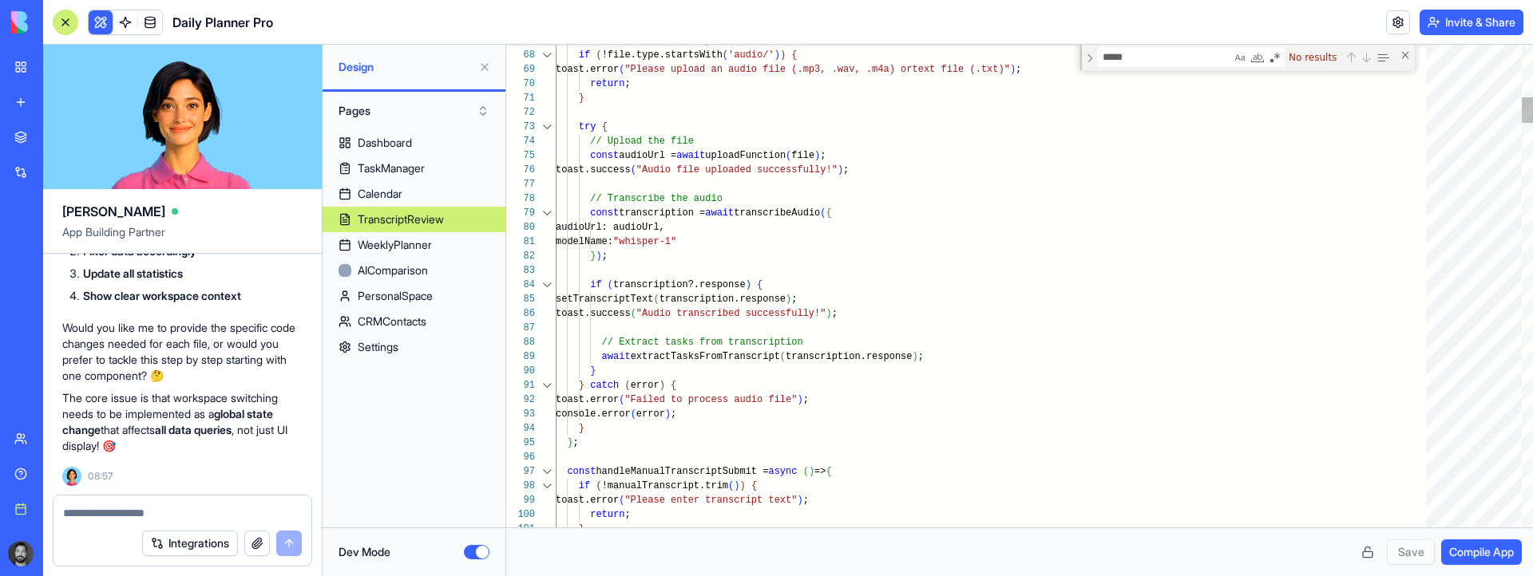
click at [1369, 56] on div "Next Match (Enter)" at bounding box center [1365, 57] width 13 height 13
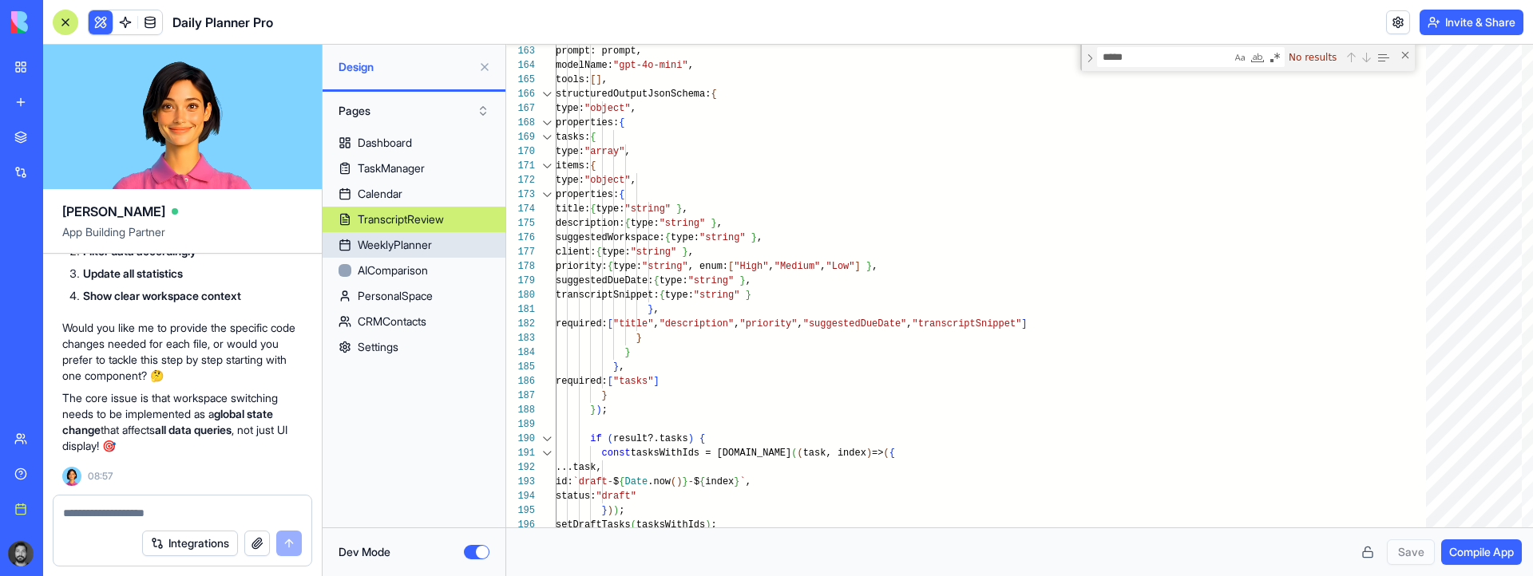
click at [385, 250] on div "WeeklyPlanner" at bounding box center [395, 245] width 74 height 16
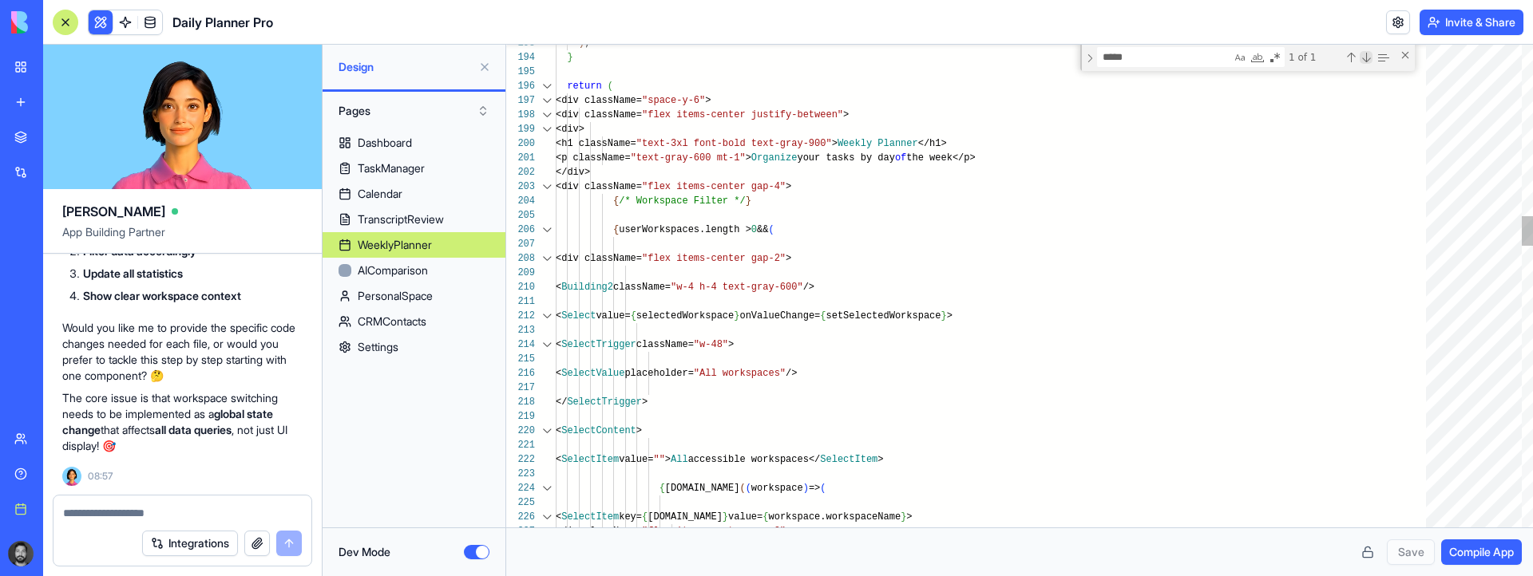
click at [1367, 57] on div "Next Match (Enter)" at bounding box center [1365, 57] width 13 height 13
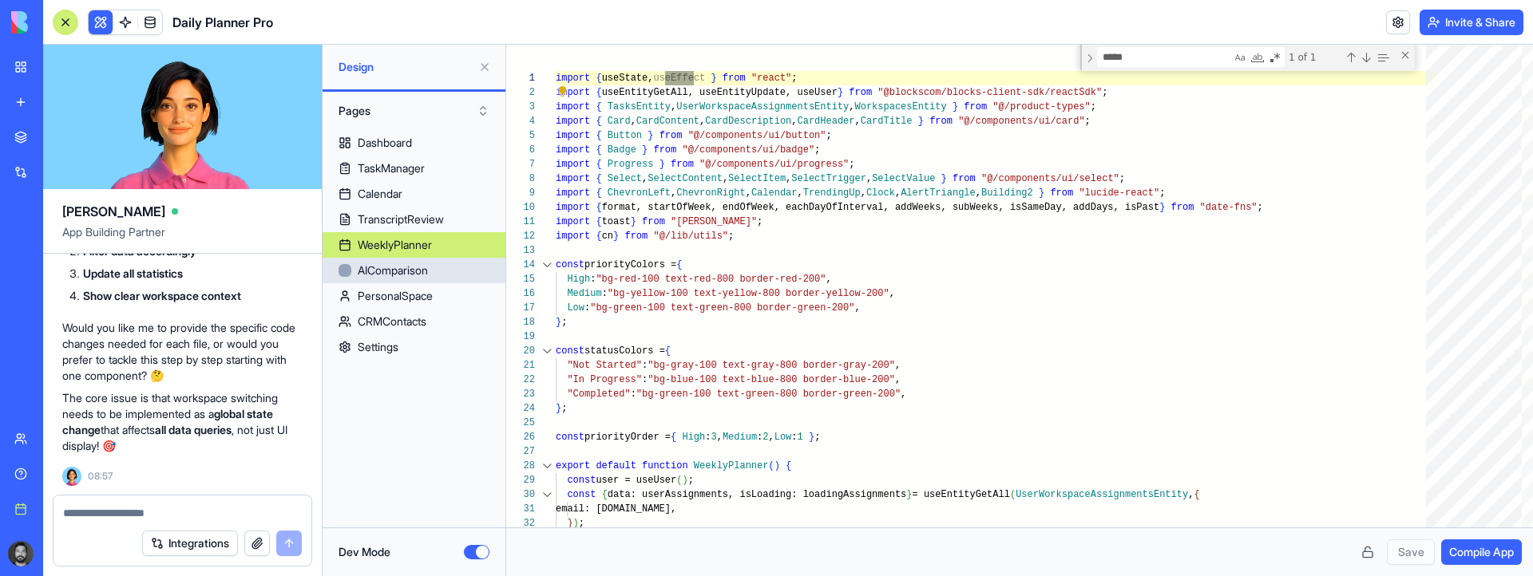
click at [397, 261] on link "AIComparison" at bounding box center [413, 271] width 183 height 26
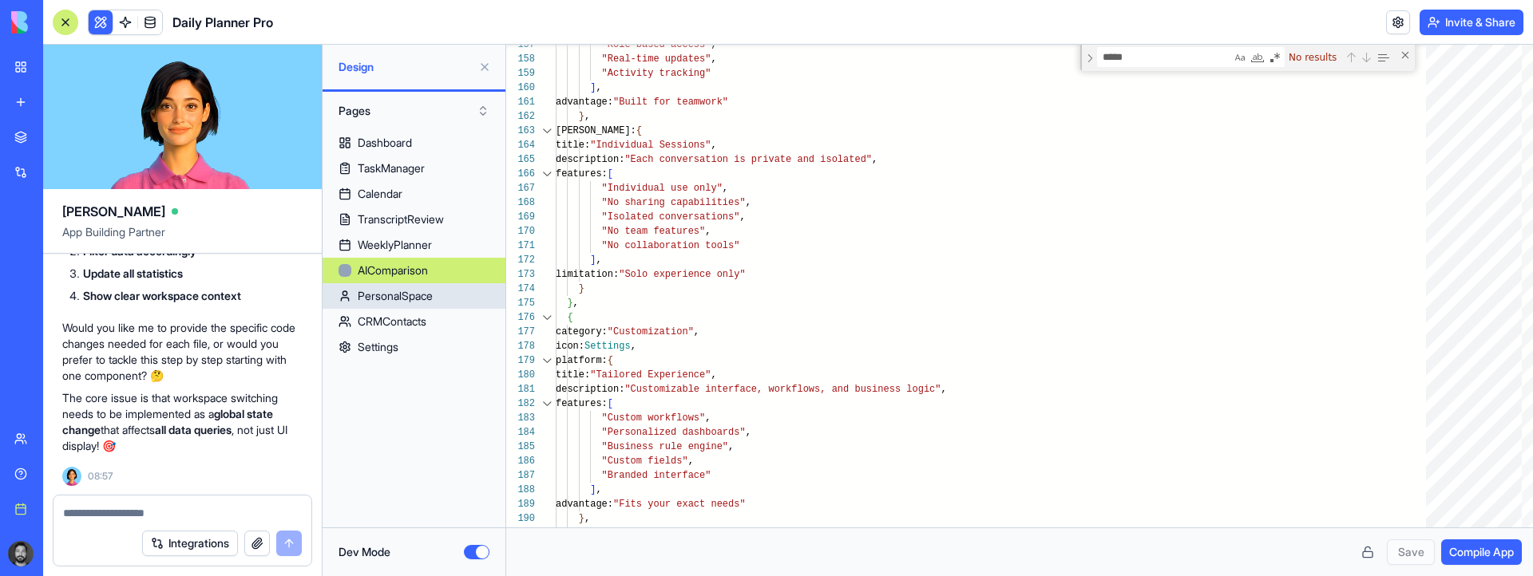
click at [414, 298] on div "PersonalSpace" at bounding box center [395, 296] width 75 height 16
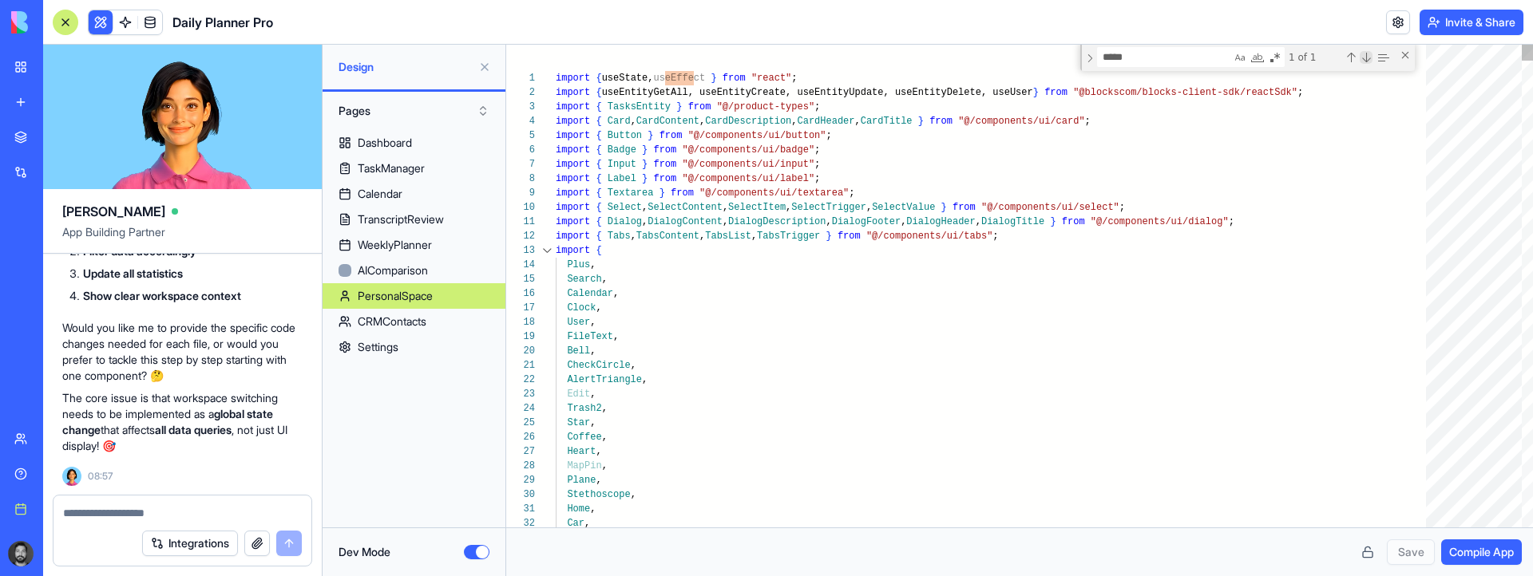
click at [1367, 58] on div "Next Match (Enter)" at bounding box center [1365, 57] width 13 height 13
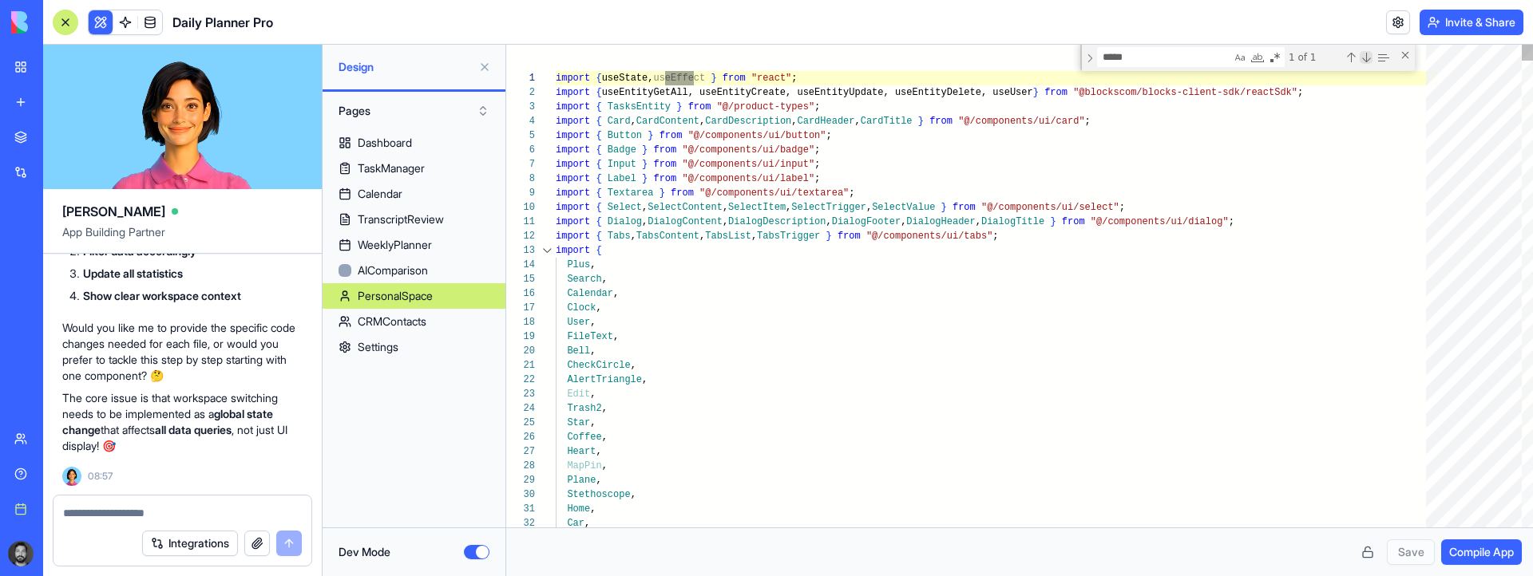
click at [1367, 58] on div "Next Match (Enter)" at bounding box center [1365, 57] width 13 height 13
click at [392, 320] on div "CRMContacts" at bounding box center [392, 322] width 69 height 16
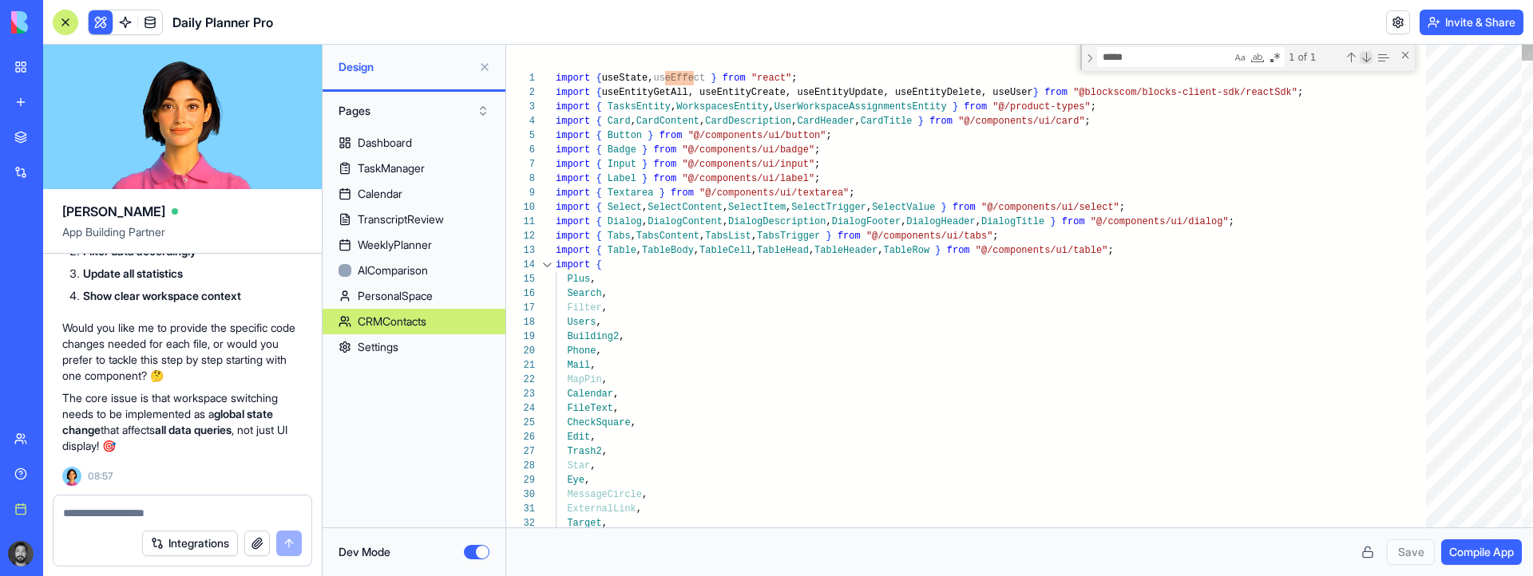
click at [1367, 57] on div "Next Match (Enter)" at bounding box center [1365, 57] width 13 height 13
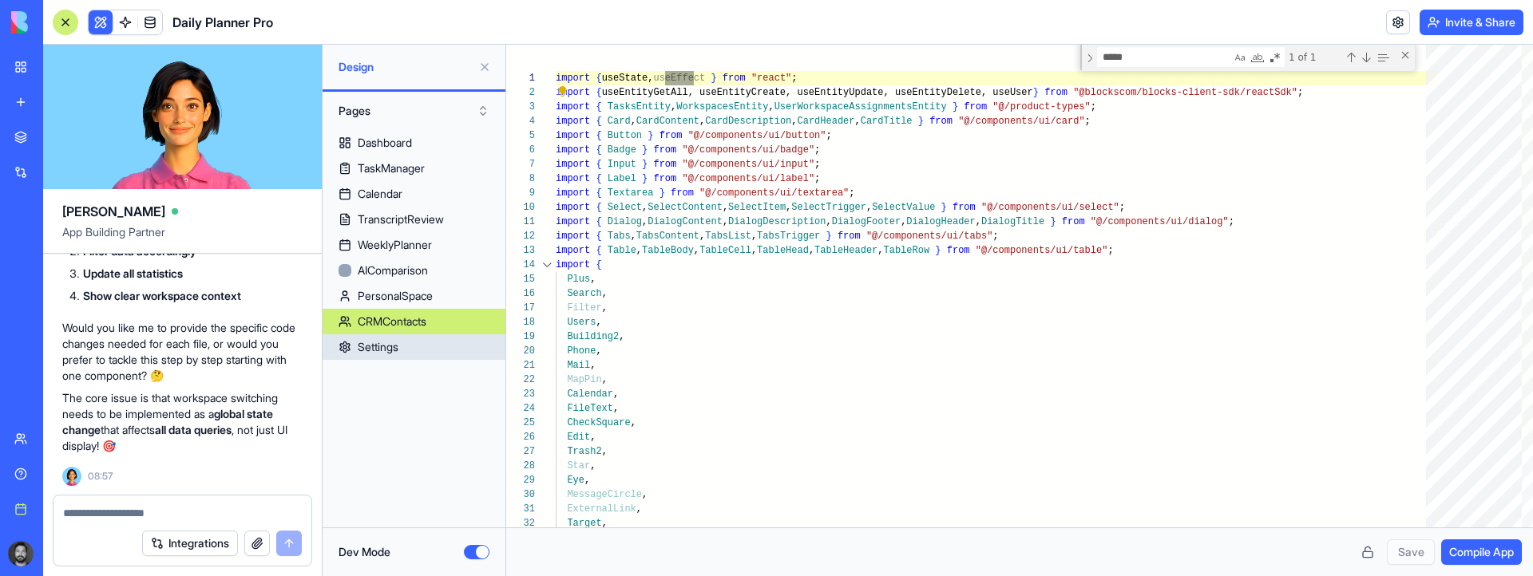
click at [425, 340] on link "Settings" at bounding box center [413, 347] width 183 height 26
type textarea "** *"
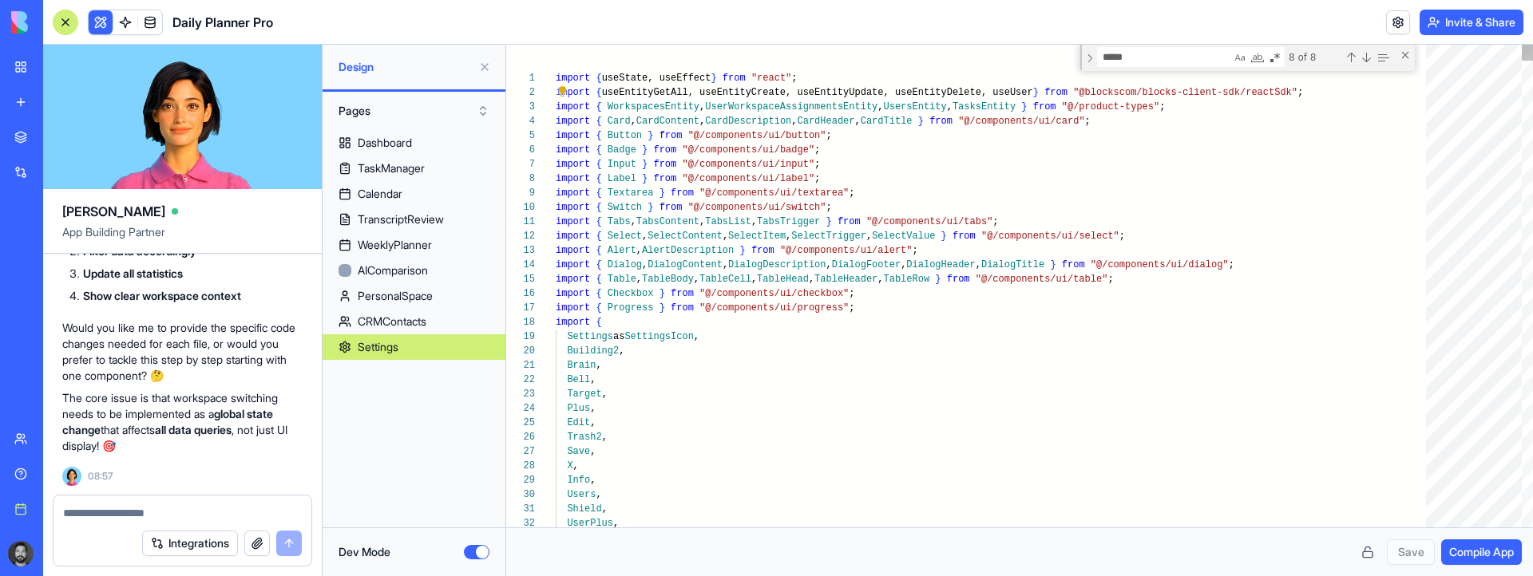
scroll to position [14, 22]
